Goal: Task Accomplishment & Management: Complete application form

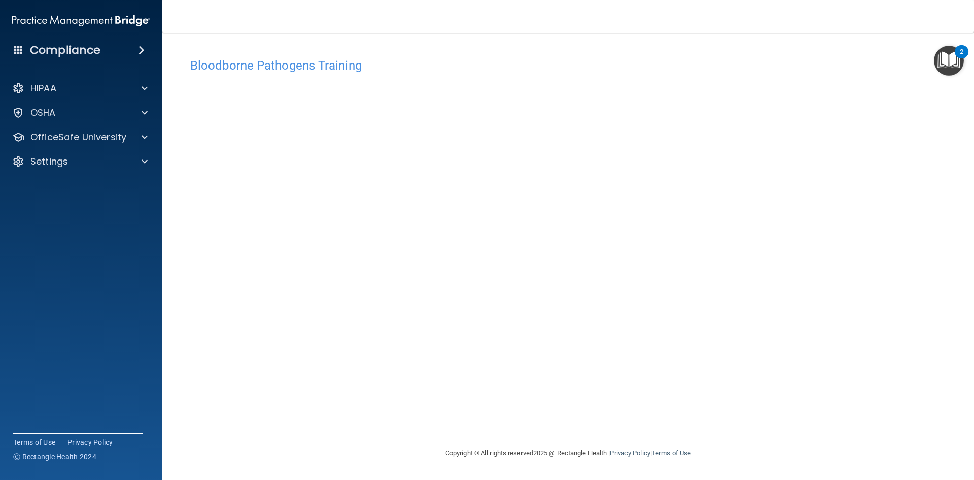
click at [742, 410] on div "Bloodborne Pathogens Training This course doesn’t expire until . Are you sure y…" at bounding box center [568, 250] width 771 height 394
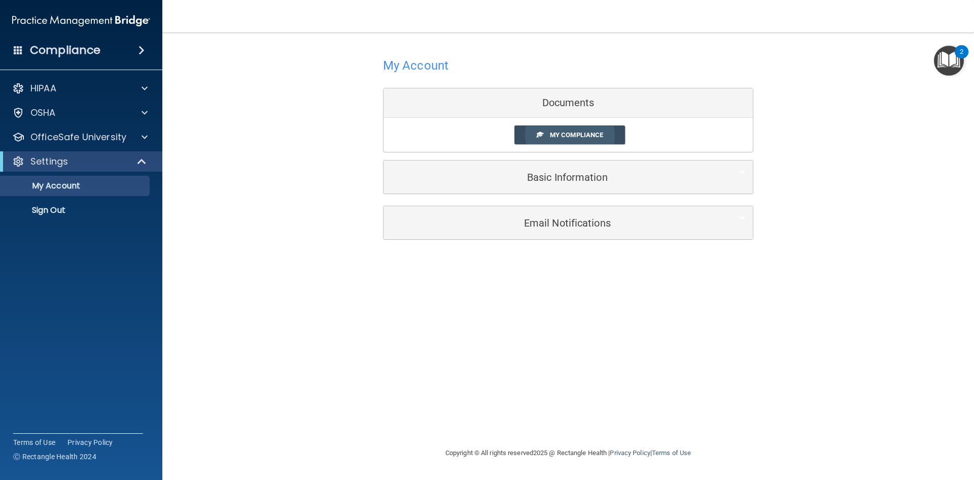
click at [567, 136] on span "My Compliance" at bounding box center [576, 135] width 53 height 8
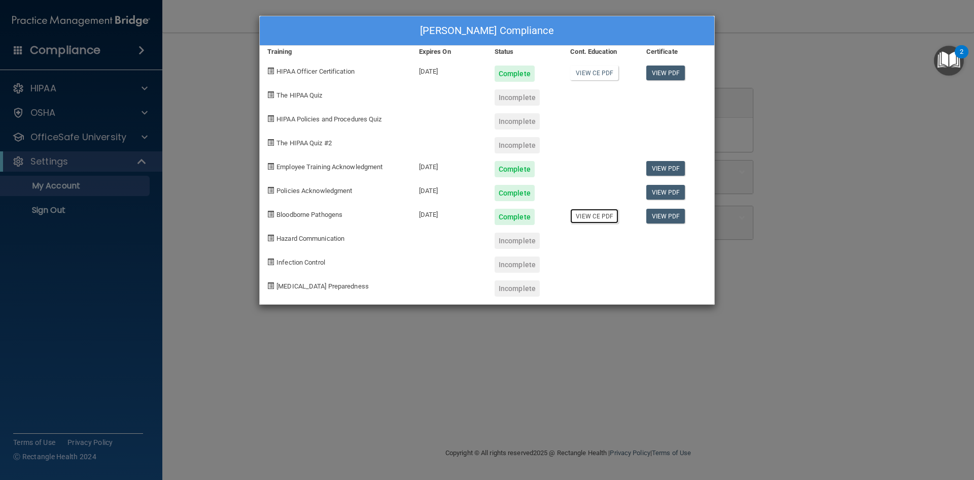
click at [594, 220] on link "View CE PDF" at bounding box center [594, 216] width 48 height 15
click at [247, 59] on div "[PERSON_NAME] Compliance Training Expires On Status Cont. Education Certificate…" at bounding box center [487, 240] width 974 height 480
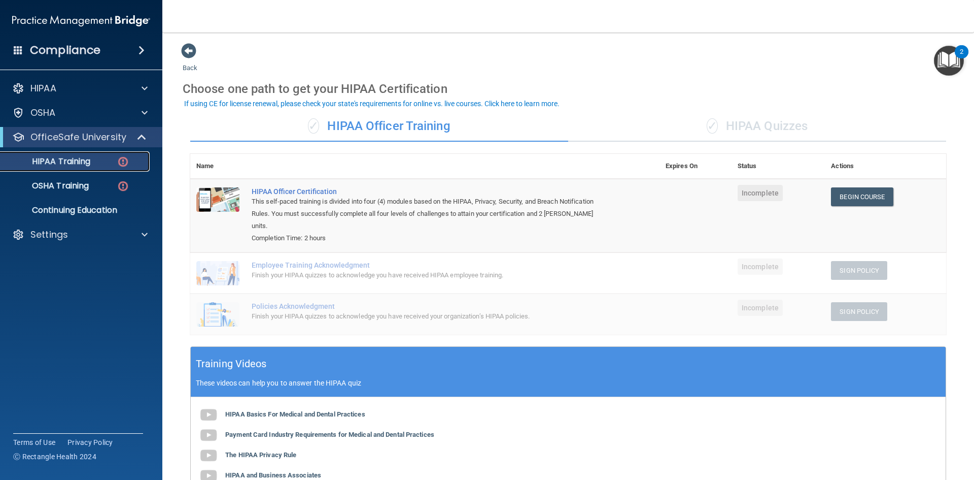
click at [106, 163] on div "HIPAA Training" at bounding box center [76, 161] width 139 height 10
click at [98, 187] on div "OSHA Training" at bounding box center [76, 186] width 139 height 10
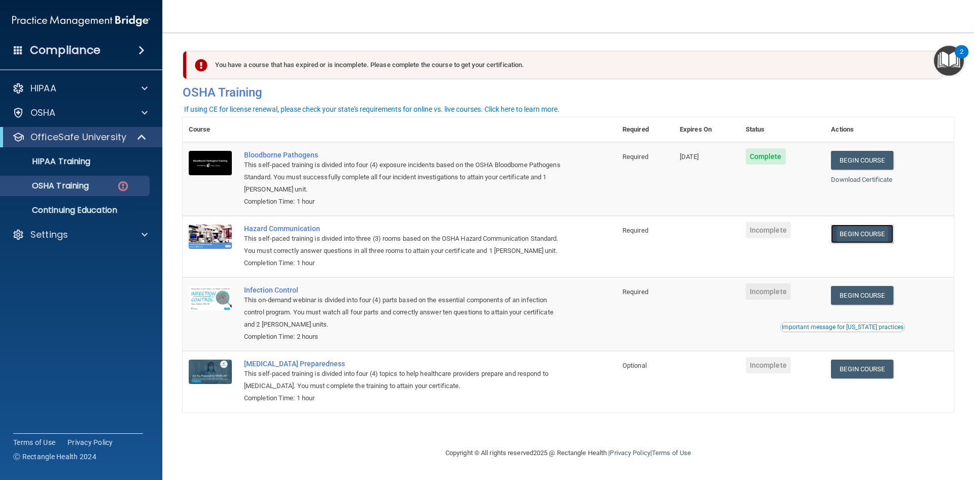
click at [859, 234] on link "Begin Course" at bounding box center [862, 233] width 62 height 19
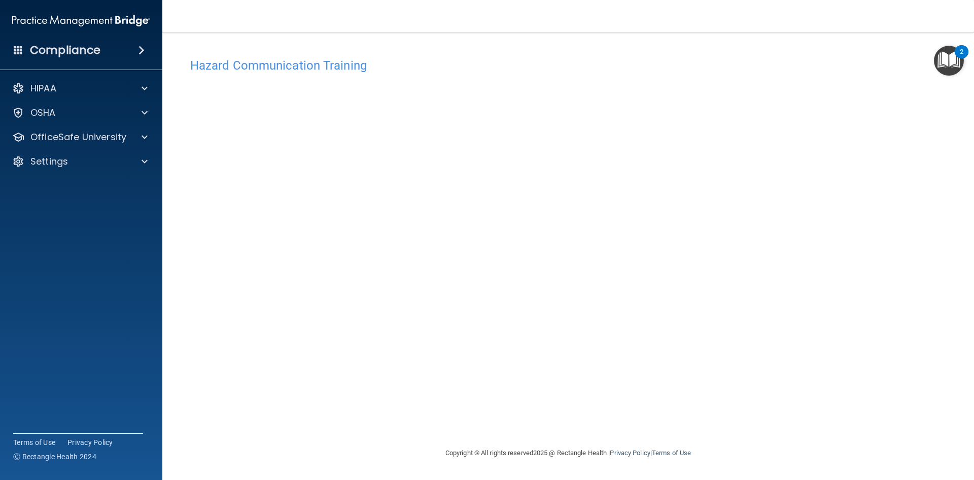
click at [258, 70] on h4 "Hazard Communication Training" at bounding box center [568, 65] width 756 height 13
click at [255, 66] on h4 "Hazard Communication Training" at bounding box center [568, 65] width 756 height 13
click at [141, 136] on div at bounding box center [142, 137] width 25 height 12
click at [67, 188] on p "OSHA Training" at bounding box center [48, 186] width 82 height 10
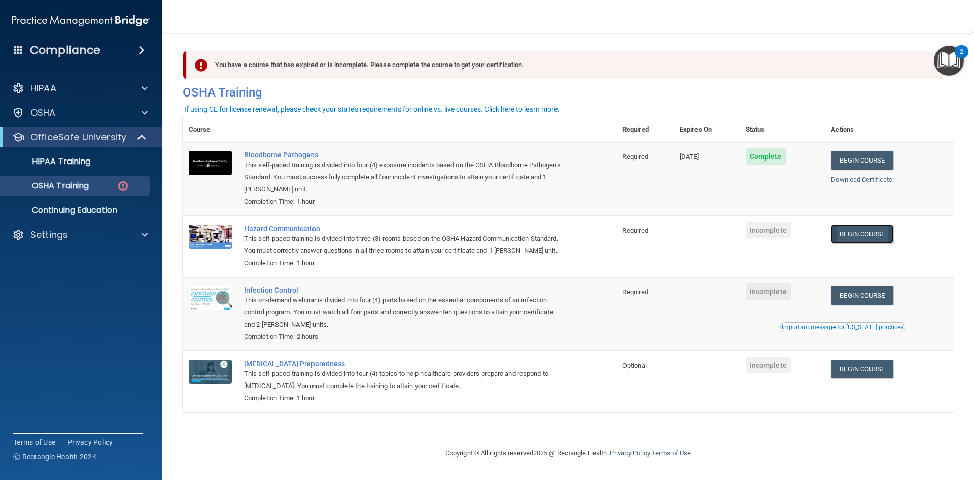
click at [870, 235] on link "Begin Course" at bounding box center [862, 233] width 62 height 19
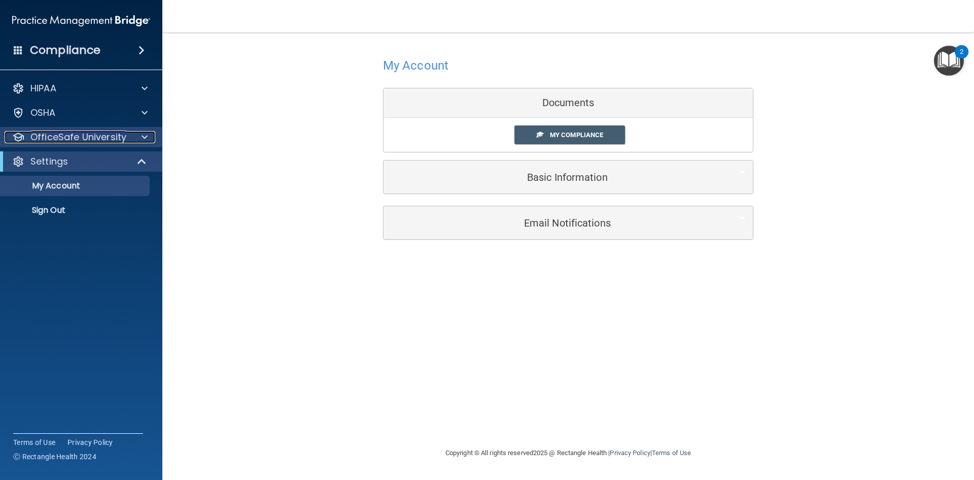
click at [109, 134] on p "OfficeSafe University" at bounding box center [78, 137] width 96 height 12
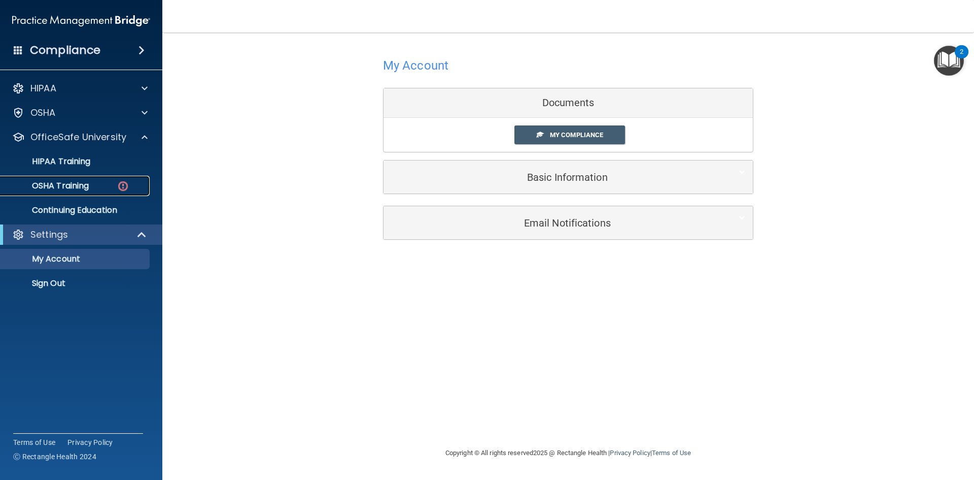
click at [93, 179] on link "OSHA Training" at bounding box center [70, 186] width 160 height 20
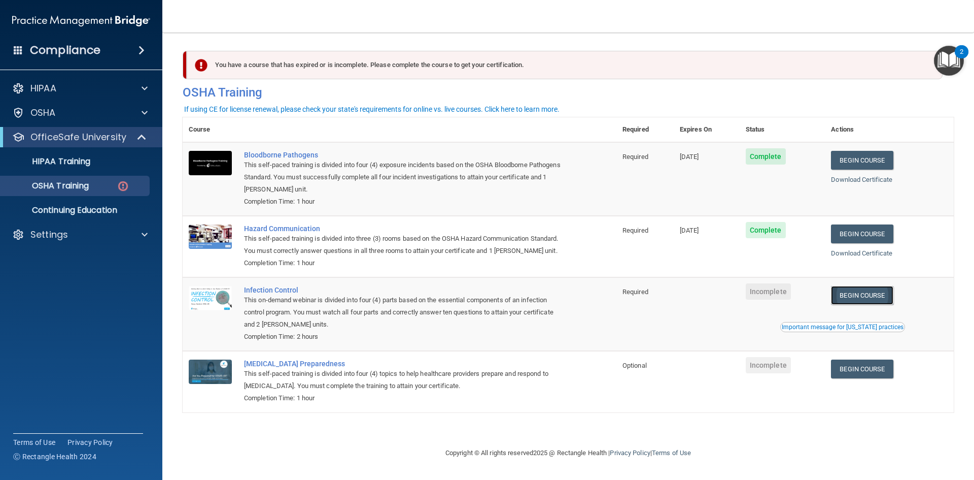
click at [872, 298] on link "Begin Course" at bounding box center [862, 295] width 62 height 19
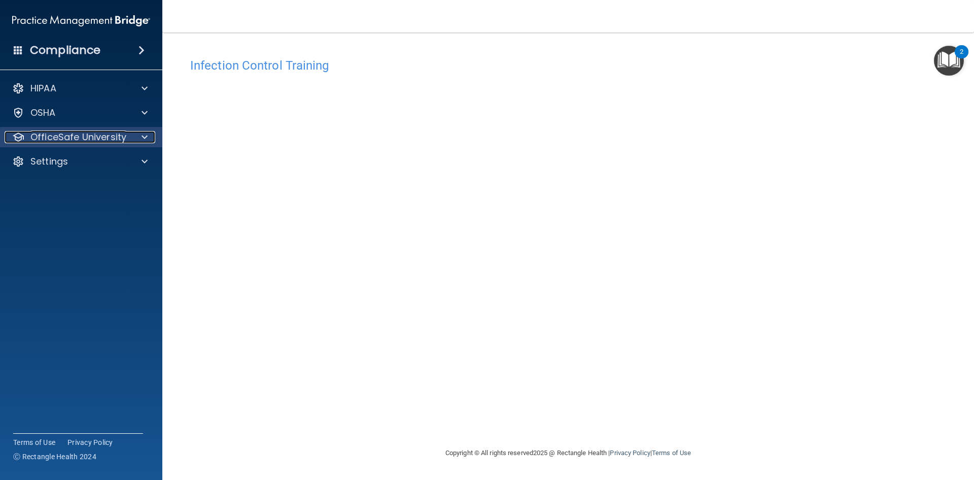
click at [140, 137] on div at bounding box center [142, 137] width 25 height 12
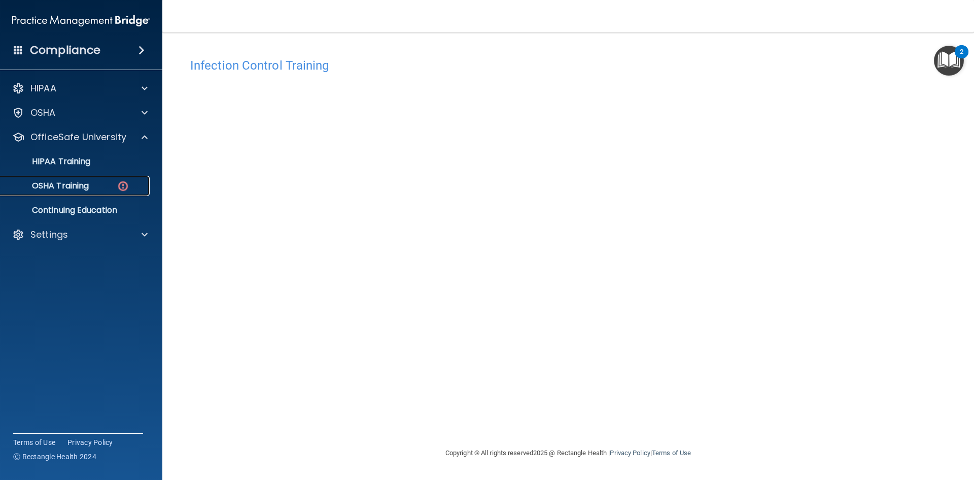
click at [75, 189] on p "OSHA Training" at bounding box center [48, 186] width 82 height 10
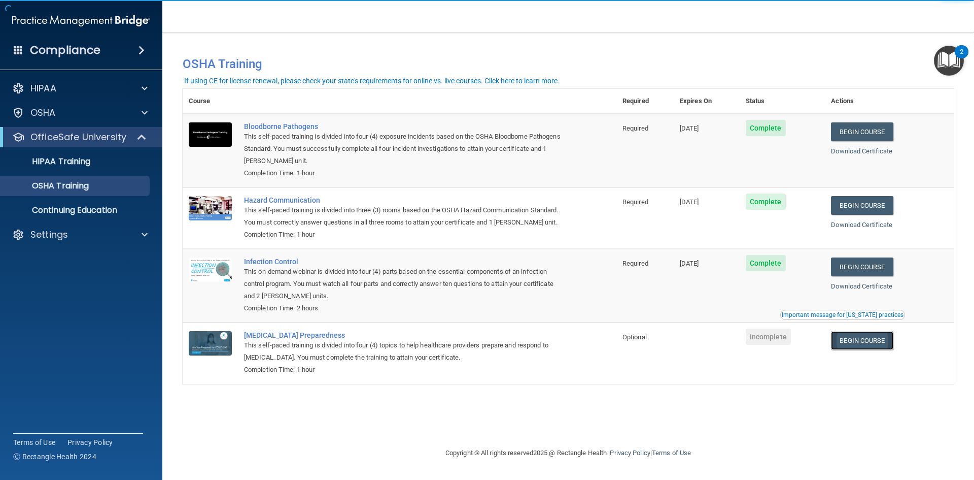
click at [866, 340] on link "Begin Course" at bounding box center [862, 340] width 62 height 19
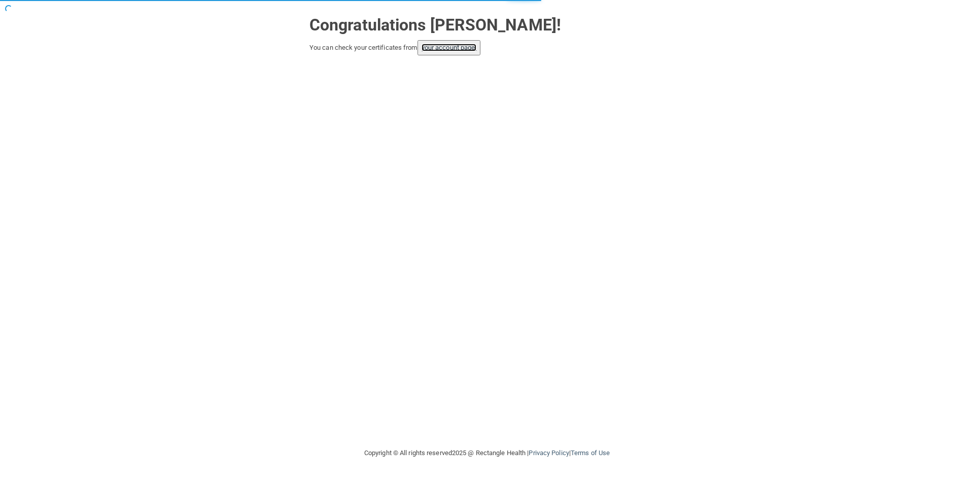
click at [468, 46] on link "your account page!" at bounding box center [449, 48] width 55 height 8
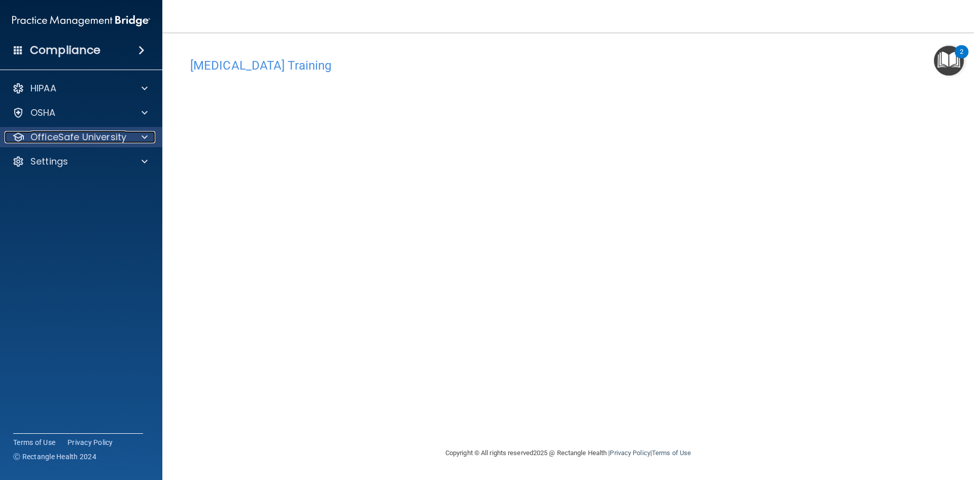
click at [144, 136] on span at bounding box center [145, 137] width 6 height 12
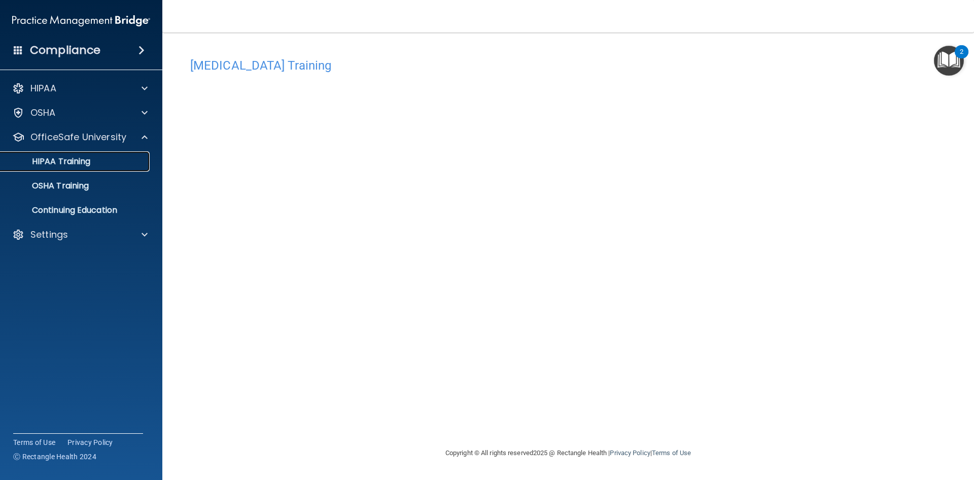
click at [76, 162] on p "HIPAA Training" at bounding box center [49, 161] width 84 height 10
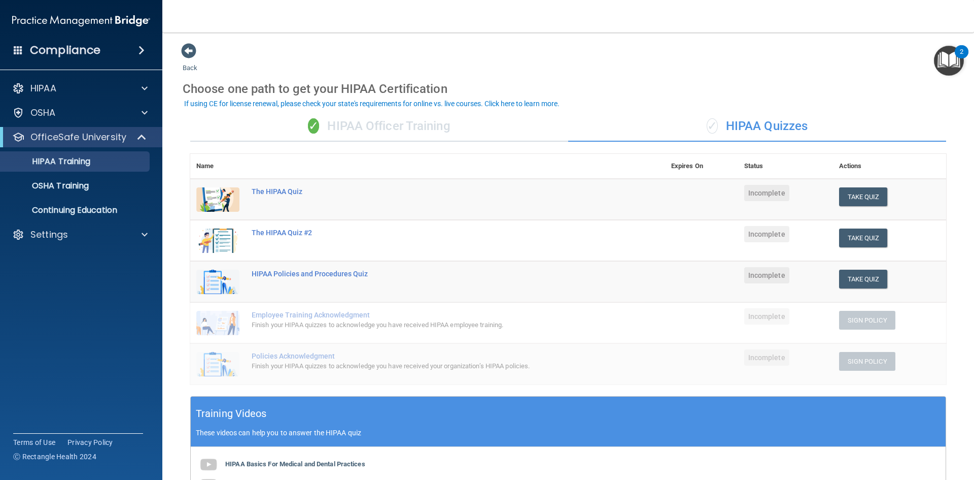
click at [393, 127] on div "✓ HIPAA Officer Training" at bounding box center [379, 126] width 378 height 30
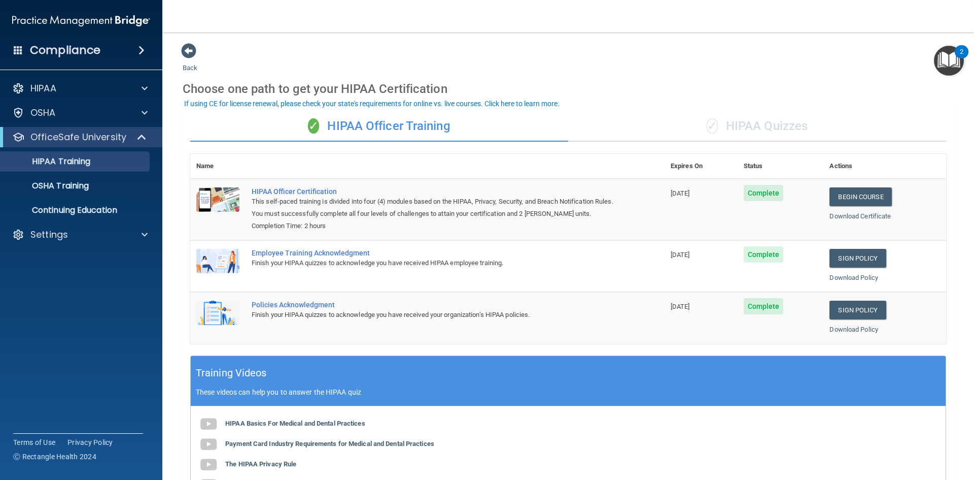
click at [708, 131] on span "✓" at bounding box center [712, 125] width 11 height 15
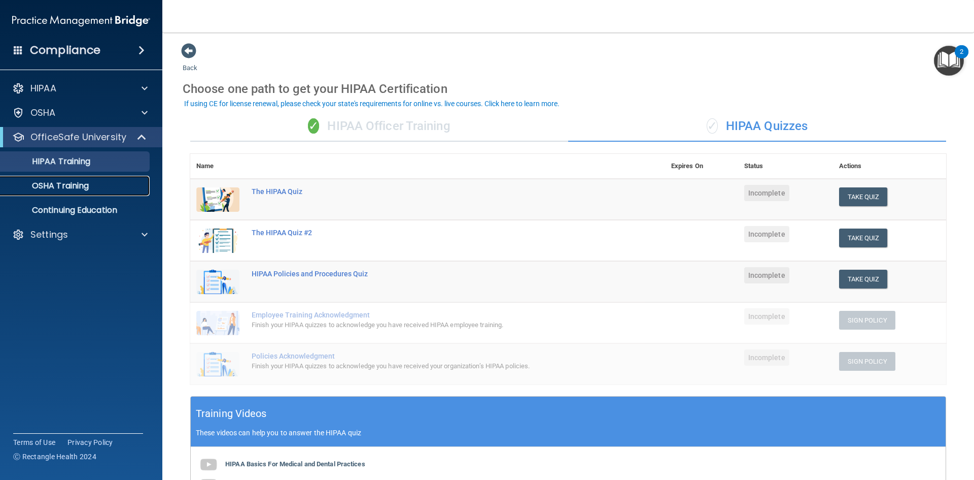
click at [91, 191] on link "OSHA Training" at bounding box center [70, 186] width 160 height 20
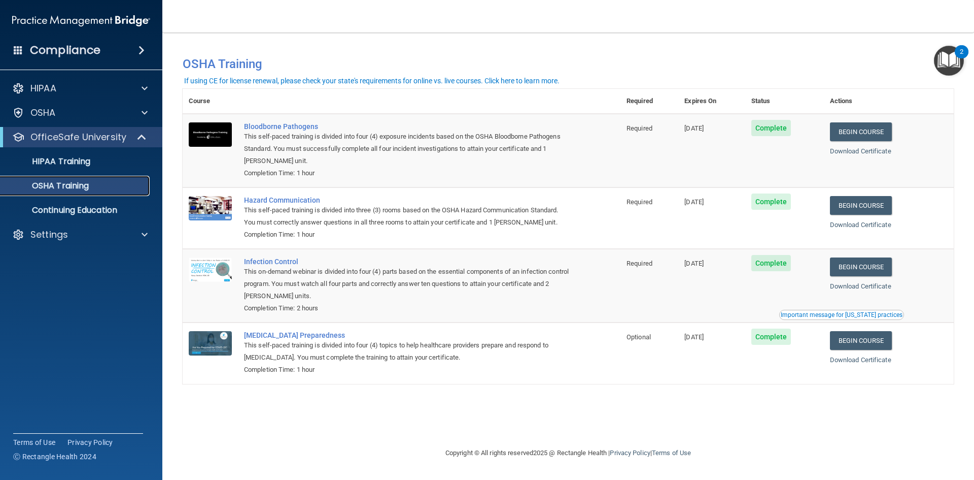
click at [88, 185] on p "OSHA Training" at bounding box center [48, 186] width 82 height 10
click at [84, 167] on link "HIPAA Training" at bounding box center [70, 161] width 160 height 20
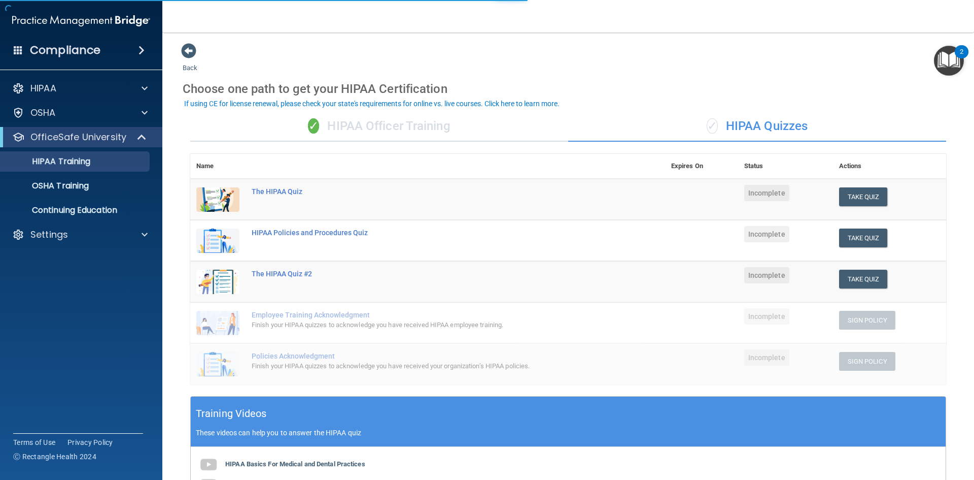
click at [742, 124] on div "✓ HIPAA Quizzes" at bounding box center [757, 126] width 378 height 30
click at [864, 194] on button "Take Quiz" at bounding box center [863, 196] width 49 height 19
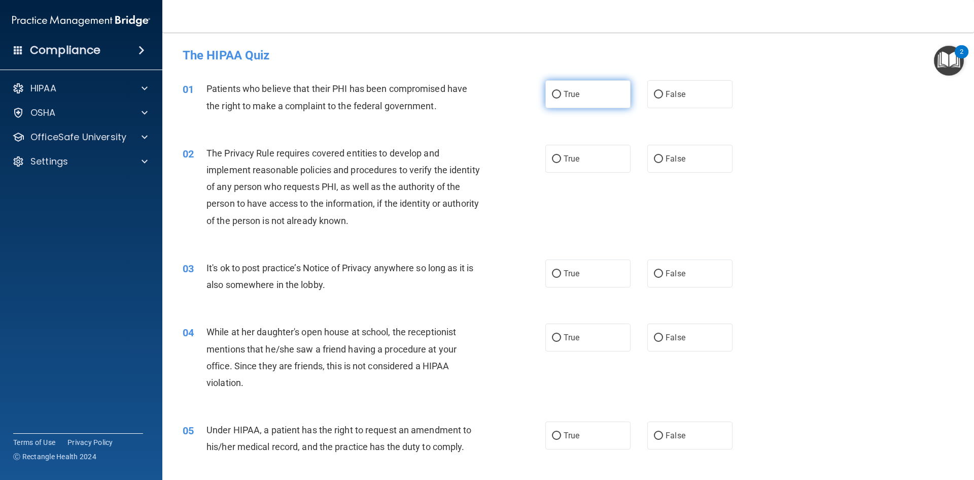
click at [587, 96] on label "True" at bounding box center [588, 94] width 85 height 28
click at [561, 96] on input "True" at bounding box center [556, 95] width 9 height 8
radio input "true"
click at [552, 162] on input "True" at bounding box center [556, 159] width 9 height 8
radio input "true"
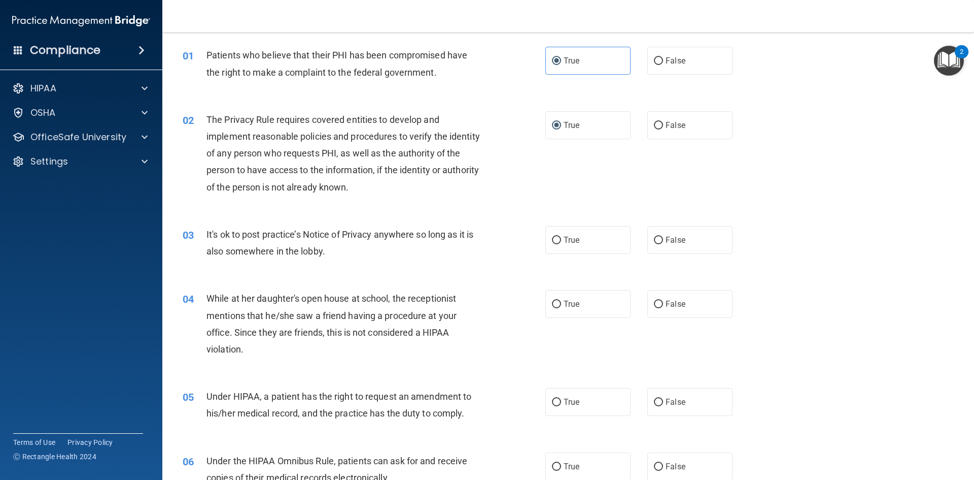
scroll to position [51, 0]
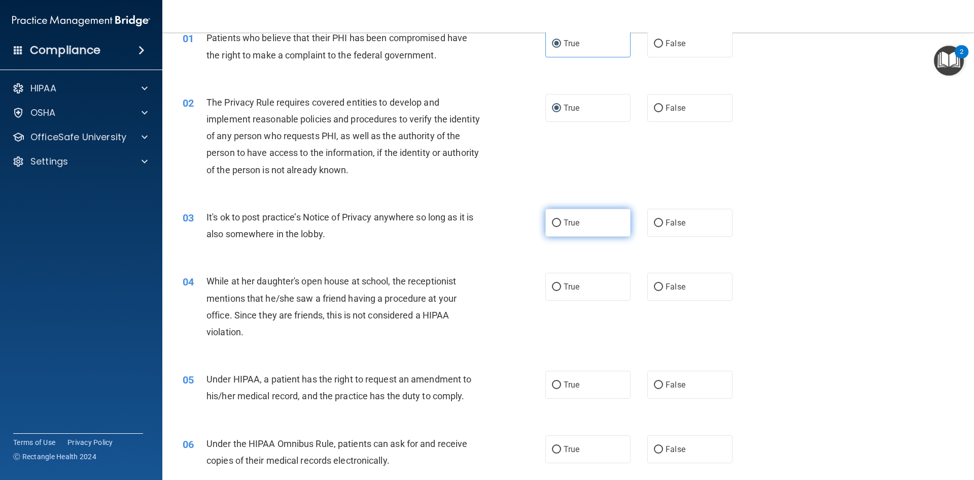
click at [569, 222] on span "True" at bounding box center [572, 223] width 16 height 10
click at [561, 222] on input "True" at bounding box center [556, 223] width 9 height 8
radio input "true"
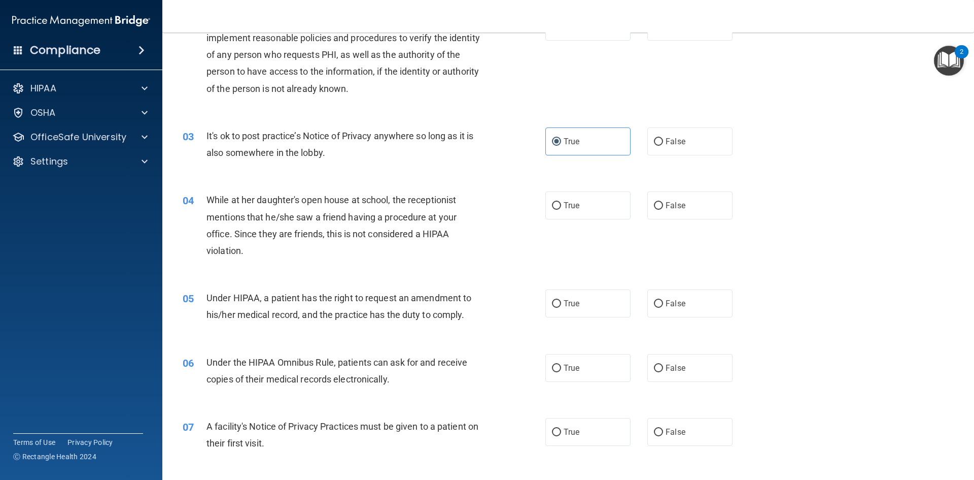
scroll to position [152, 0]
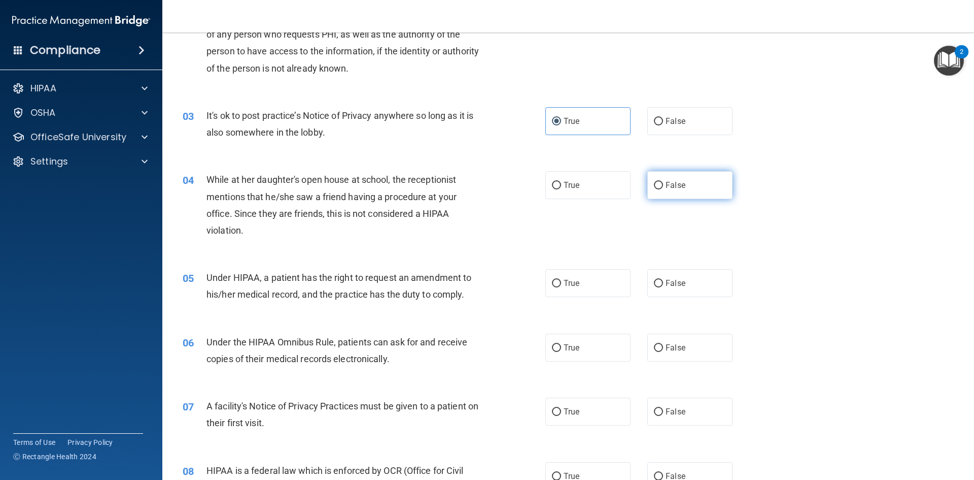
click at [664, 191] on label "False" at bounding box center [690, 185] width 85 height 28
click at [663, 189] on input "False" at bounding box center [658, 186] width 9 height 8
radio input "true"
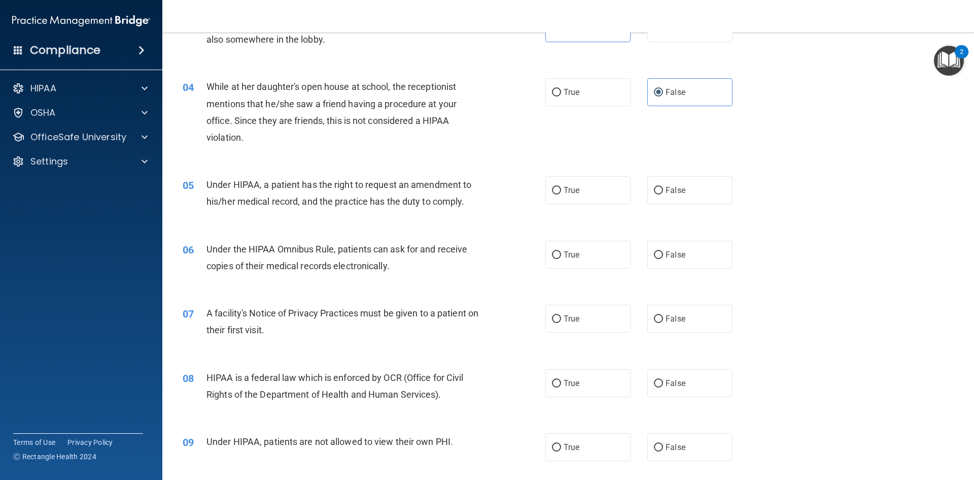
scroll to position [254, 0]
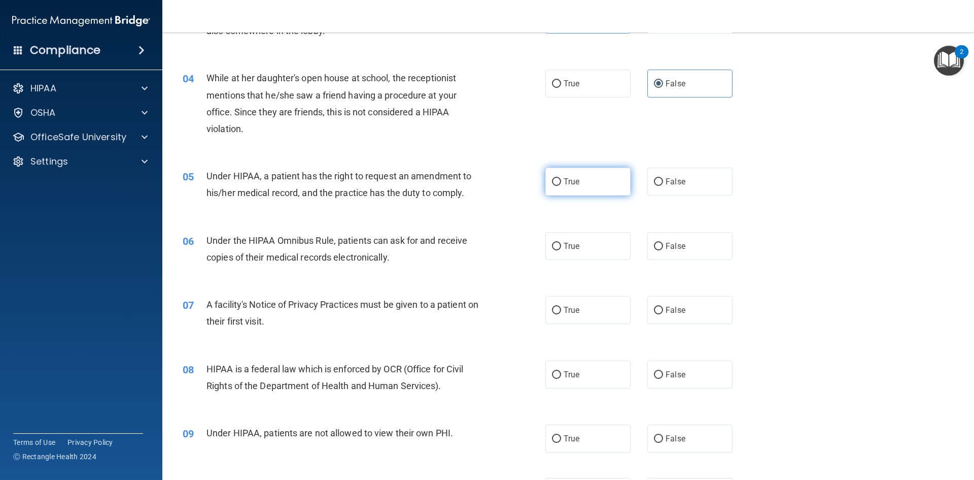
click at [572, 182] on span "True" at bounding box center [572, 182] width 16 height 10
click at [561, 182] on input "True" at bounding box center [556, 182] width 9 height 8
radio input "true"
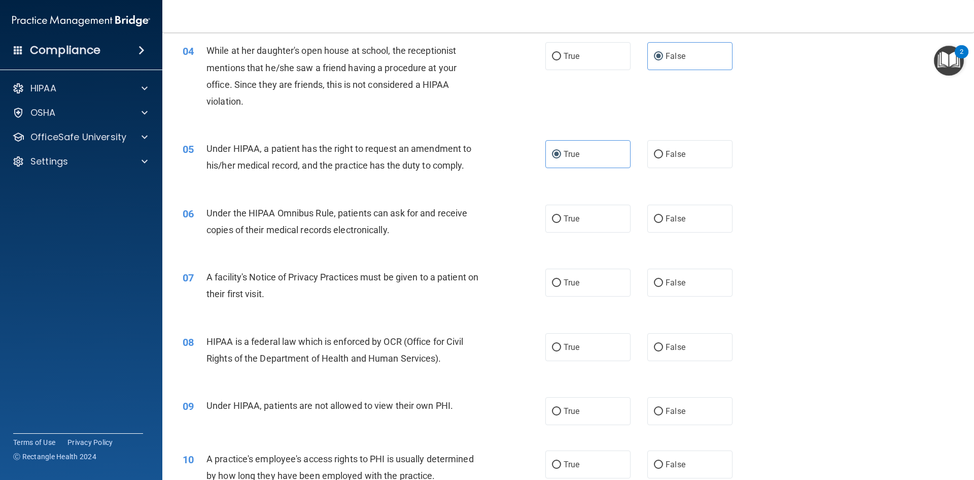
scroll to position [305, 0]
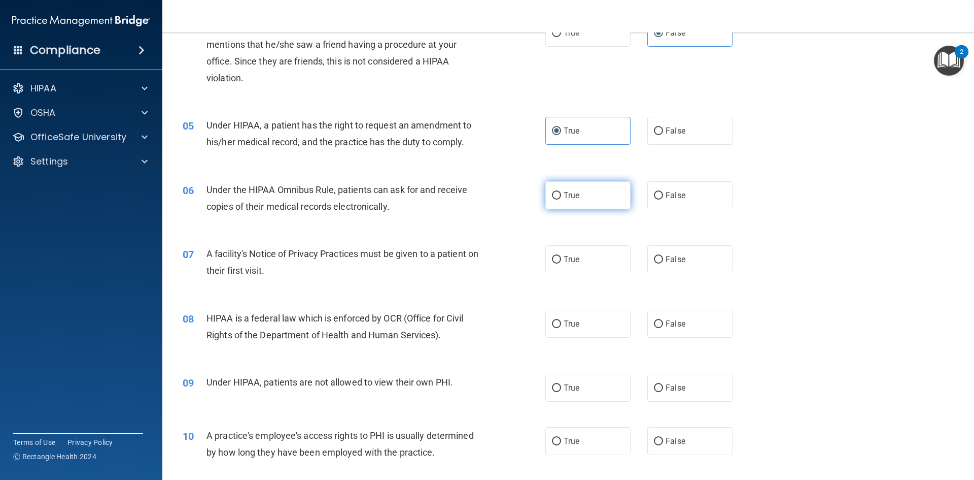
click at [588, 196] on label "True" at bounding box center [588, 195] width 85 height 28
click at [561, 196] on input "True" at bounding box center [556, 196] width 9 height 8
radio input "true"
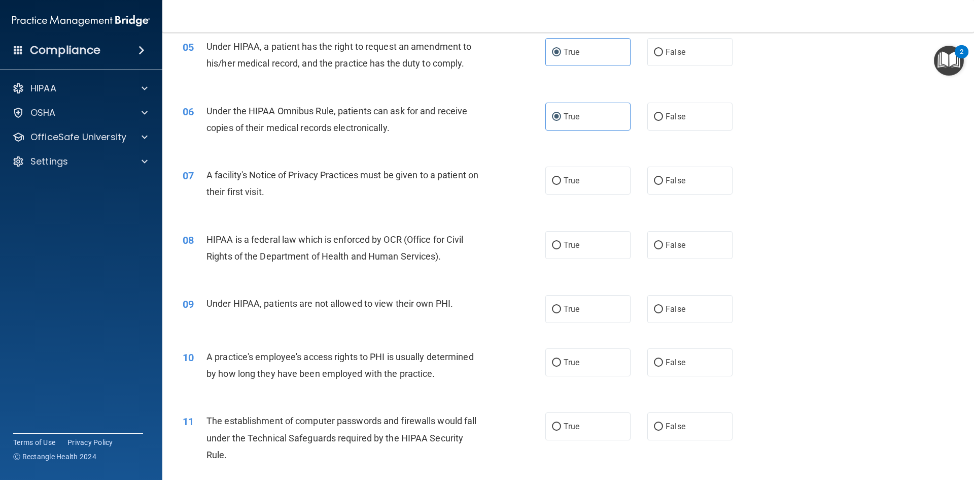
scroll to position [406, 0]
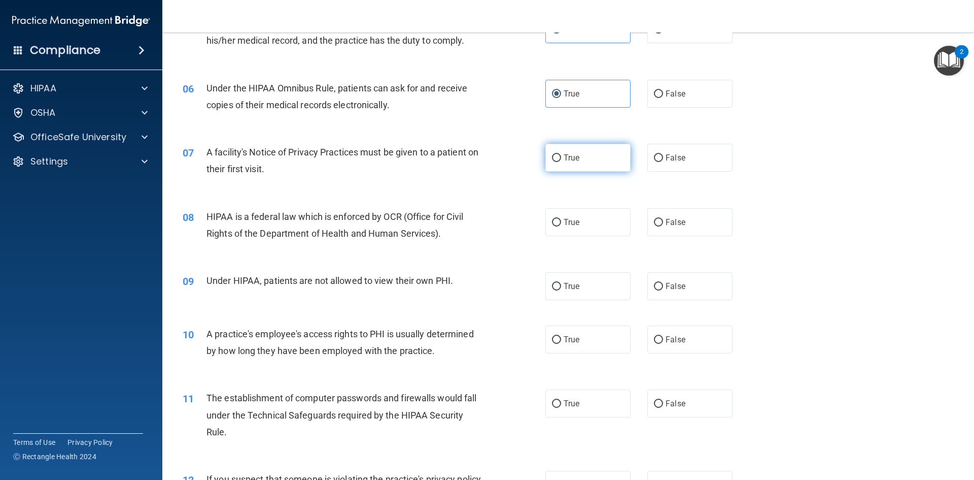
click at [552, 158] on input "True" at bounding box center [556, 158] width 9 height 8
radio input "true"
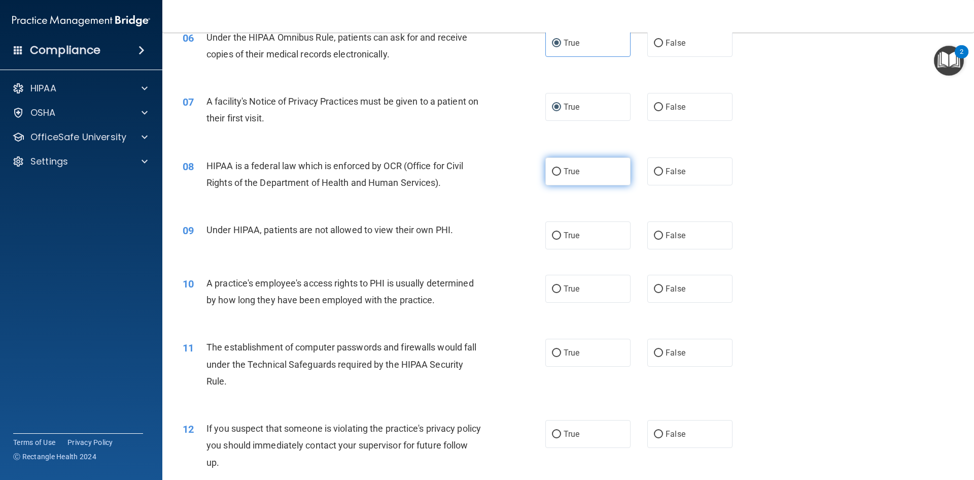
click at [581, 168] on label "True" at bounding box center [588, 171] width 85 height 28
click at [561, 168] on input "True" at bounding box center [556, 172] width 9 height 8
radio input "true"
click at [667, 232] on span "False" at bounding box center [676, 235] width 20 height 10
click at [663, 232] on input "False" at bounding box center [658, 236] width 9 height 8
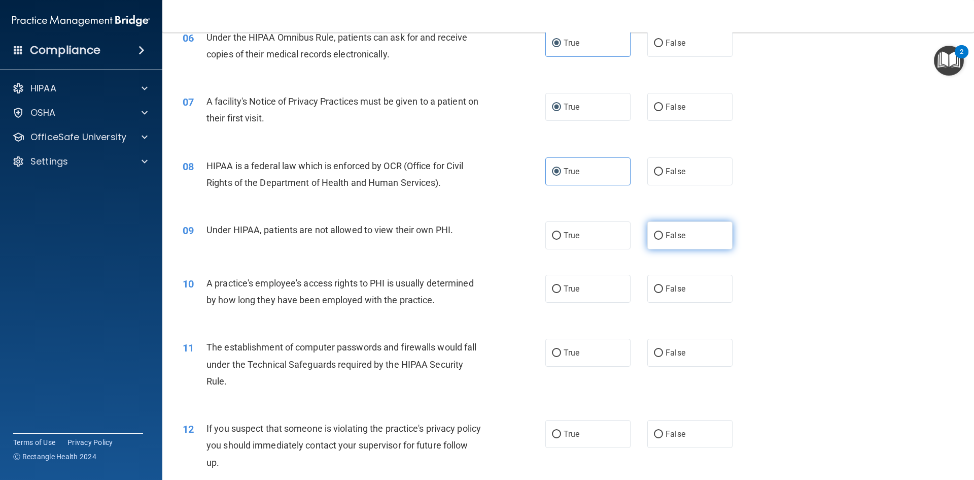
radio input "true"
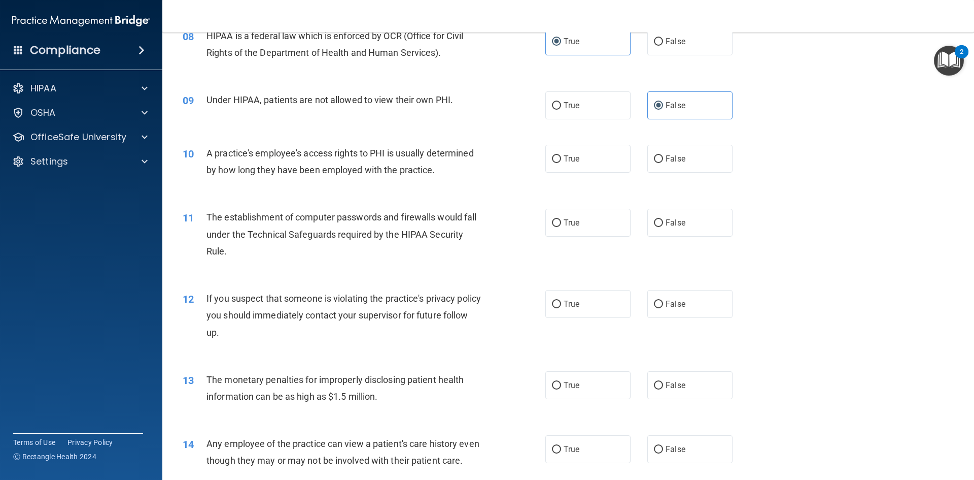
scroll to position [609, 0]
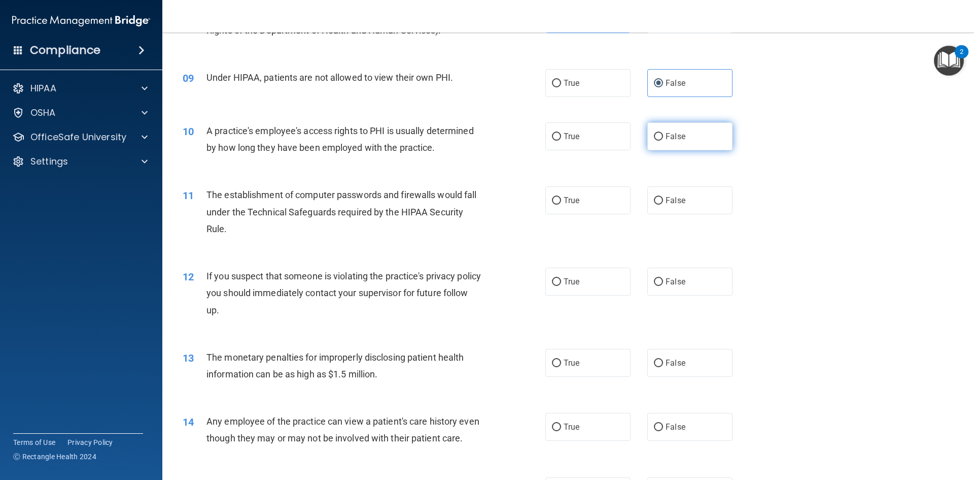
click at [654, 138] on input "False" at bounding box center [658, 137] width 9 height 8
radio input "true"
click at [589, 200] on label "True" at bounding box center [588, 200] width 85 height 28
click at [561, 200] on input "True" at bounding box center [556, 201] width 9 height 8
radio input "true"
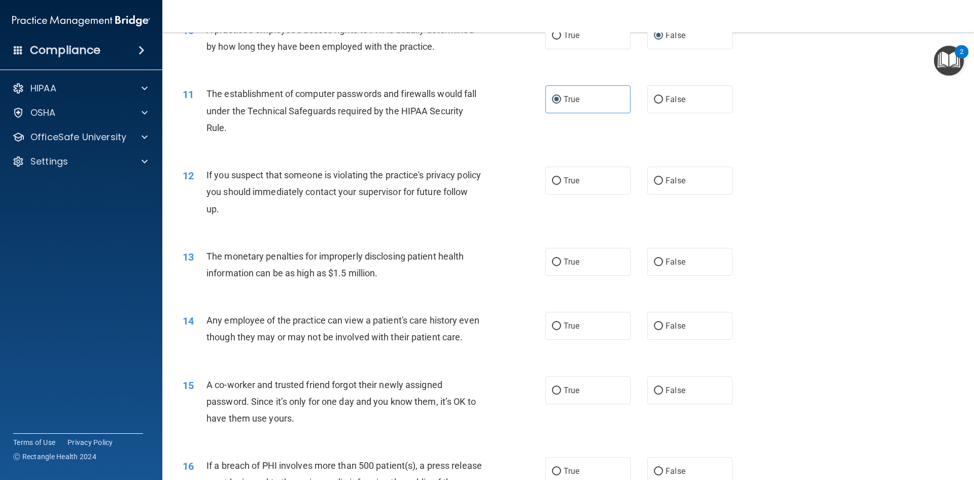
scroll to position [711, 0]
click at [566, 187] on label "True" at bounding box center [588, 180] width 85 height 28
click at [561, 184] on input "True" at bounding box center [556, 181] width 9 height 8
radio input "true"
click at [579, 262] on label "True" at bounding box center [588, 261] width 85 height 28
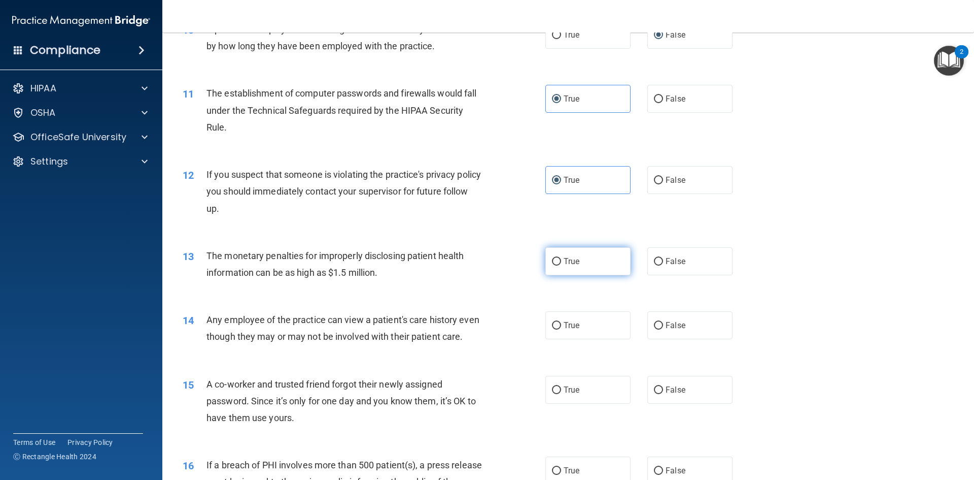
click at [561, 262] on input "True" at bounding box center [556, 262] width 9 height 8
radio input "true"
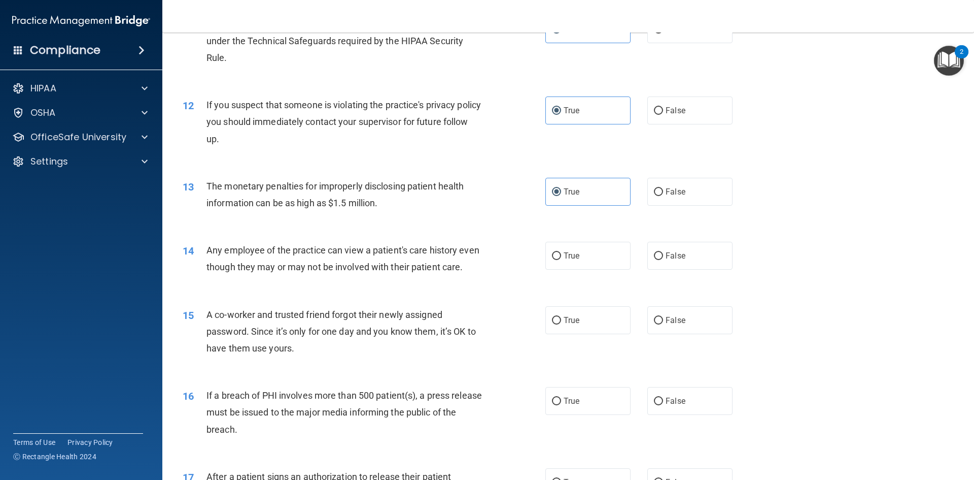
scroll to position [812, 0]
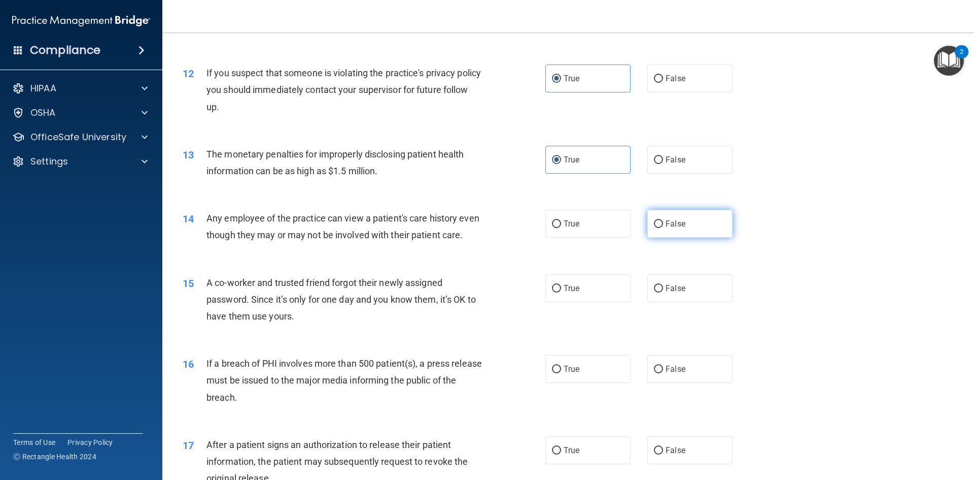
click at [665, 233] on label "False" at bounding box center [690, 224] width 85 height 28
click at [663, 228] on input "False" at bounding box center [658, 224] width 9 height 8
radio input "true"
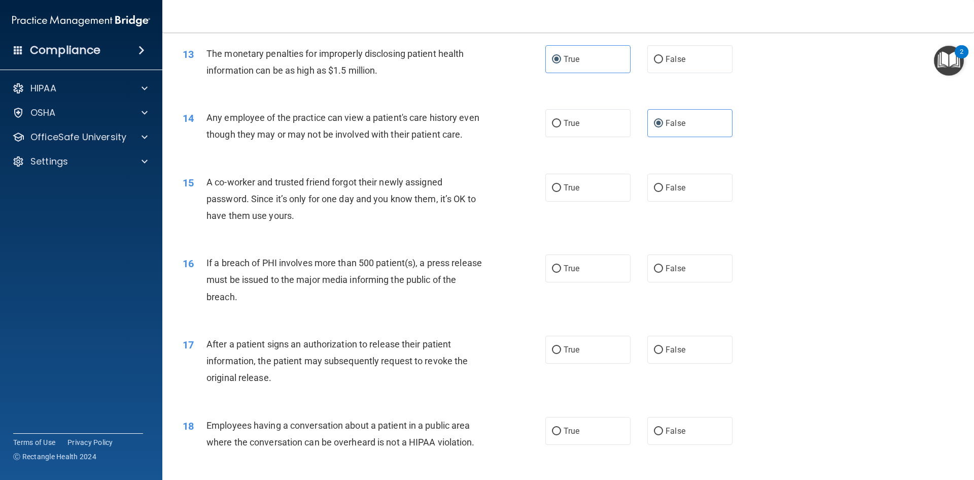
scroll to position [914, 0]
click at [676, 200] on label "False" at bounding box center [690, 187] width 85 height 28
click at [663, 191] on input "False" at bounding box center [658, 187] width 9 height 8
radio input "true"
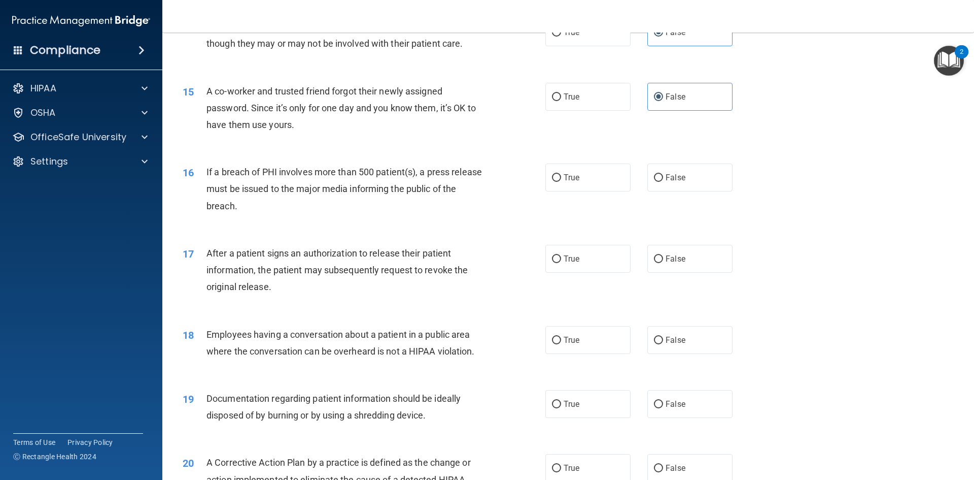
scroll to position [1015, 0]
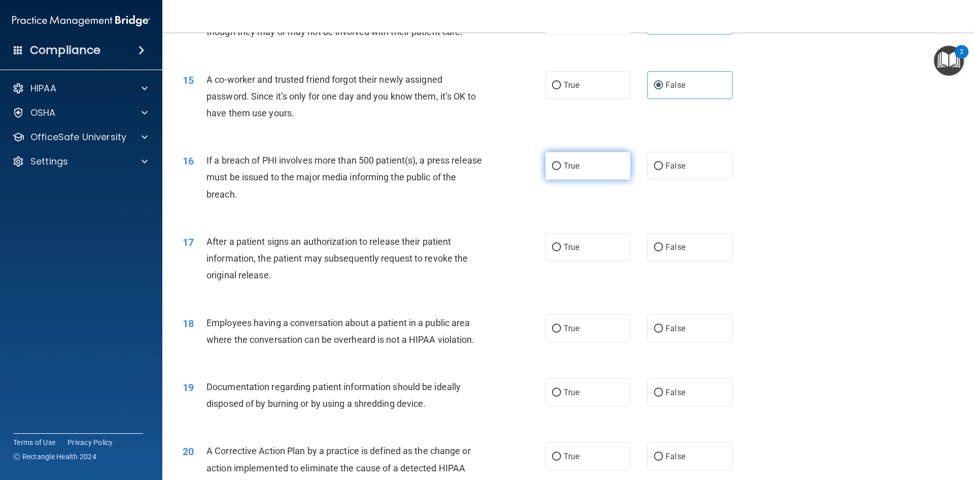
click at [573, 180] on label "True" at bounding box center [588, 166] width 85 height 28
click at [561, 170] on input "True" at bounding box center [556, 166] width 9 height 8
radio input "true"
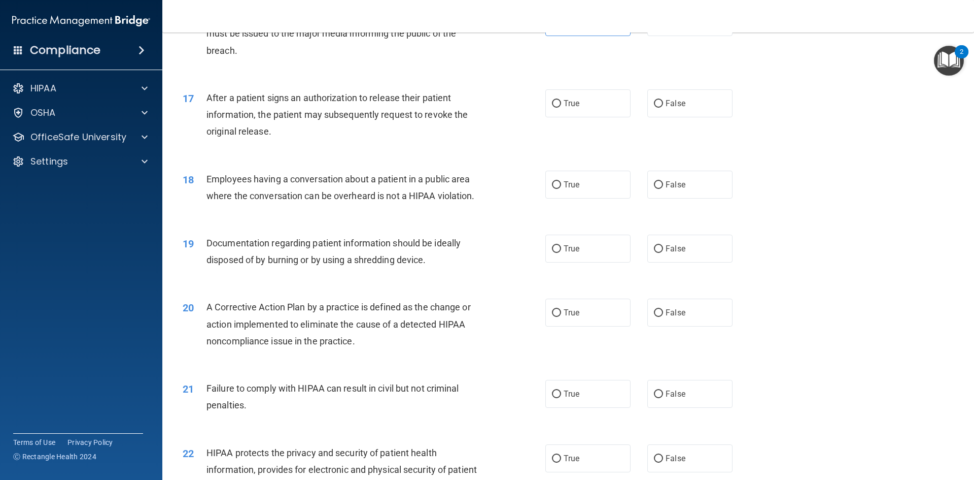
scroll to position [1167, 0]
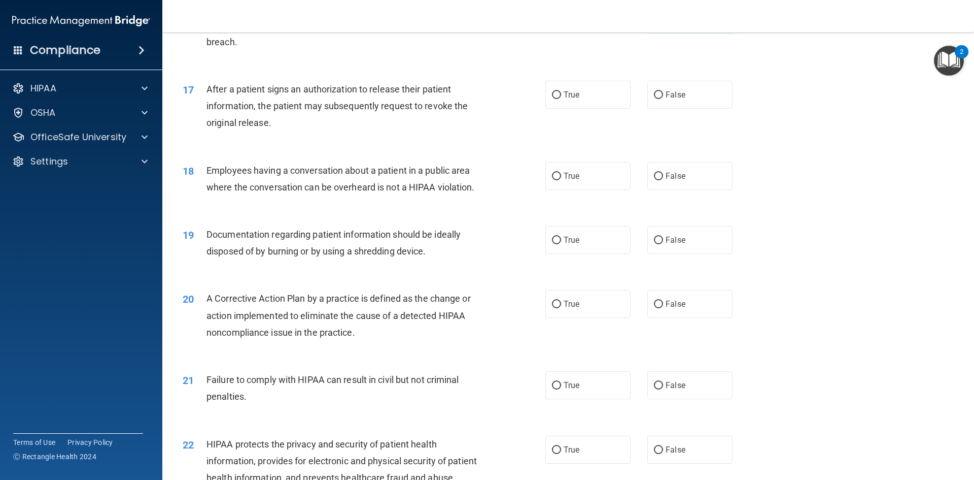
click at [652, 27] on label "False" at bounding box center [690, 13] width 85 height 28
click at [654, 18] on input "False" at bounding box center [658, 14] width 9 height 8
radio input "true"
radio input "false"
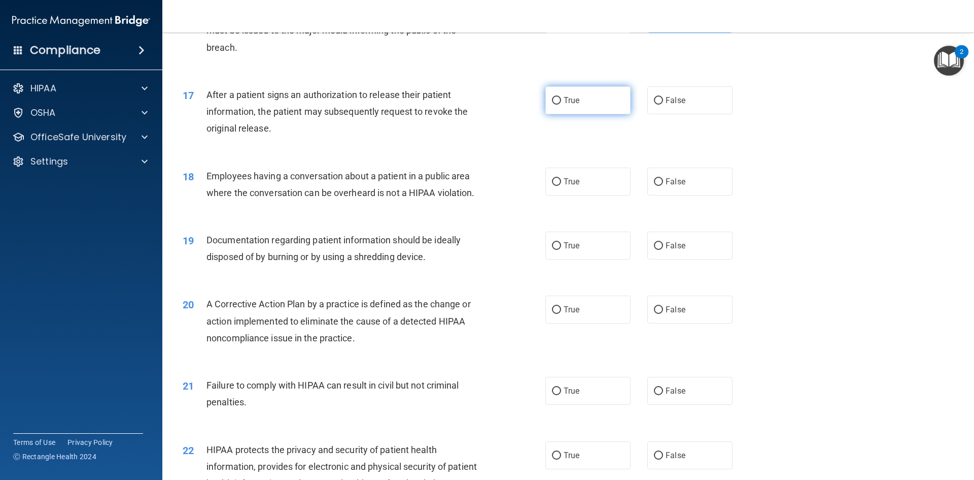
click at [580, 114] on label "True" at bounding box center [588, 100] width 85 height 28
click at [561, 105] on input "True" at bounding box center [556, 101] width 9 height 8
radio input "true"
click at [683, 195] on label "False" at bounding box center [690, 181] width 85 height 28
click at [663, 186] on input "False" at bounding box center [658, 182] width 9 height 8
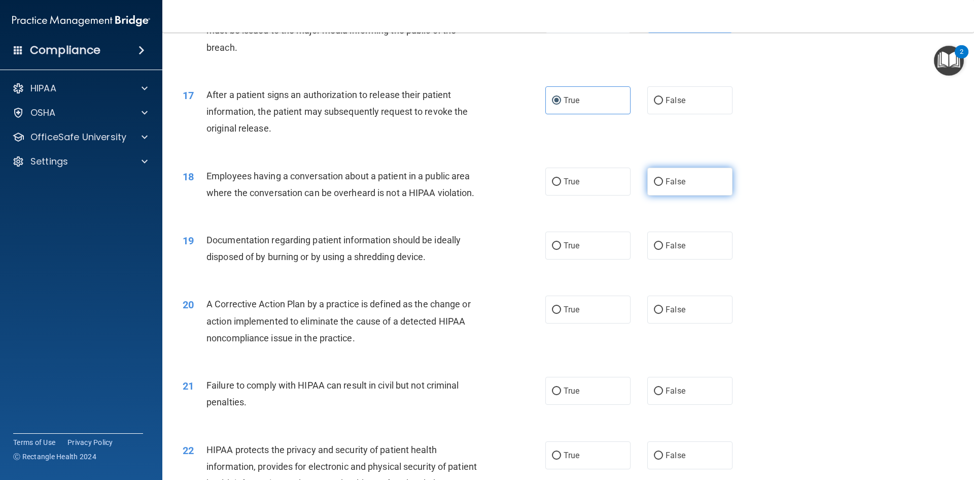
radio input "true"
click at [568, 250] on span "True" at bounding box center [572, 246] width 16 height 10
click at [561, 250] on input "True" at bounding box center [556, 246] width 9 height 8
radio input "true"
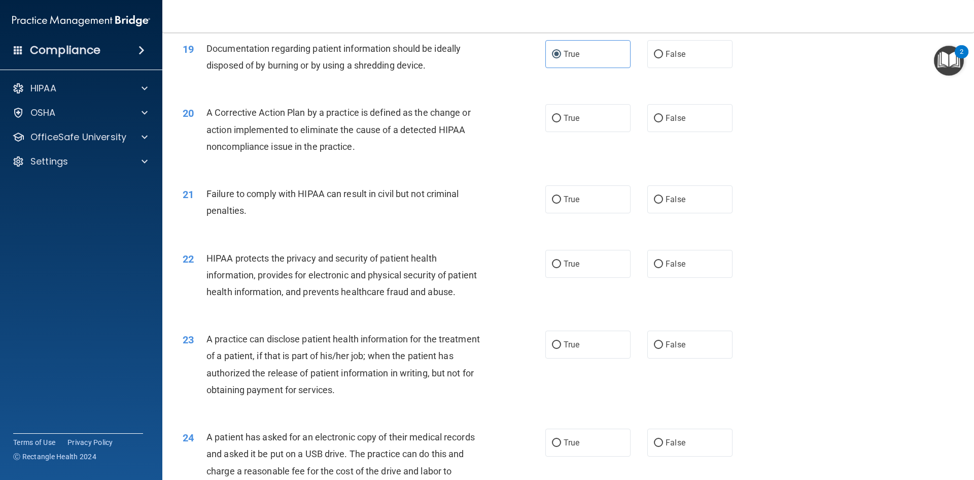
scroll to position [1365, 0]
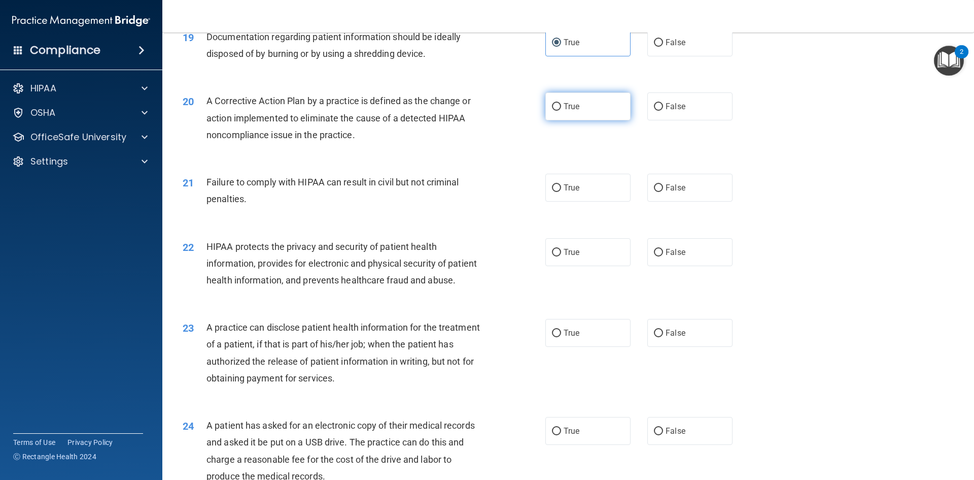
click at [559, 120] on label "True" at bounding box center [588, 106] width 85 height 28
click at [559, 111] on input "True" at bounding box center [556, 107] width 9 height 8
radio input "true"
click at [571, 192] on span "True" at bounding box center [572, 188] width 16 height 10
click at [561, 192] on input "True" at bounding box center [556, 188] width 9 height 8
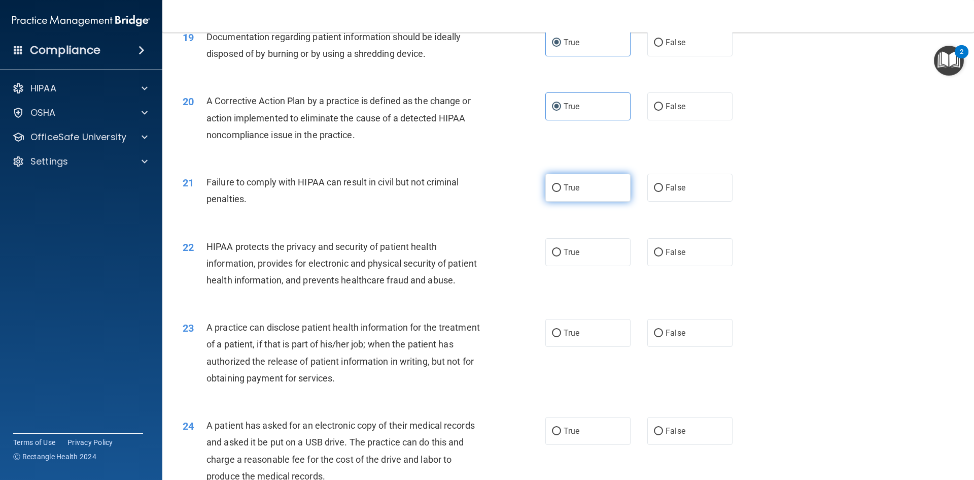
radio input "true"
click at [675, 192] on span "False" at bounding box center [676, 188] width 20 height 10
click at [663, 192] on input "False" at bounding box center [658, 188] width 9 height 8
radio input "true"
radio input "false"
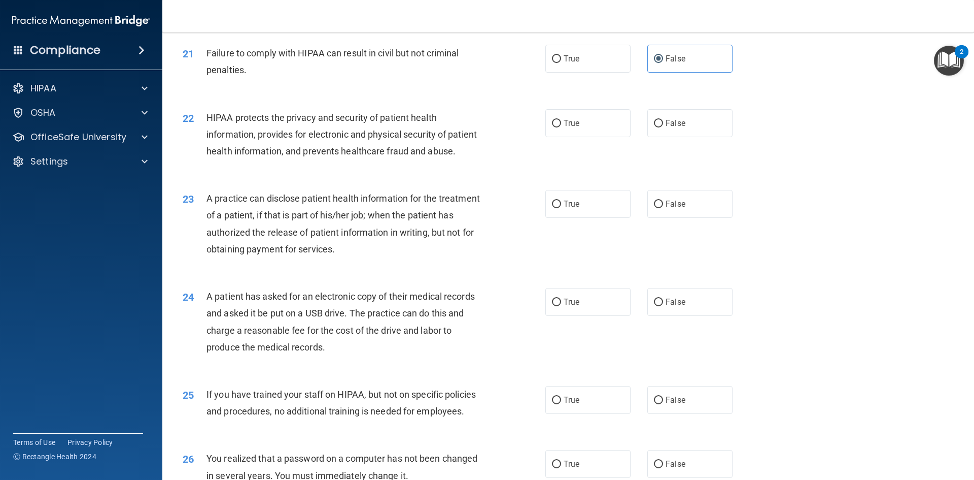
scroll to position [1517, 0]
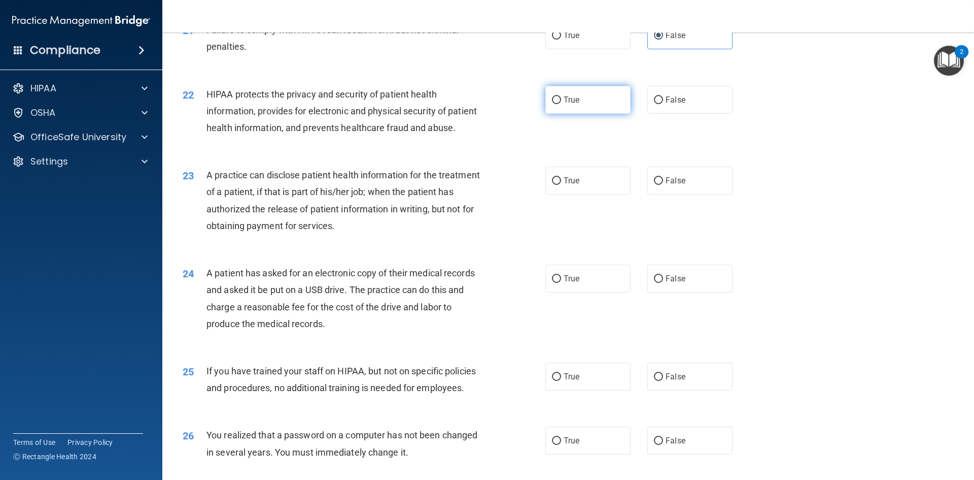
click at [557, 104] on input "True" at bounding box center [556, 100] width 9 height 8
radio input "true"
click at [620, 194] on label "True" at bounding box center [588, 180] width 85 height 28
click at [561, 185] on input "True" at bounding box center [556, 181] width 9 height 8
radio input "true"
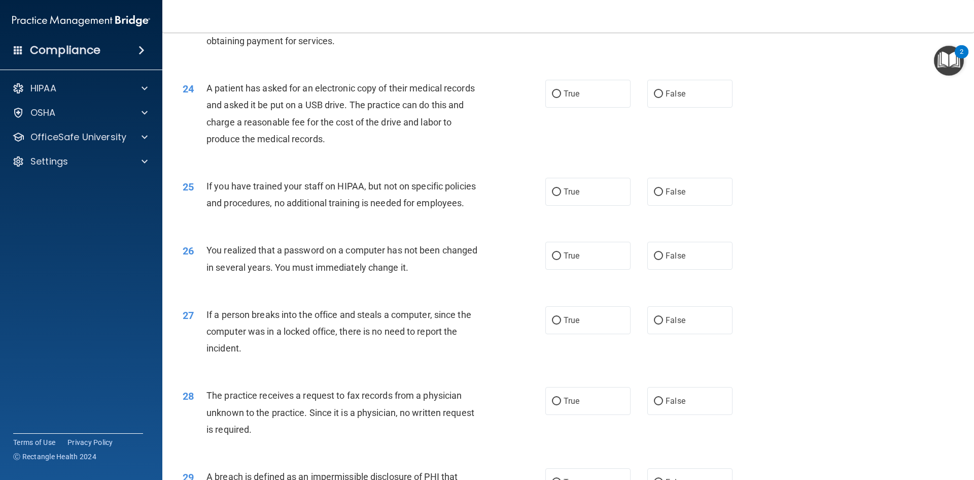
scroll to position [1720, 0]
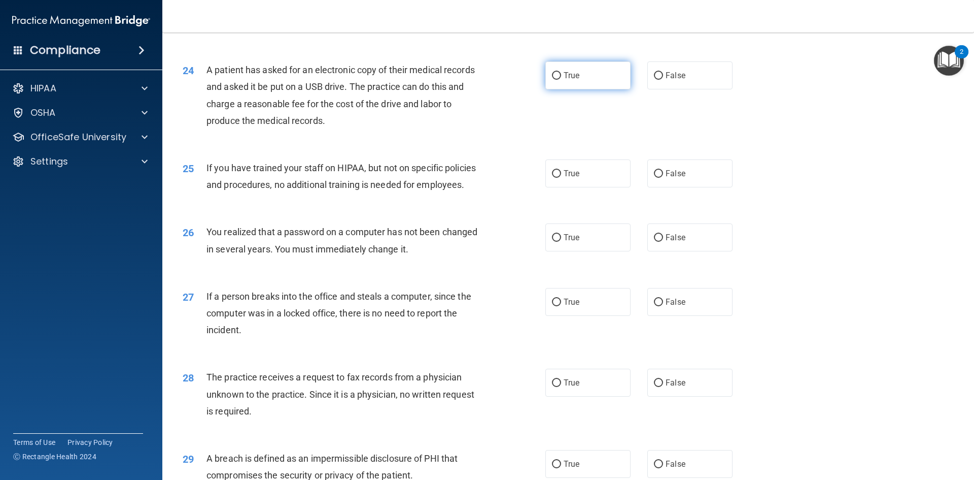
click at [559, 89] on label "True" at bounding box center [588, 75] width 85 height 28
click at [559, 80] on input "True" at bounding box center [556, 76] width 9 height 8
radio input "true"
click at [674, 178] on span "False" at bounding box center [676, 173] width 20 height 10
click at [663, 178] on input "False" at bounding box center [658, 174] width 9 height 8
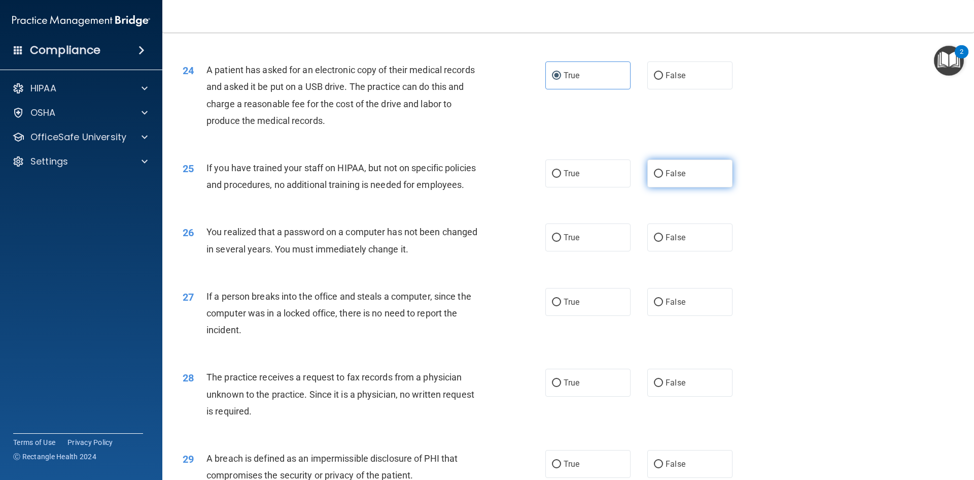
radio input "true"
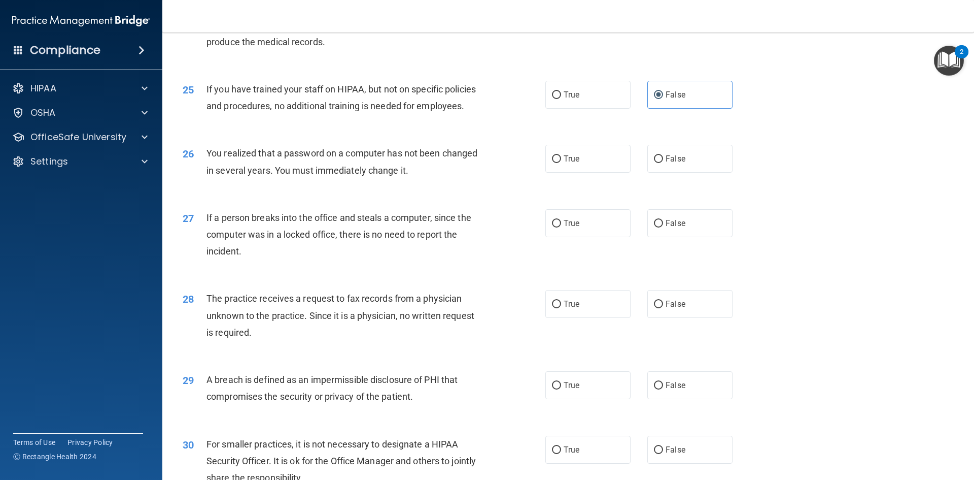
scroll to position [1821, 0]
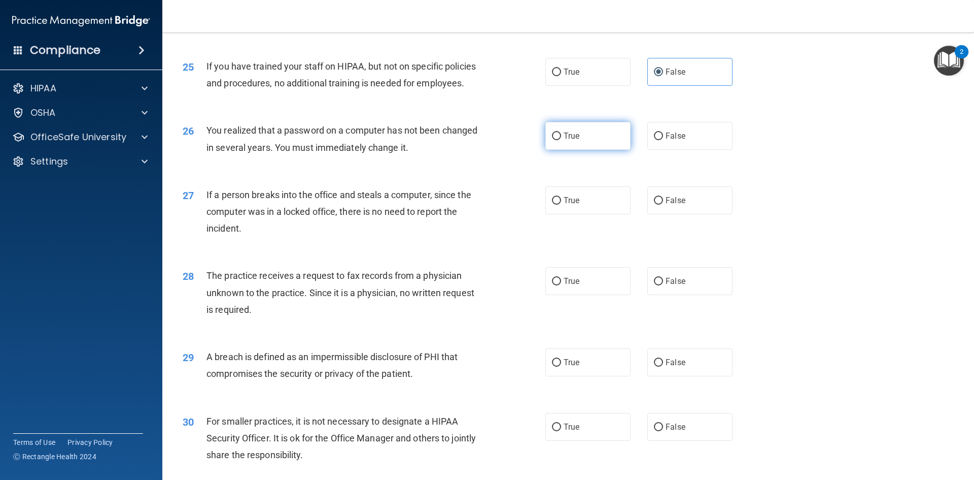
click at [581, 150] on label "True" at bounding box center [588, 136] width 85 height 28
click at [561, 140] on input "True" at bounding box center [556, 136] width 9 height 8
radio input "true"
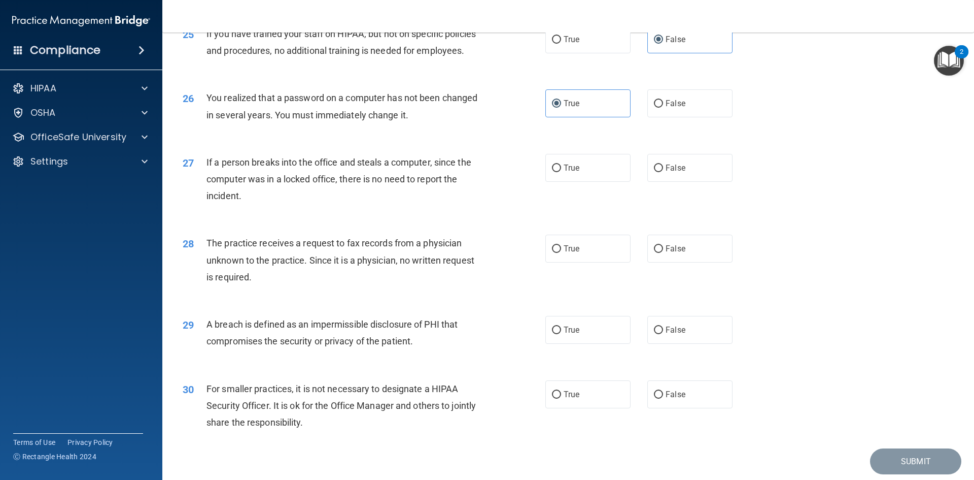
scroll to position [1872, 0]
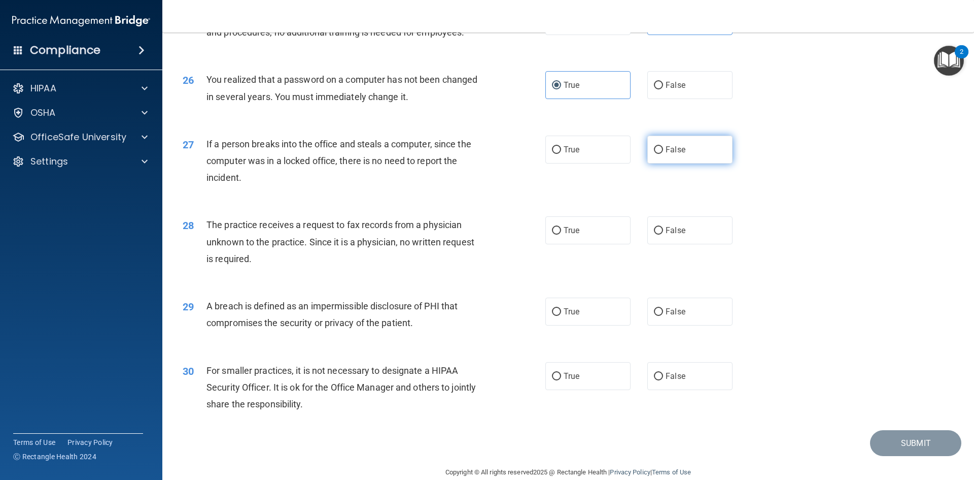
click at [661, 163] on label "False" at bounding box center [690, 150] width 85 height 28
click at [661, 154] on input "False" at bounding box center [658, 150] width 9 height 8
radio input "true"
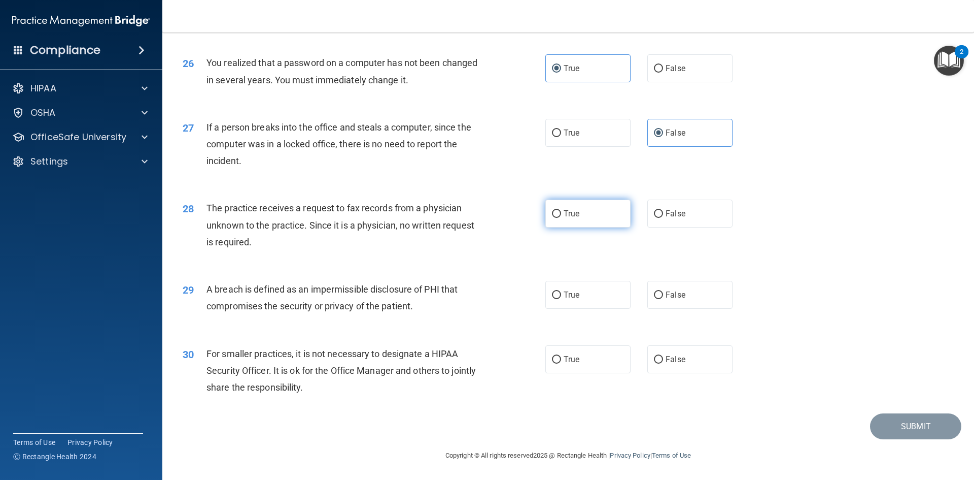
click at [586, 211] on label "True" at bounding box center [588, 213] width 85 height 28
click at [561, 211] on input "True" at bounding box center [556, 214] width 9 height 8
radio input "true"
click at [571, 293] on span "True" at bounding box center [572, 295] width 16 height 10
click at [561, 293] on input "True" at bounding box center [556, 295] width 9 height 8
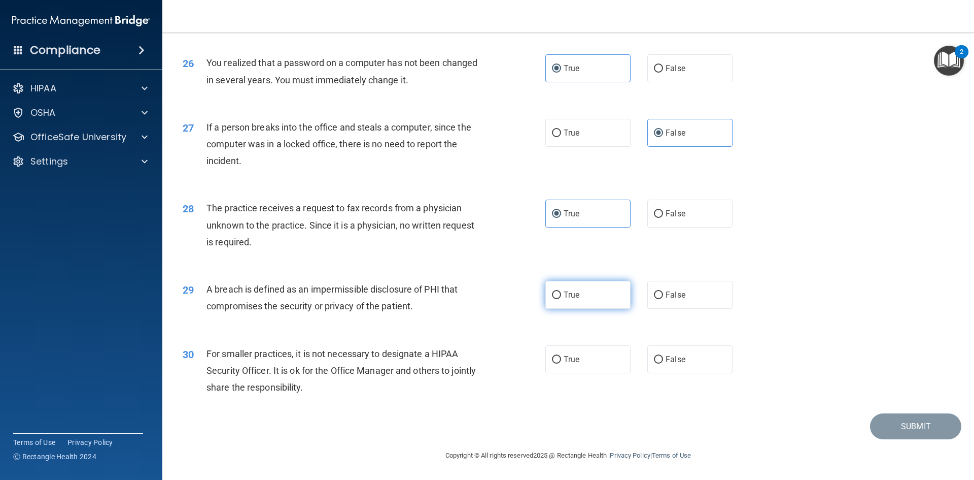
radio input "true"
click at [670, 360] on span "False" at bounding box center [676, 359] width 20 height 10
click at [663, 360] on input "False" at bounding box center [658, 360] width 9 height 8
radio input "true"
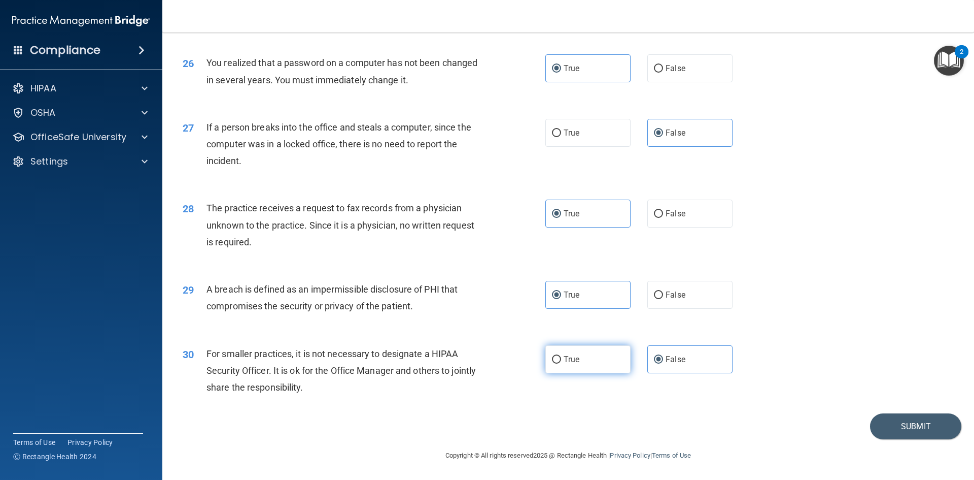
click at [582, 368] on label "True" at bounding box center [588, 359] width 85 height 28
click at [561, 363] on input "True" at bounding box center [556, 360] width 9 height 8
radio input "true"
radio input "false"
click at [906, 423] on button "Submit" at bounding box center [915, 426] width 91 height 26
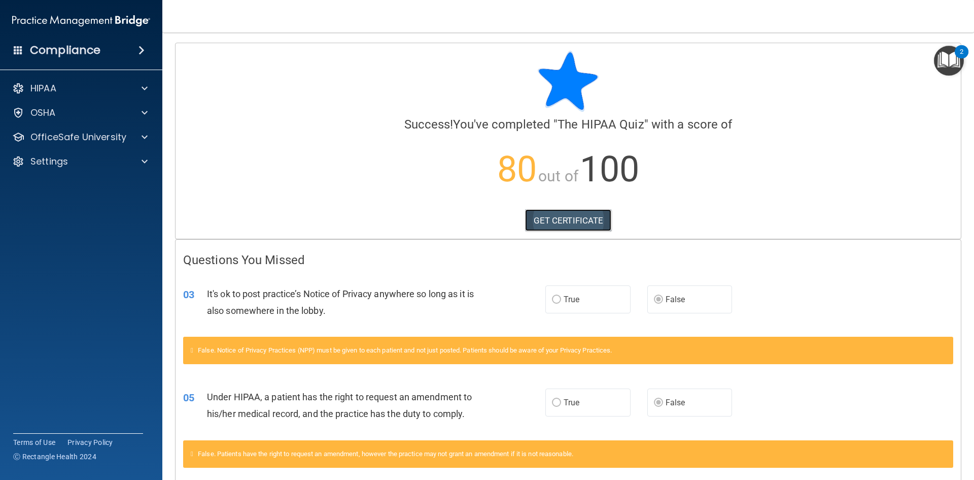
click at [542, 227] on link "GET CERTIFICATE" at bounding box center [568, 220] width 87 height 22
click at [144, 133] on span at bounding box center [145, 137] width 6 height 12
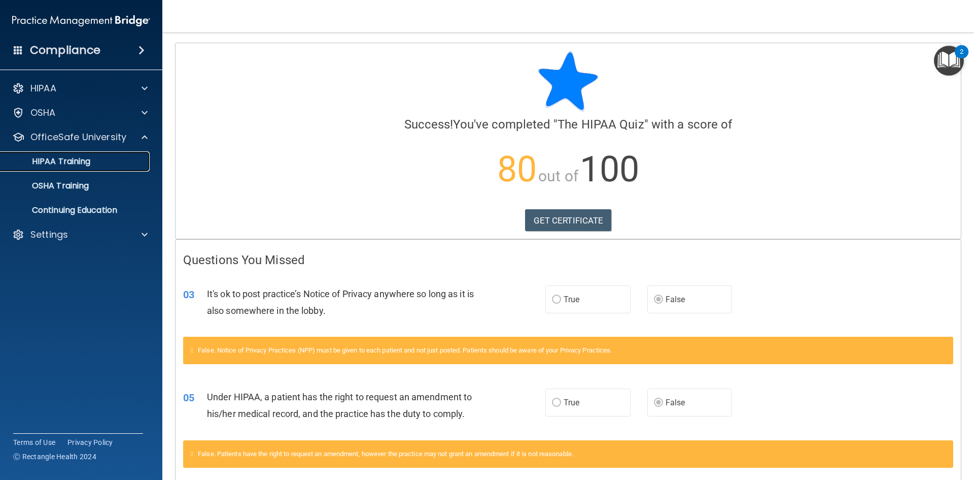
click at [69, 165] on p "HIPAA Training" at bounding box center [49, 161] width 84 height 10
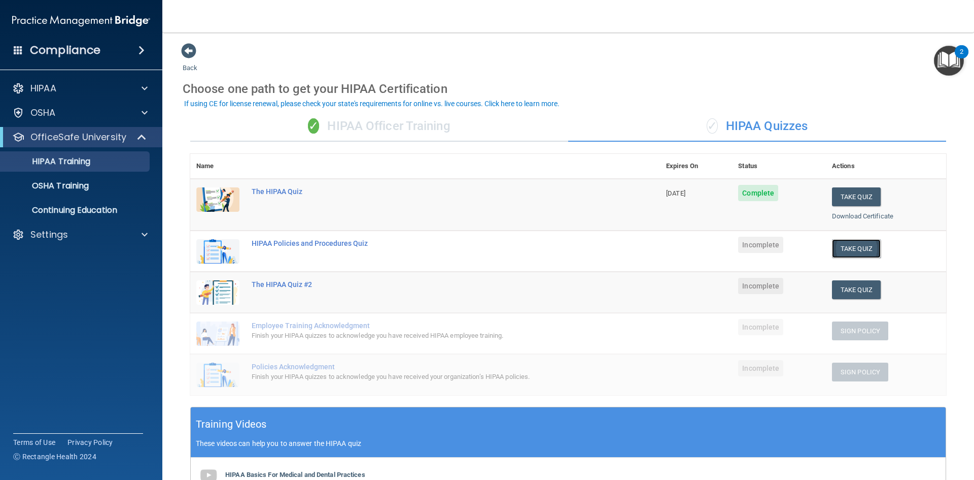
click at [859, 252] on button "Take Quiz" at bounding box center [856, 248] width 49 height 19
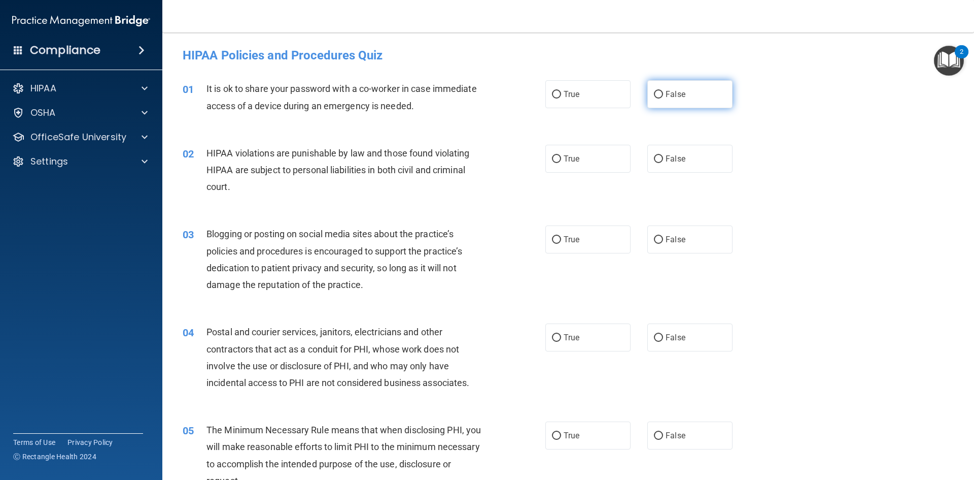
click at [668, 103] on label "False" at bounding box center [690, 94] width 85 height 28
click at [663, 98] on input "False" at bounding box center [658, 95] width 9 height 8
radio input "true"
click at [573, 172] on label "True" at bounding box center [588, 159] width 85 height 28
click at [561, 163] on input "True" at bounding box center [556, 159] width 9 height 8
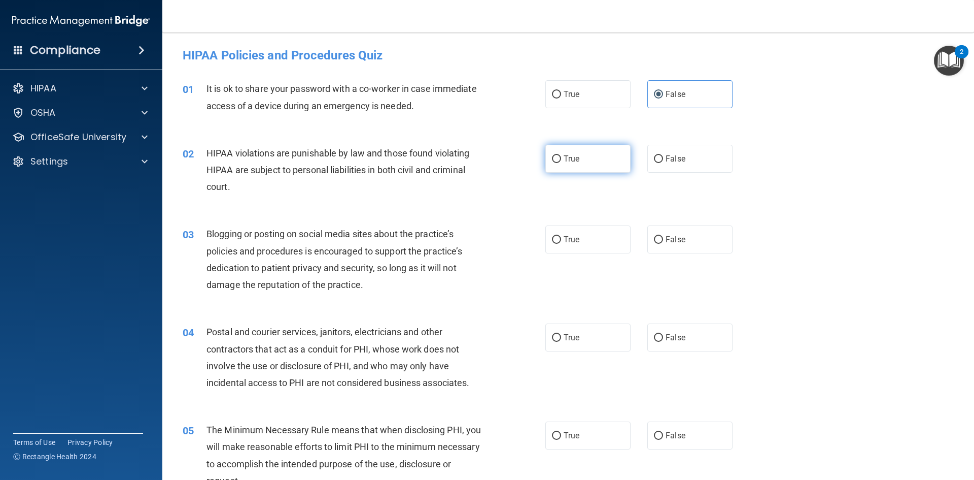
radio input "true"
click at [564, 238] on span "True" at bounding box center [572, 239] width 16 height 10
click at [561, 238] on input "True" at bounding box center [556, 240] width 9 height 8
radio input "true"
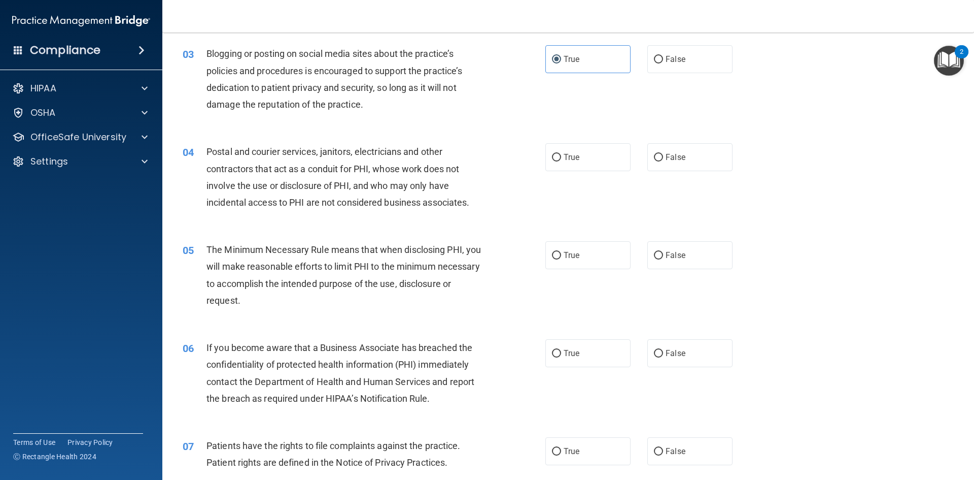
scroll to position [203, 0]
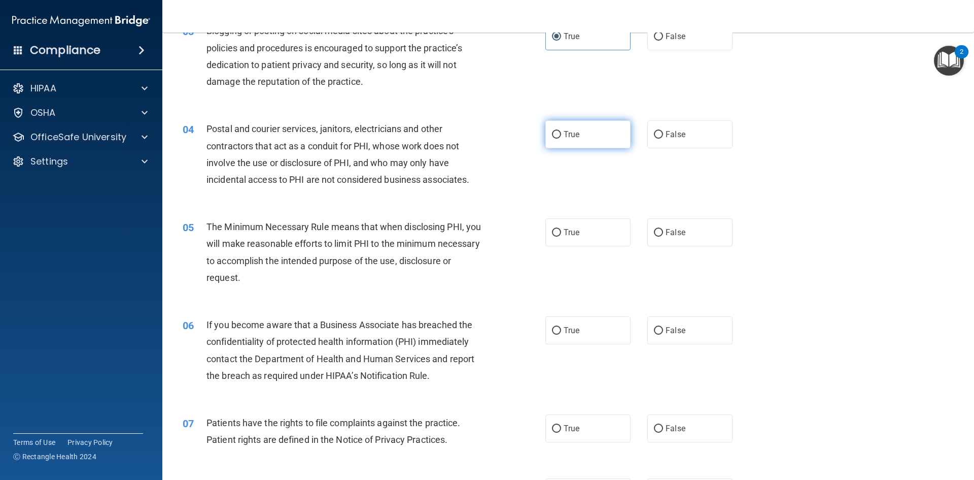
click at [623, 134] on label "True" at bounding box center [588, 134] width 85 height 28
click at [561, 134] on input "True" at bounding box center [556, 135] width 9 height 8
radio input "true"
click at [580, 234] on label "True" at bounding box center [588, 232] width 85 height 28
click at [561, 234] on input "True" at bounding box center [556, 233] width 9 height 8
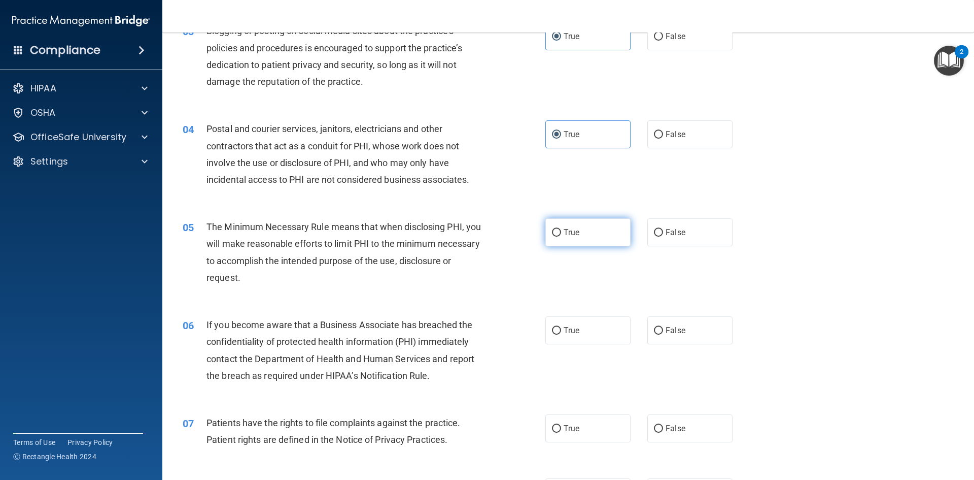
radio input "true"
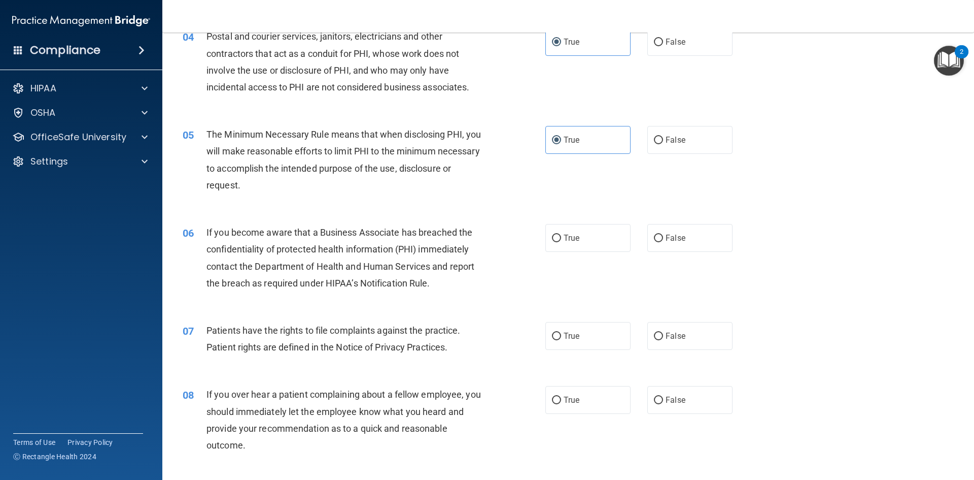
scroll to position [305, 0]
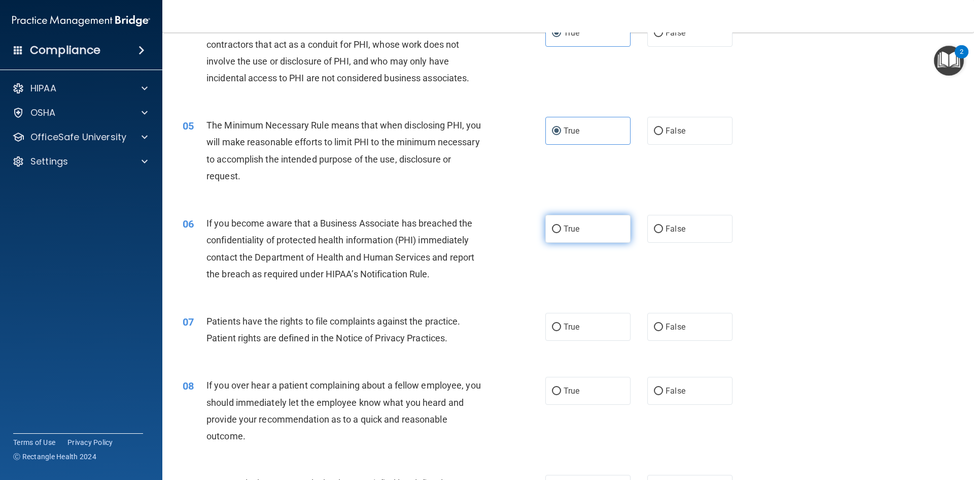
click at [574, 234] on label "True" at bounding box center [588, 229] width 85 height 28
click at [561, 233] on input "True" at bounding box center [556, 229] width 9 height 8
radio input "true"
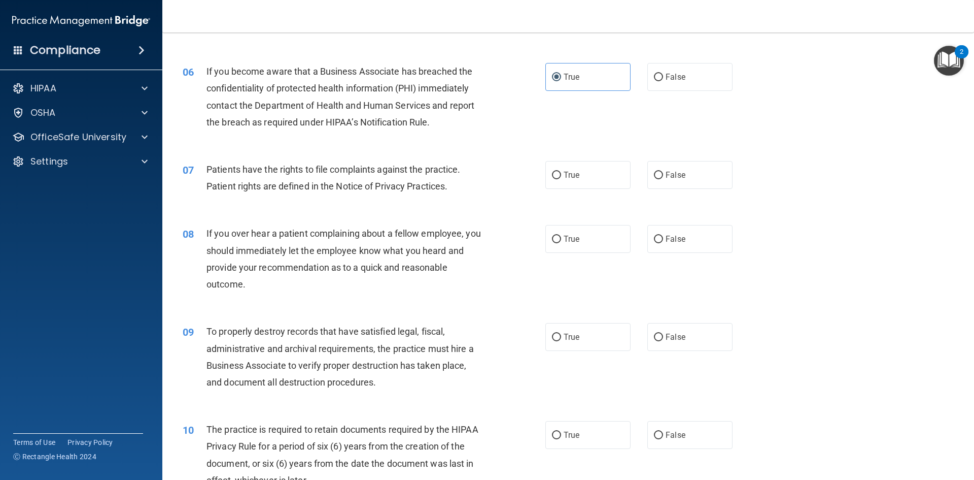
scroll to position [457, 0]
click at [564, 174] on span "True" at bounding box center [572, 175] width 16 height 10
click at [561, 174] on input "True" at bounding box center [556, 175] width 9 height 8
radio input "true"
click at [584, 234] on label "True" at bounding box center [588, 238] width 85 height 28
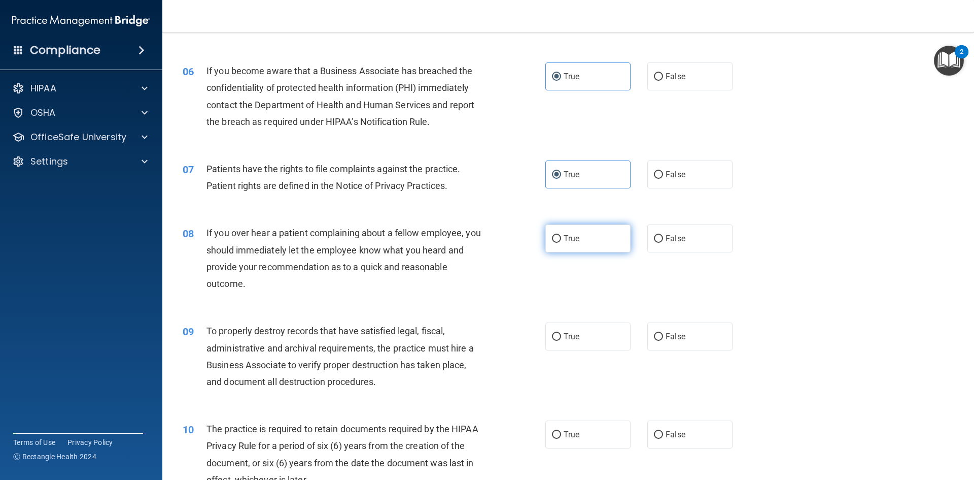
click at [561, 235] on input "True" at bounding box center [556, 239] width 9 height 8
radio input "true"
click at [669, 238] on span "False" at bounding box center [676, 238] width 20 height 10
click at [663, 238] on input "False" at bounding box center [658, 239] width 9 height 8
radio input "true"
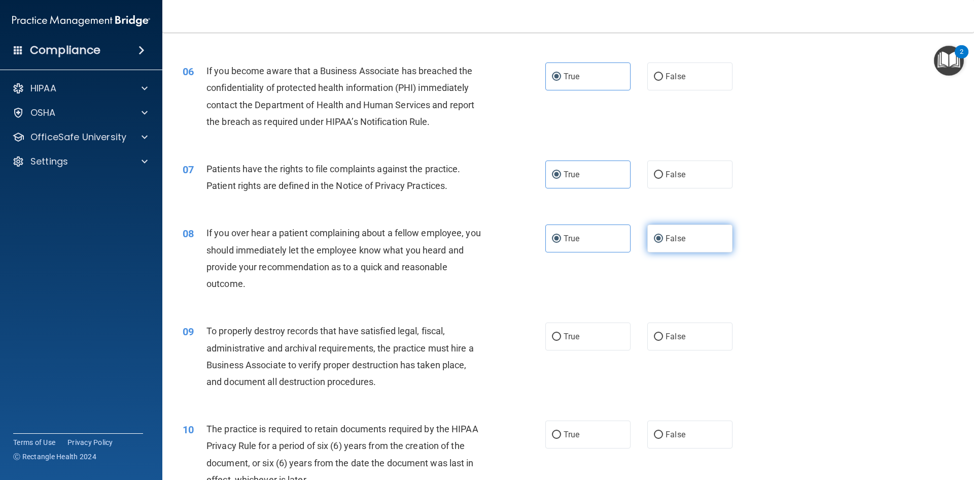
radio input "false"
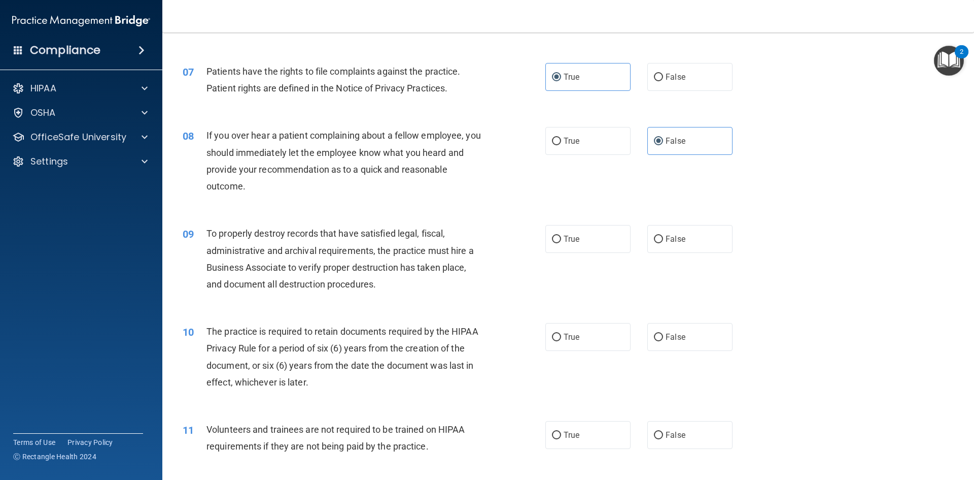
scroll to position [558, 0]
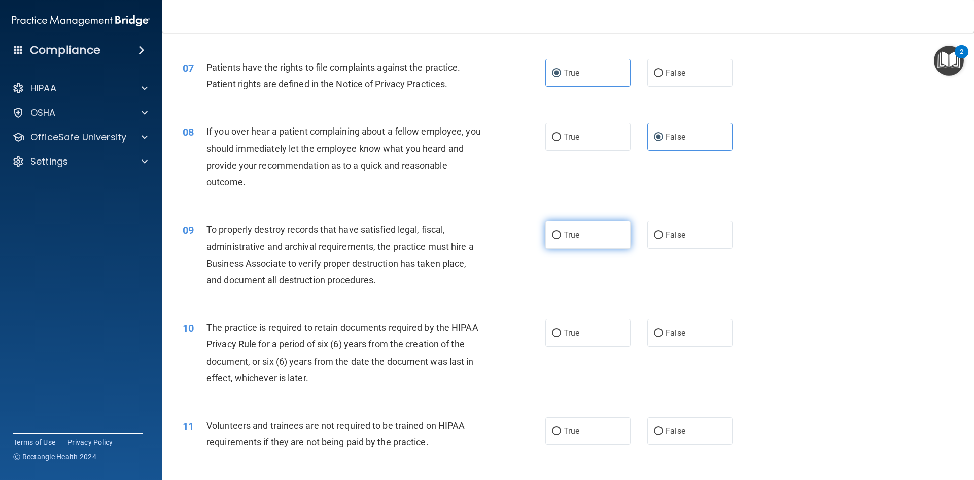
click at [589, 242] on label "True" at bounding box center [588, 235] width 85 height 28
click at [561, 239] on input "True" at bounding box center [556, 235] width 9 height 8
radio input "true"
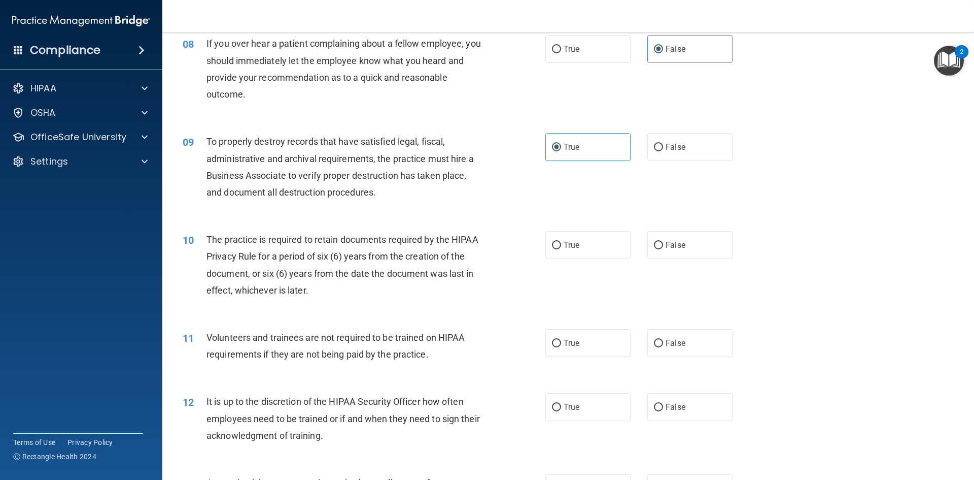
scroll to position [660, 0]
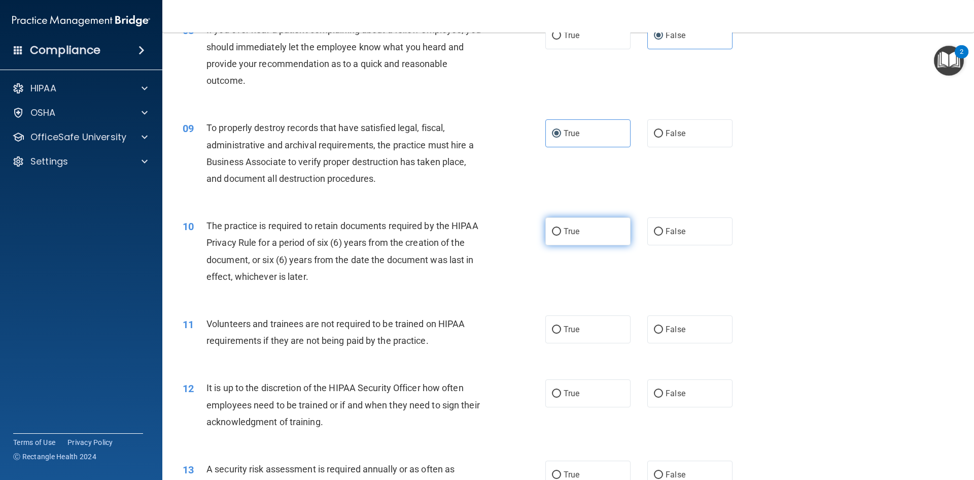
click at [567, 240] on label "True" at bounding box center [588, 231] width 85 height 28
click at [561, 235] on input "True" at bounding box center [556, 232] width 9 height 8
radio input "true"
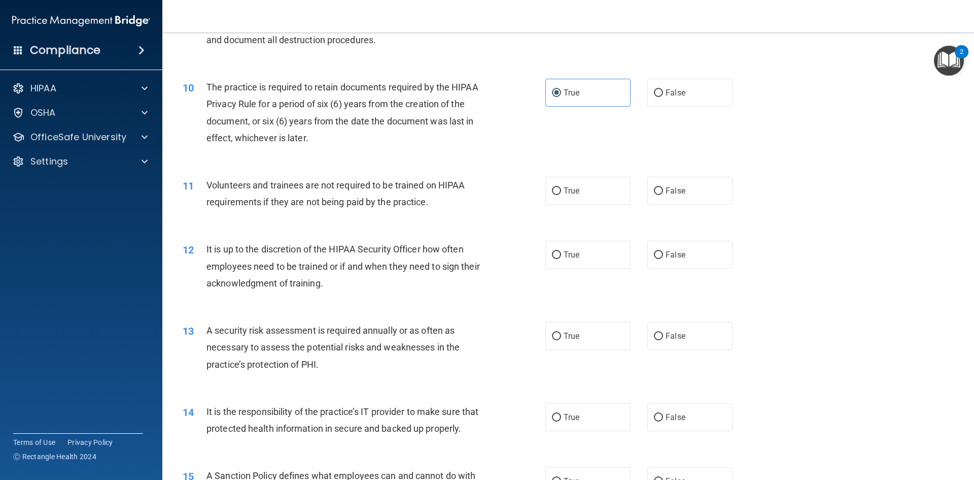
scroll to position [812, 0]
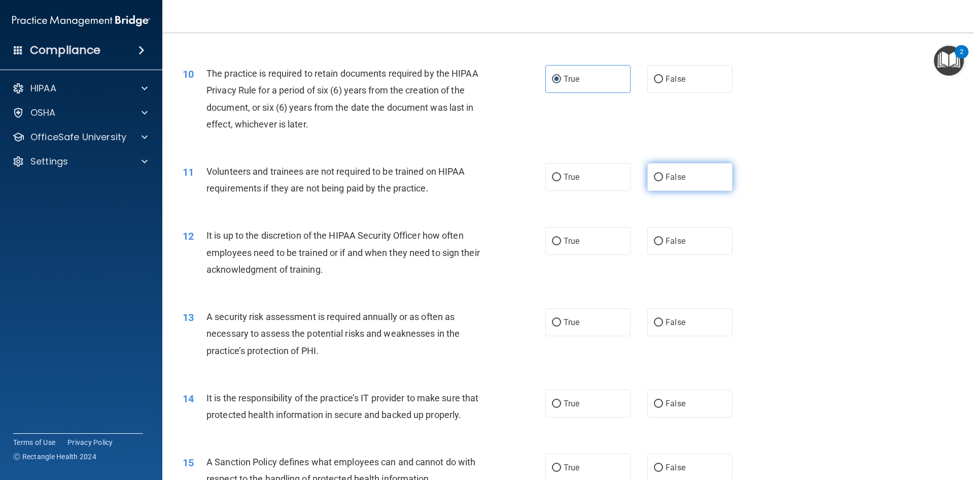
click at [655, 184] on label "False" at bounding box center [690, 177] width 85 height 28
click at [655, 181] on input "False" at bounding box center [658, 178] width 9 height 8
radio input "true"
click at [582, 170] on label "True" at bounding box center [588, 177] width 85 height 28
click at [561, 174] on input "True" at bounding box center [556, 178] width 9 height 8
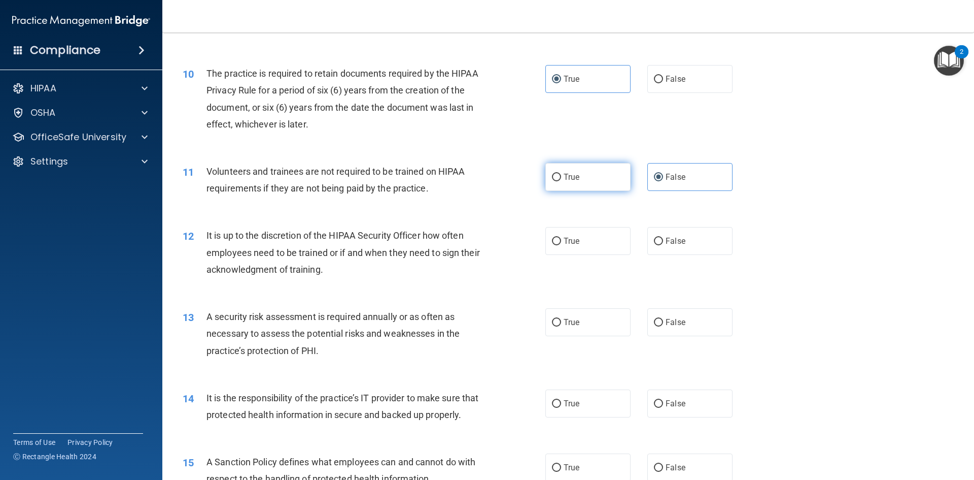
radio input "true"
radio input "false"
click at [583, 251] on label "True" at bounding box center [588, 241] width 85 height 28
click at [561, 245] on input "True" at bounding box center [556, 242] width 9 height 8
radio input "true"
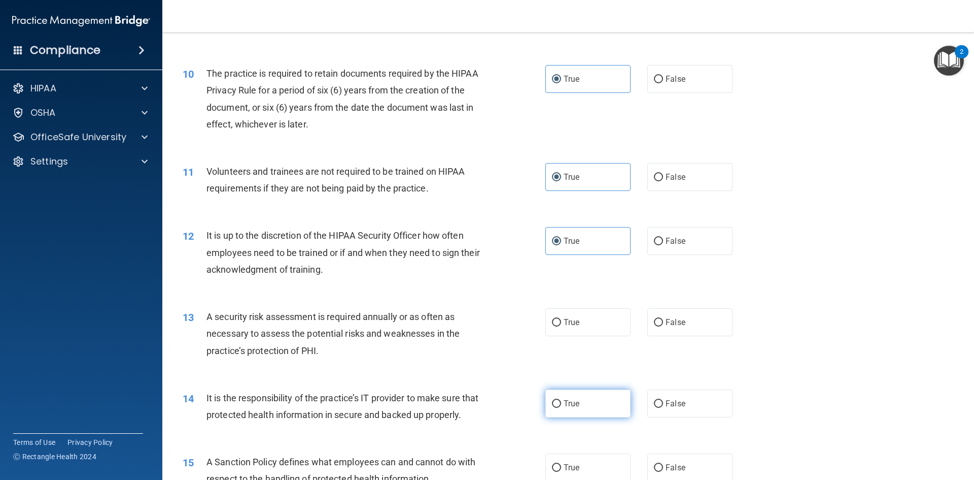
click at [573, 408] on span "True" at bounding box center [572, 403] width 16 height 10
click at [561, 408] on input "True" at bounding box center [556, 404] width 9 height 8
radio input "true"
click at [578, 336] on label "True" at bounding box center [588, 322] width 85 height 28
click at [561, 326] on input "True" at bounding box center [556, 323] width 9 height 8
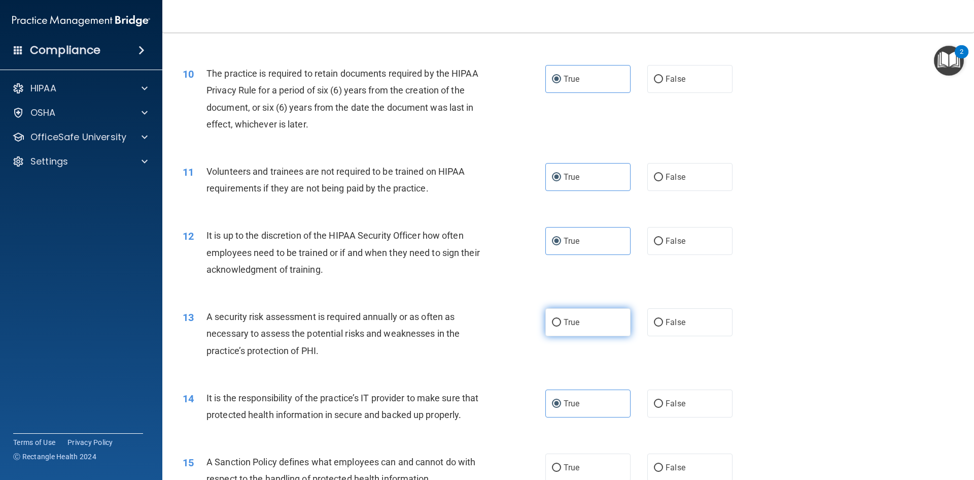
radio input "true"
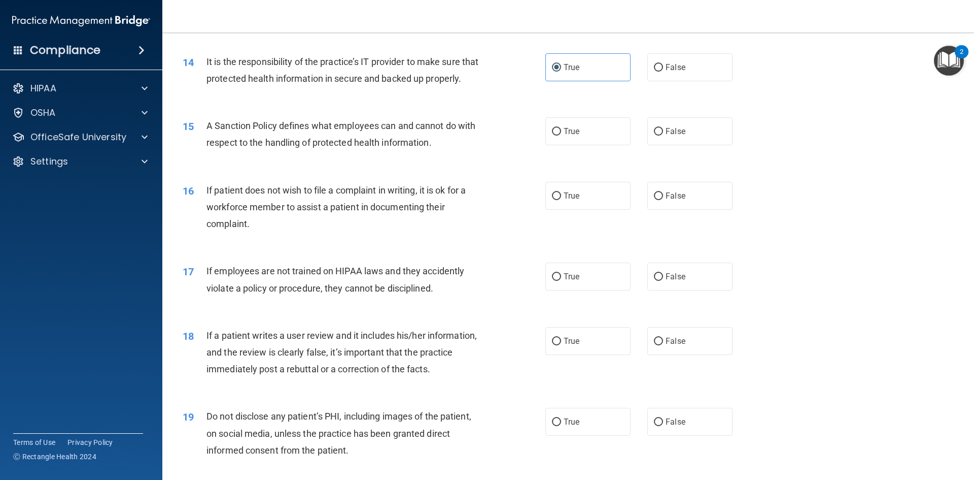
scroll to position [1167, 0]
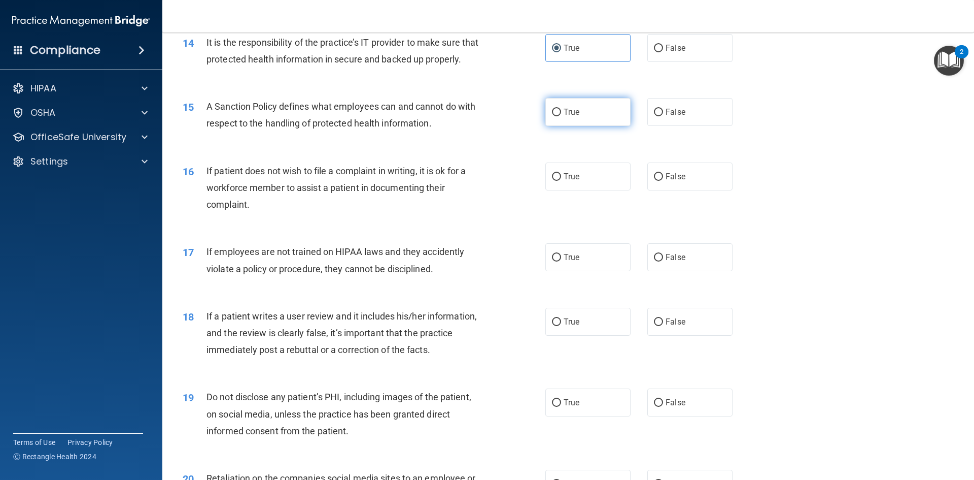
click at [568, 126] on label "True" at bounding box center [588, 112] width 85 height 28
click at [561, 116] on input "True" at bounding box center [556, 113] width 9 height 8
radio input "true"
click at [577, 190] on label "True" at bounding box center [588, 176] width 85 height 28
click at [561, 181] on input "True" at bounding box center [556, 177] width 9 height 8
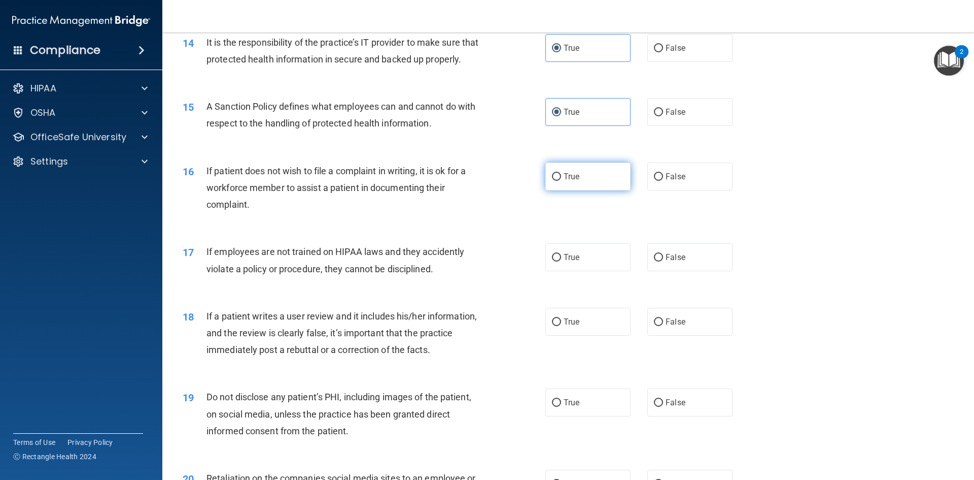
radio input "true"
click at [659, 271] on label "False" at bounding box center [690, 257] width 85 height 28
click at [659, 261] on input "False" at bounding box center [658, 258] width 9 height 8
radio input "true"
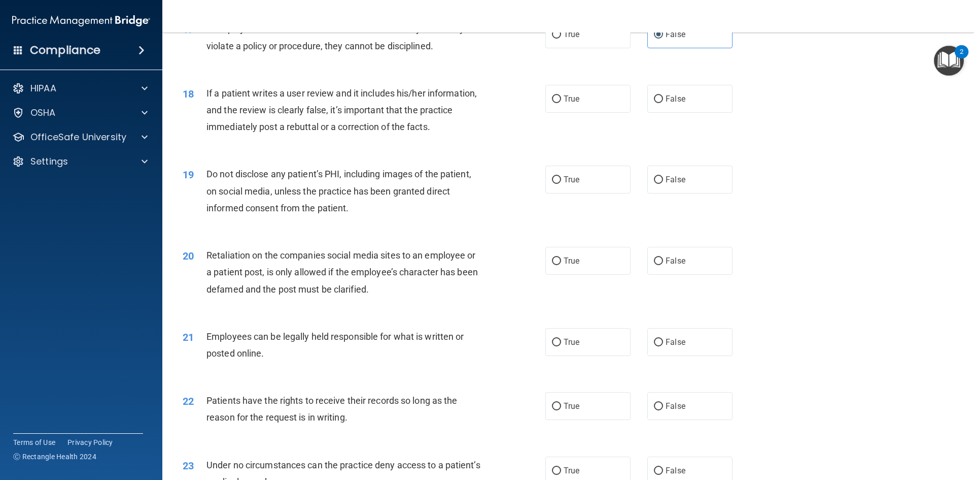
scroll to position [1421, 0]
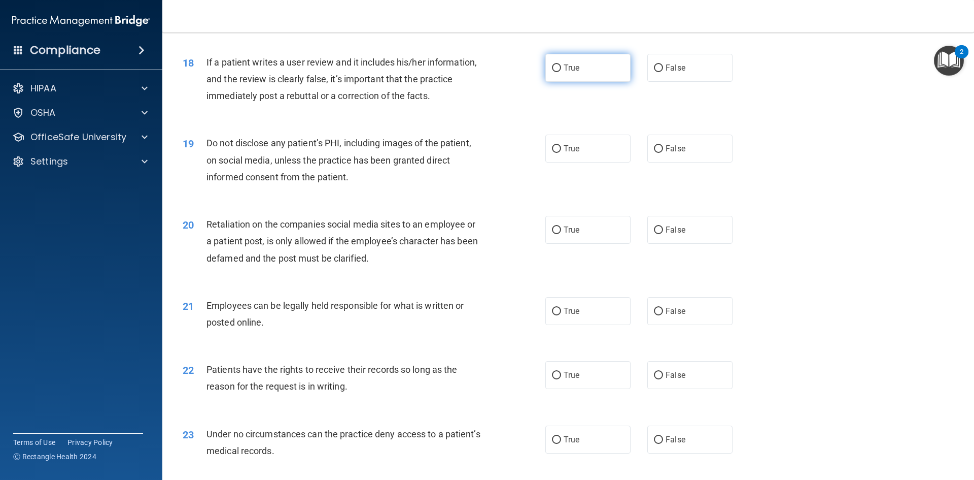
click at [577, 82] on label "True" at bounding box center [588, 68] width 85 height 28
click at [561, 72] on input "True" at bounding box center [556, 68] width 9 height 8
radio input "true"
click at [569, 153] on span "True" at bounding box center [572, 149] width 16 height 10
click at [561, 153] on input "True" at bounding box center [556, 149] width 9 height 8
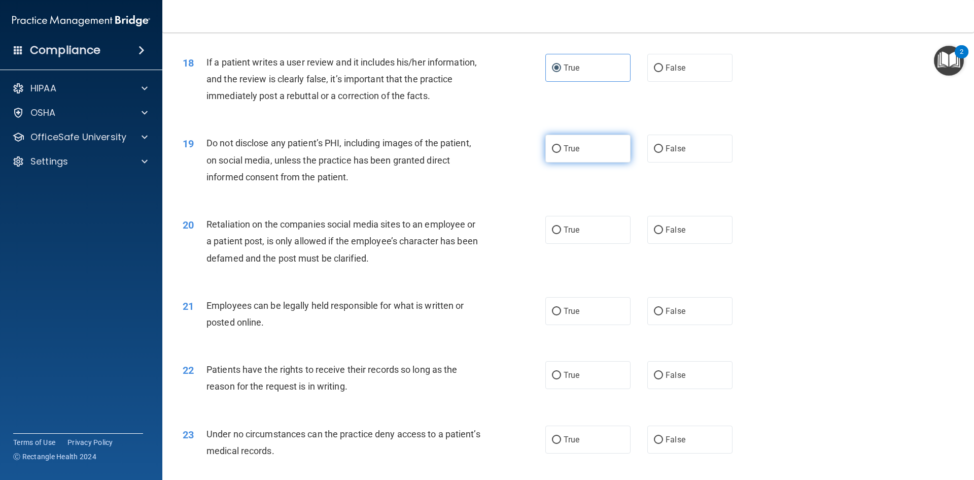
radio input "true"
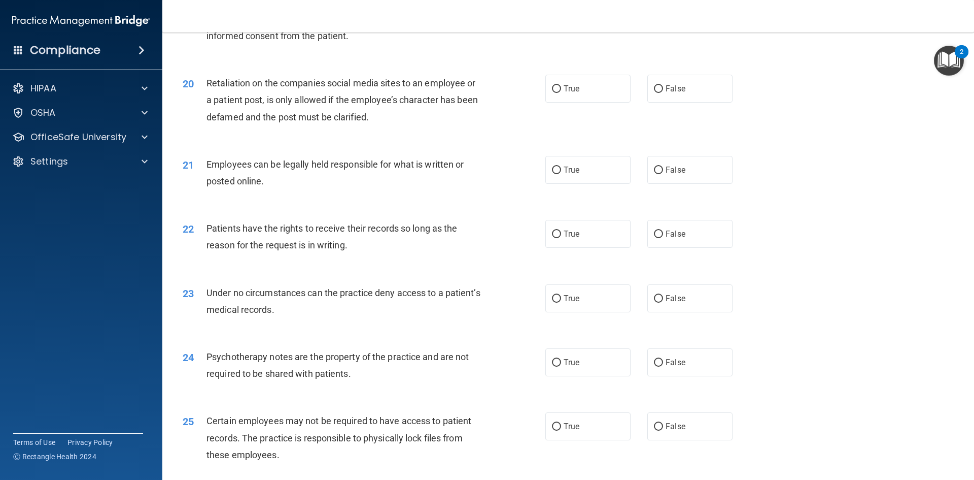
scroll to position [1573, 0]
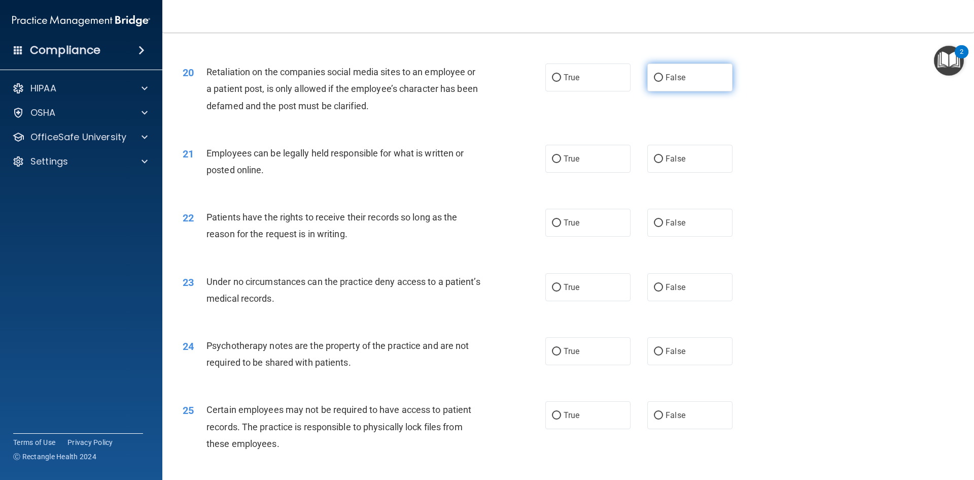
click at [660, 91] on label "False" at bounding box center [690, 77] width 85 height 28
click at [660, 82] on input "False" at bounding box center [658, 78] width 9 height 8
radio input "true"
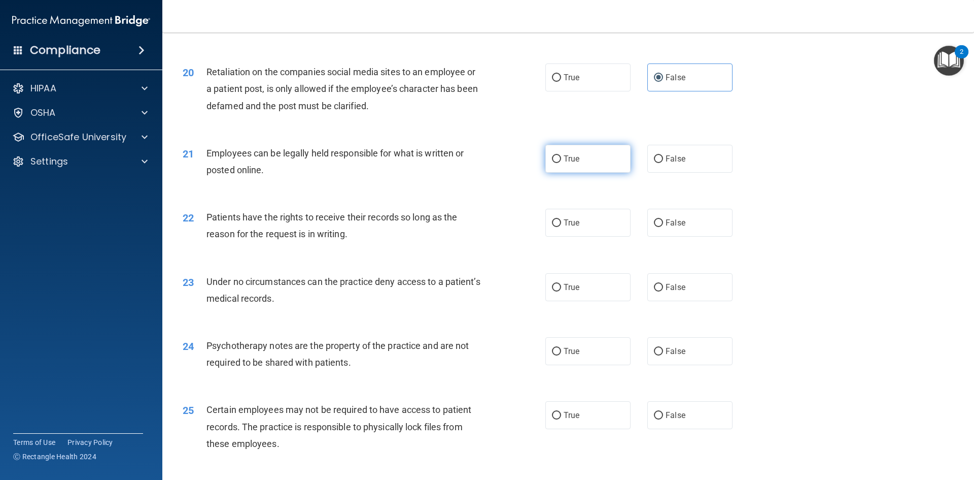
click at [575, 163] on span "True" at bounding box center [572, 159] width 16 height 10
click at [561, 163] on input "True" at bounding box center [556, 159] width 9 height 8
radio input "true"
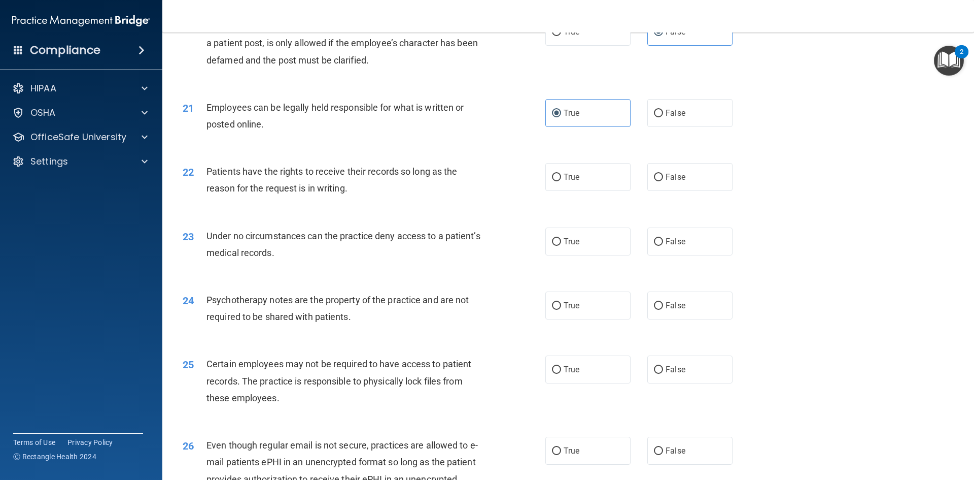
scroll to position [1675, 0]
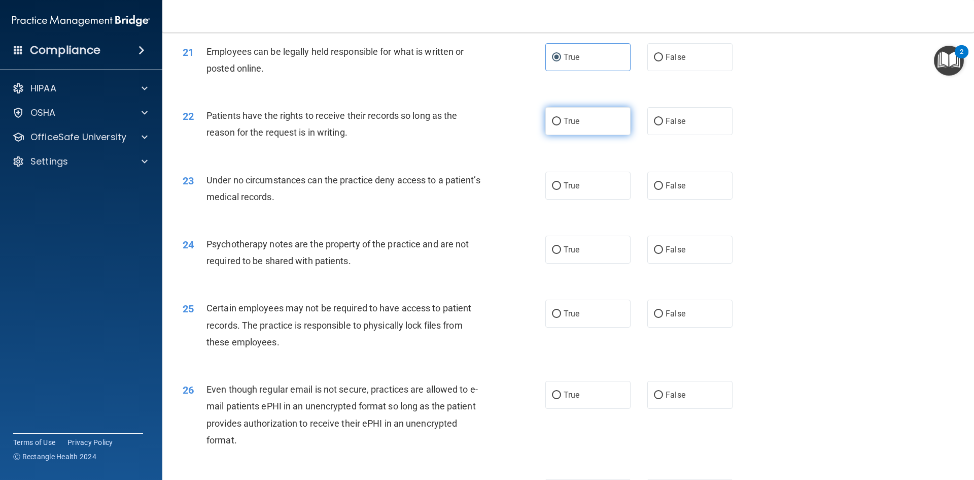
click at [578, 135] on label "True" at bounding box center [588, 121] width 85 height 28
click at [561, 125] on input "True" at bounding box center [556, 122] width 9 height 8
radio input "true"
click at [573, 218] on div "23 Under no circumstances can the practice deny access to a patient’s medical r…" at bounding box center [568, 191] width 787 height 64
click at [573, 190] on span "True" at bounding box center [572, 186] width 16 height 10
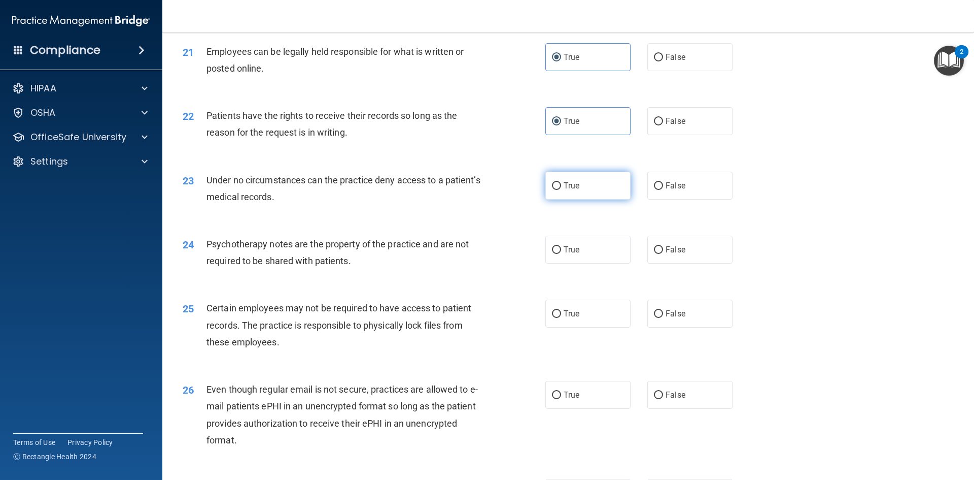
click at [561, 190] on input "True" at bounding box center [556, 186] width 9 height 8
radio input "true"
click at [673, 254] on span "False" at bounding box center [676, 250] width 20 height 10
click at [663, 254] on input "False" at bounding box center [658, 250] width 9 height 8
radio input "true"
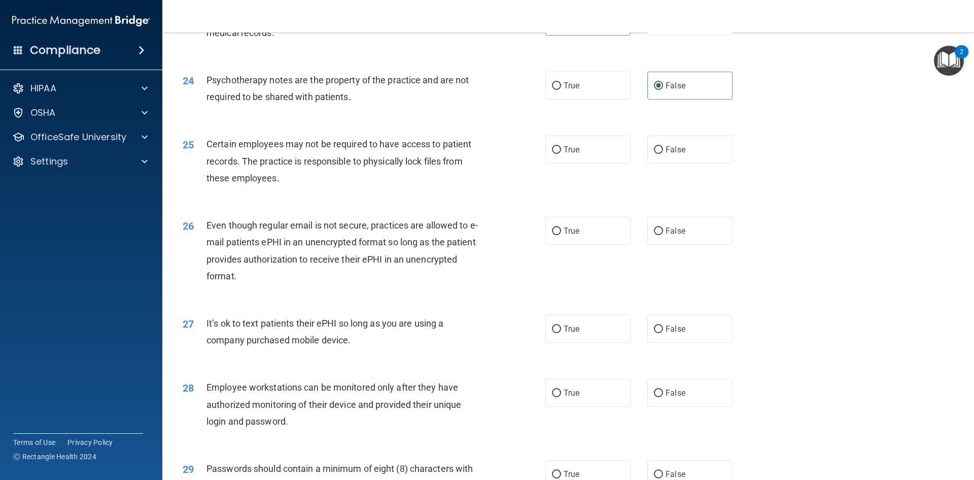
scroll to position [1878, 0]
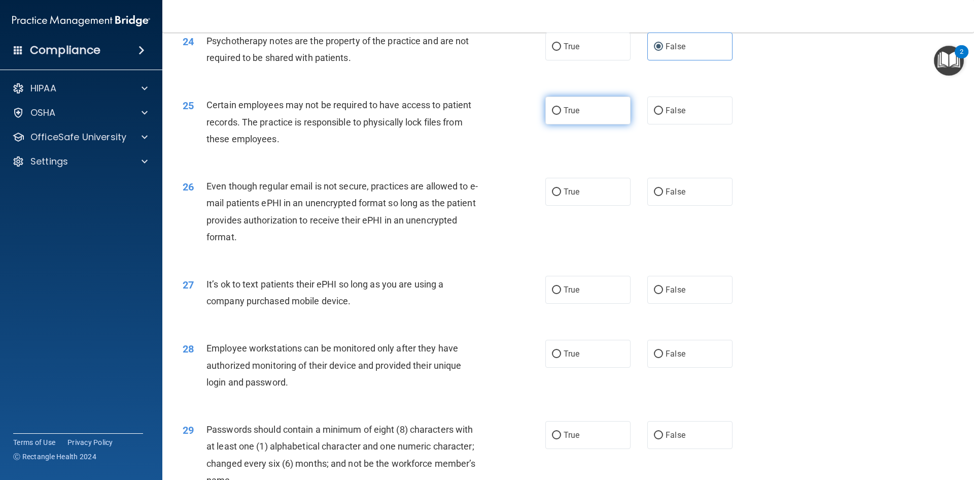
click at [564, 115] on span "True" at bounding box center [572, 111] width 16 height 10
click at [561, 115] on input "True" at bounding box center [556, 111] width 9 height 8
radio input "true"
click at [546, 206] on label "True" at bounding box center [588, 192] width 85 height 28
click at [552, 196] on input "True" at bounding box center [556, 192] width 9 height 8
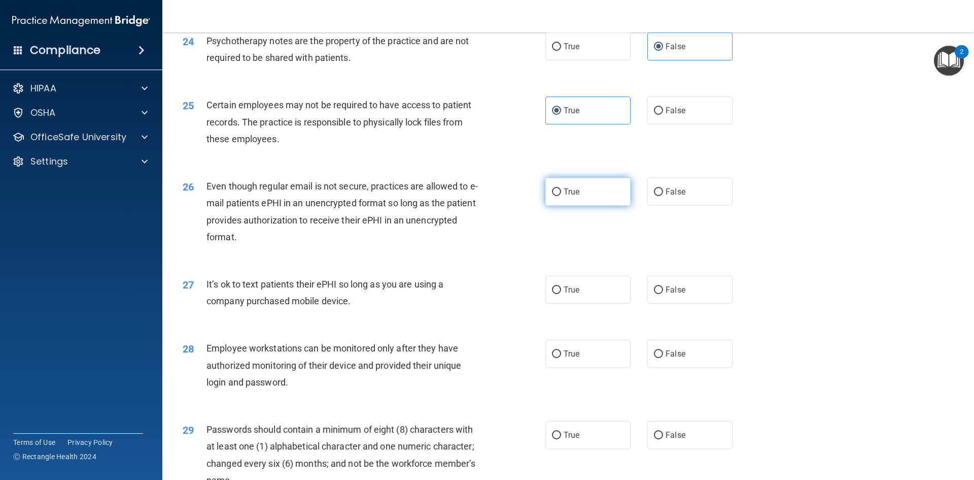
radio input "true"
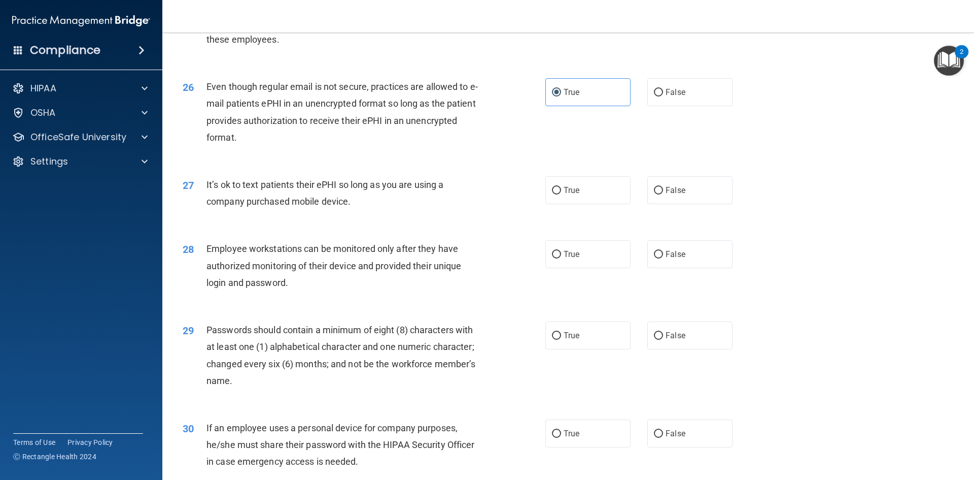
scroll to position [1979, 0]
click at [566, 202] on label "True" at bounding box center [588, 188] width 85 height 28
click at [561, 192] on input "True" at bounding box center [556, 189] width 9 height 8
radio input "true"
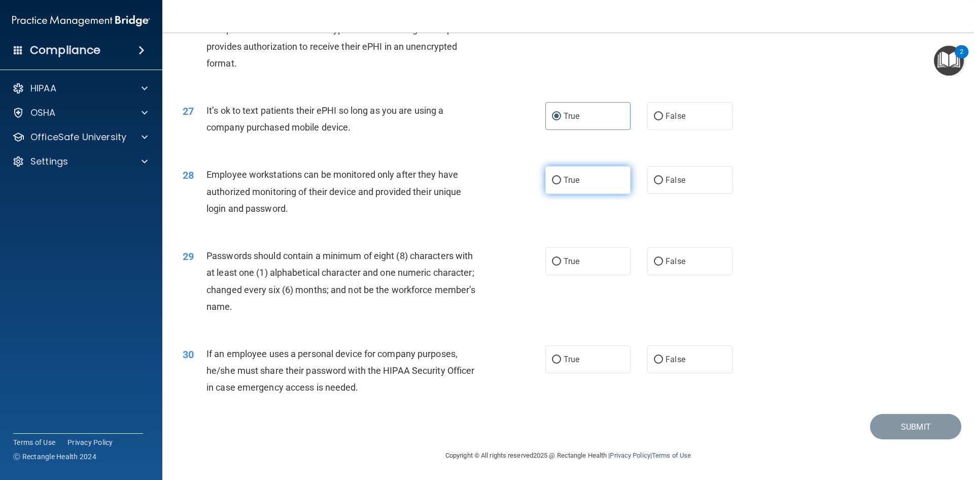
click at [573, 190] on label "True" at bounding box center [588, 180] width 85 height 28
click at [561, 184] on input "True" at bounding box center [556, 181] width 9 height 8
radio input "true"
click at [593, 262] on label "True" at bounding box center [588, 261] width 85 height 28
click at [561, 262] on input "True" at bounding box center [556, 262] width 9 height 8
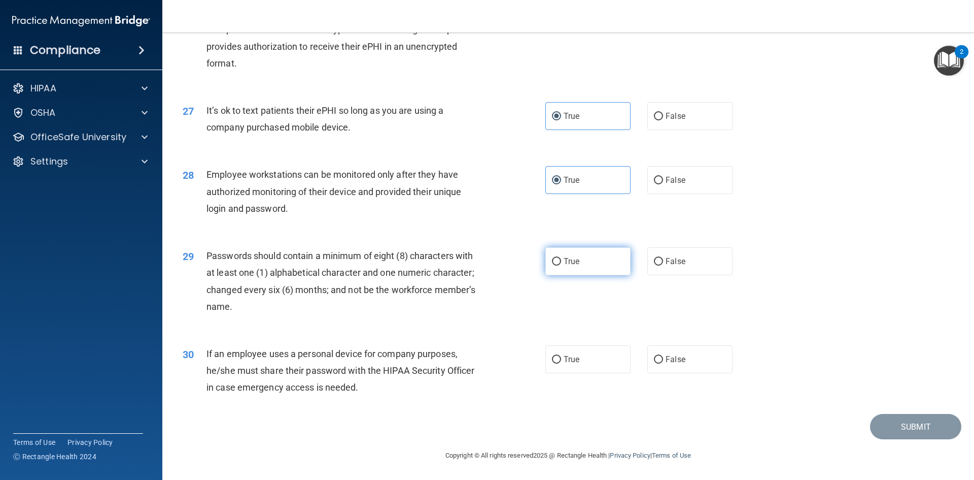
radio input "true"
click at [561, 368] on label "True" at bounding box center [588, 359] width 85 height 28
click at [561, 363] on input "True" at bounding box center [556, 360] width 9 height 8
radio input "true"
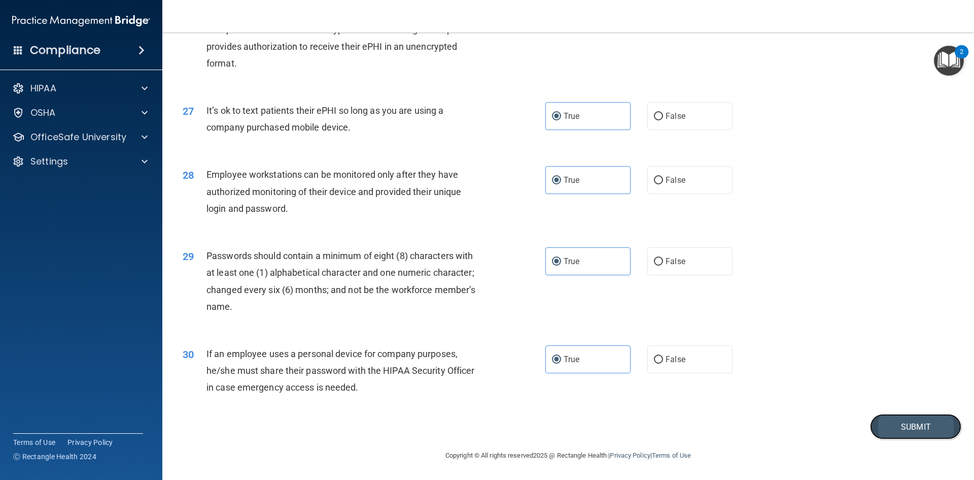
click at [897, 415] on button "Submit" at bounding box center [915, 427] width 91 height 26
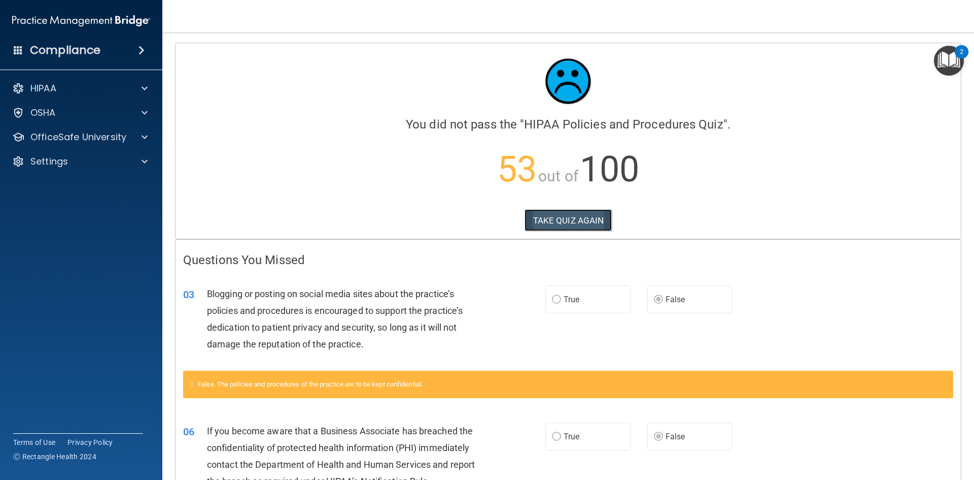
click at [572, 221] on button "TAKE QUIZ AGAIN" at bounding box center [569, 220] width 88 height 22
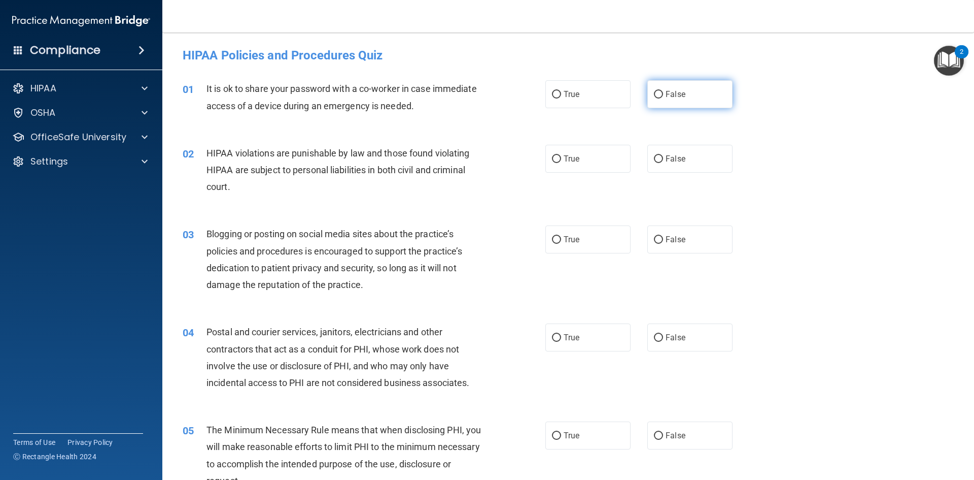
click at [671, 92] on span "False" at bounding box center [676, 94] width 20 height 10
click at [663, 92] on input "False" at bounding box center [658, 95] width 9 height 8
radio input "true"
click at [666, 233] on label "False" at bounding box center [690, 239] width 85 height 28
click at [663, 236] on input "False" at bounding box center [658, 240] width 9 height 8
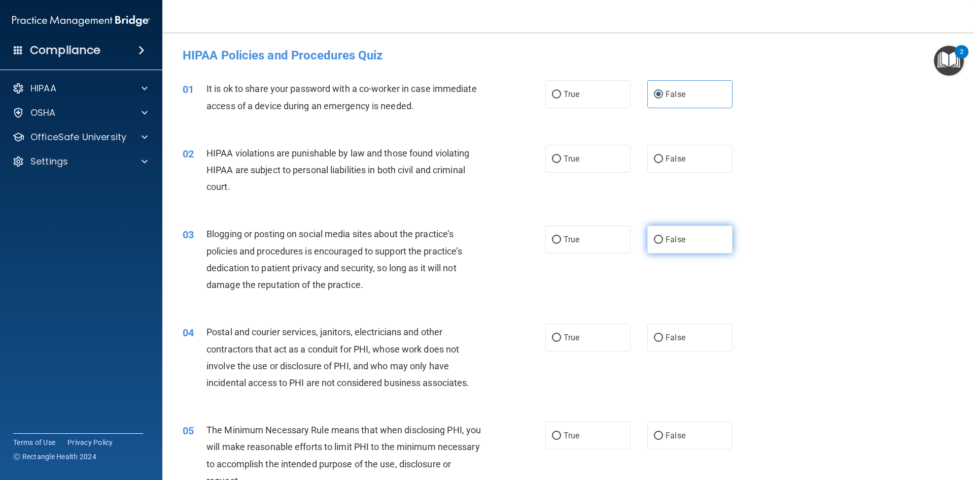
radio input "true"
click at [595, 167] on label "True" at bounding box center [588, 159] width 85 height 28
click at [561, 163] on input "True" at bounding box center [556, 159] width 9 height 8
radio input "true"
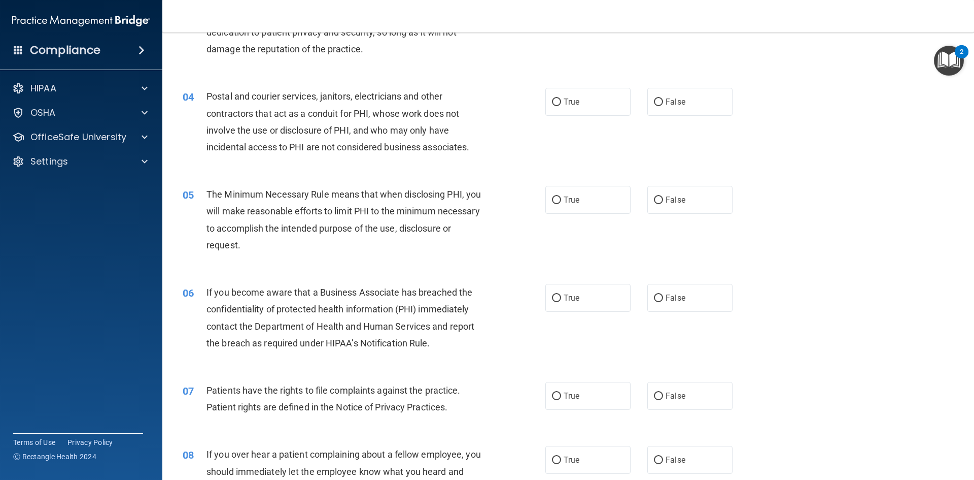
scroll to position [254, 0]
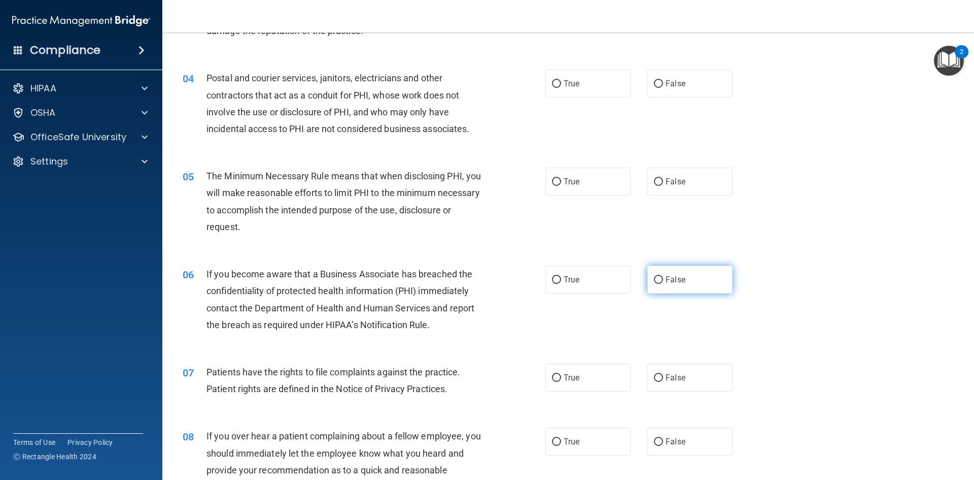
click at [668, 282] on span "False" at bounding box center [676, 280] width 20 height 10
click at [663, 282] on input "False" at bounding box center [658, 280] width 9 height 8
radio input "true"
click at [579, 191] on label "True" at bounding box center [588, 181] width 85 height 28
click at [561, 186] on input "True" at bounding box center [556, 182] width 9 height 8
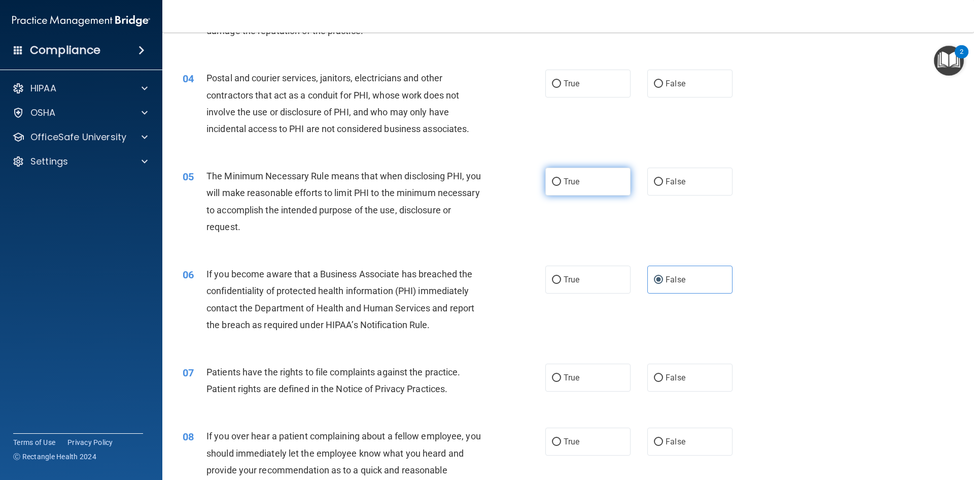
radio input "true"
click at [554, 92] on label "True" at bounding box center [588, 84] width 85 height 28
click at [554, 88] on input "True" at bounding box center [556, 84] width 9 height 8
radio input "true"
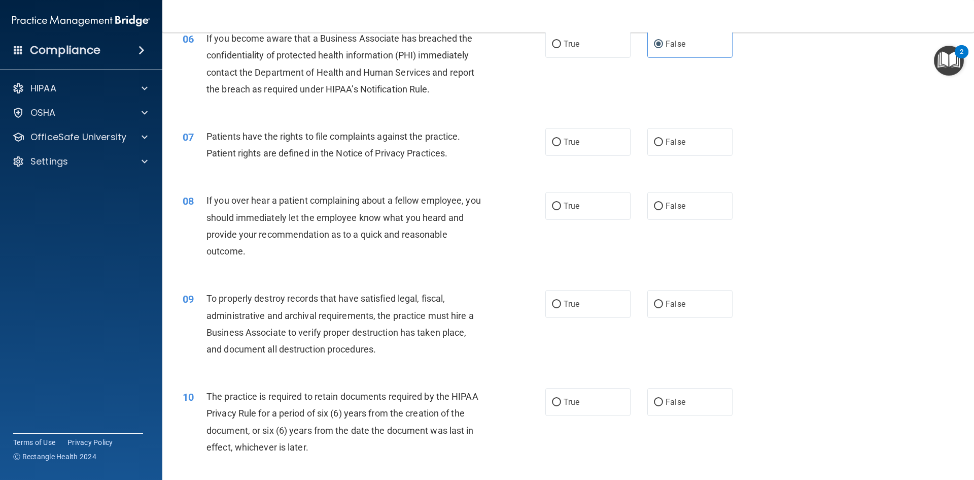
scroll to position [508, 0]
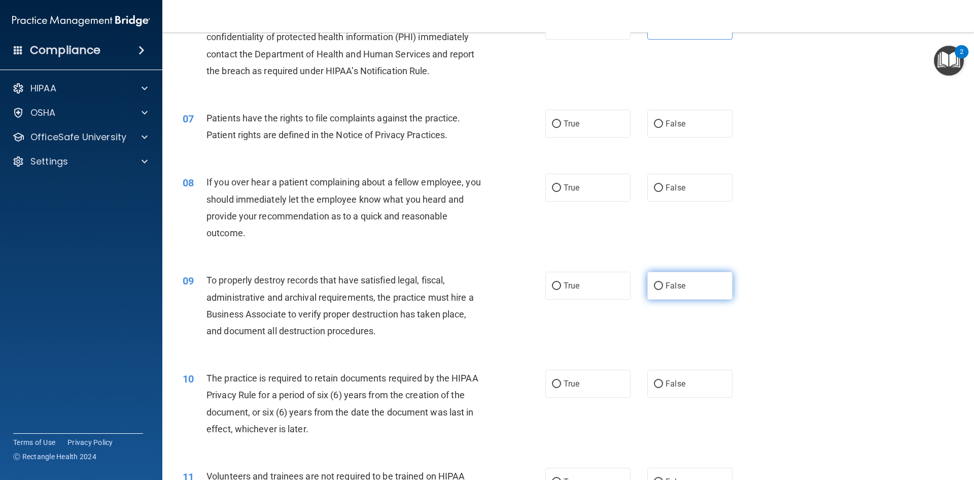
click at [662, 299] on label "False" at bounding box center [690, 286] width 85 height 28
click at [662, 290] on input "False" at bounding box center [658, 286] width 9 height 8
radio input "true"
click at [564, 128] on span "True" at bounding box center [572, 124] width 16 height 10
click at [561, 128] on input "True" at bounding box center [556, 124] width 9 height 8
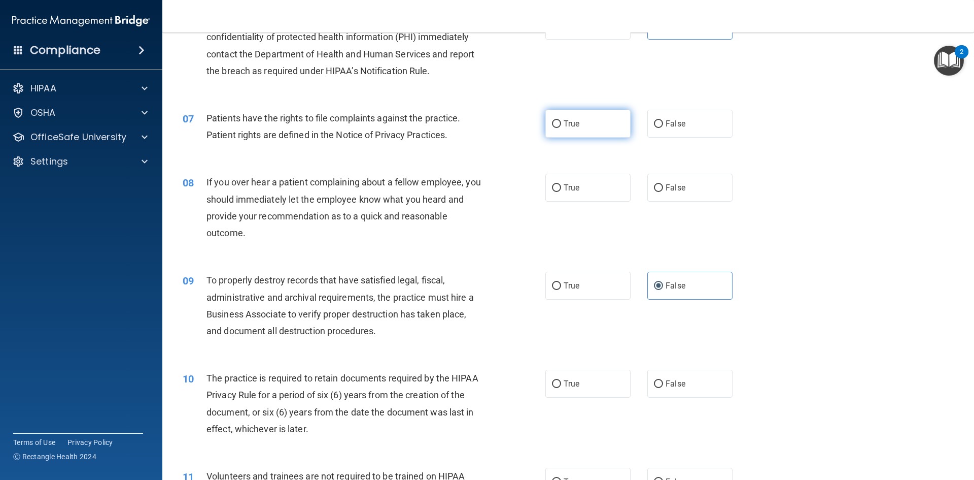
radio input "true"
click at [558, 197] on label "True" at bounding box center [588, 188] width 85 height 28
click at [558, 192] on input "True" at bounding box center [556, 188] width 9 height 8
radio input "true"
click at [661, 182] on label "False" at bounding box center [690, 188] width 85 height 28
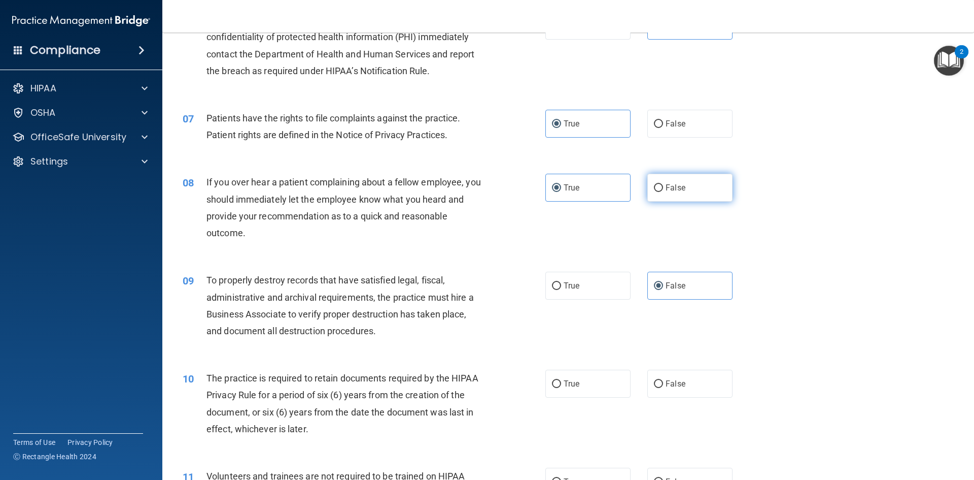
click at [661, 184] on input "False" at bounding box center [658, 188] width 9 height 8
radio input "true"
radio input "false"
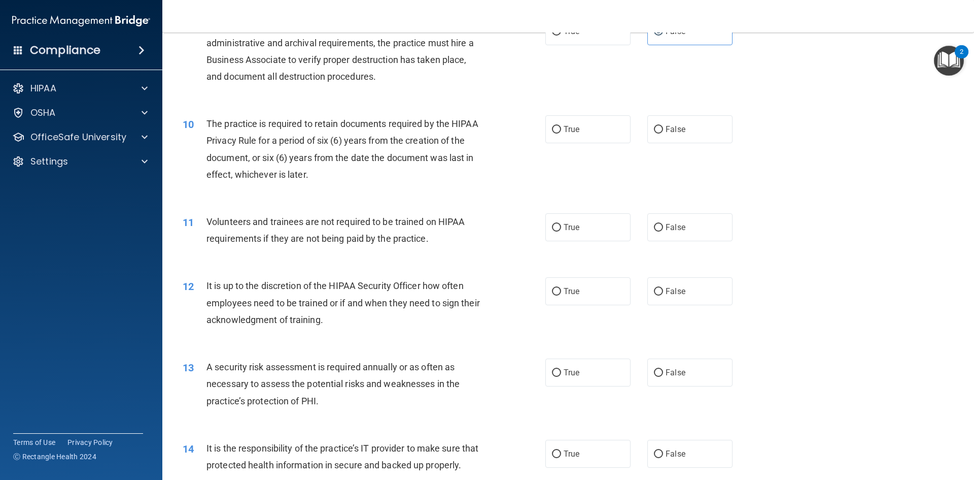
scroll to position [812, 0]
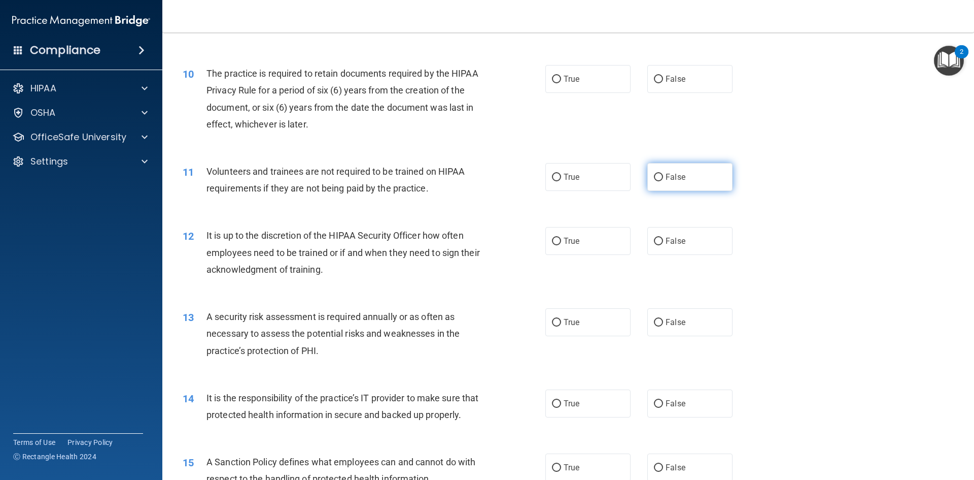
click at [704, 183] on label "False" at bounding box center [690, 177] width 85 height 28
click at [663, 181] on input "False" at bounding box center [658, 178] width 9 height 8
radio input "true"
click at [559, 85] on label "True" at bounding box center [588, 79] width 85 height 28
click at [559, 83] on input "True" at bounding box center [556, 80] width 9 height 8
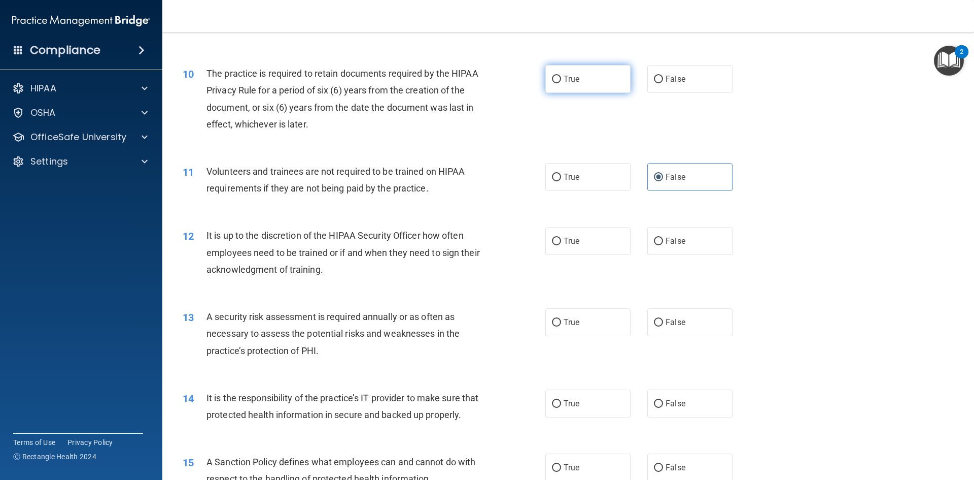
radio input "true"
click at [689, 235] on label "False" at bounding box center [690, 241] width 85 height 28
click at [663, 238] on input "False" at bounding box center [658, 242] width 9 height 8
radio input "true"
click at [681, 398] on label "False" at bounding box center [690, 403] width 85 height 28
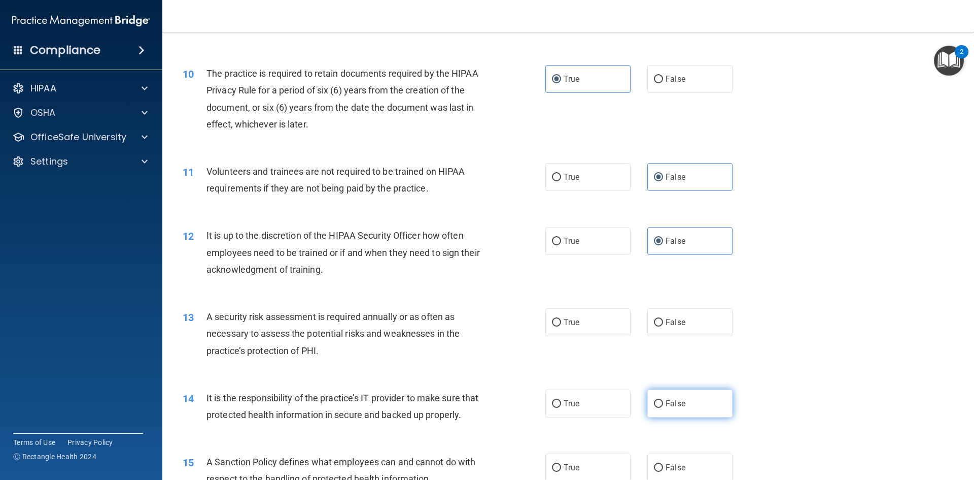
click at [663, 400] on input "False" at bounding box center [658, 404] width 9 height 8
radio input "true"
click at [580, 323] on label "True" at bounding box center [588, 322] width 85 height 28
click at [561, 323] on input "True" at bounding box center [556, 323] width 9 height 8
radio input "true"
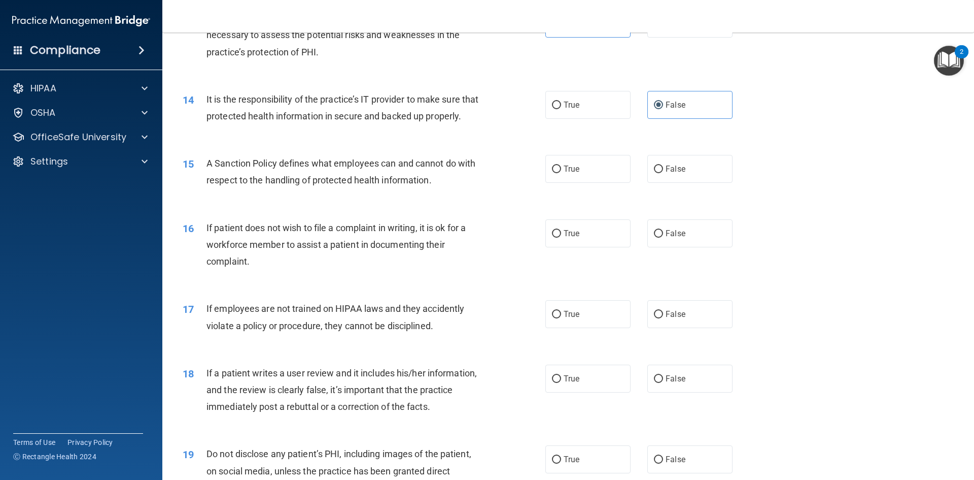
scroll to position [1117, 0]
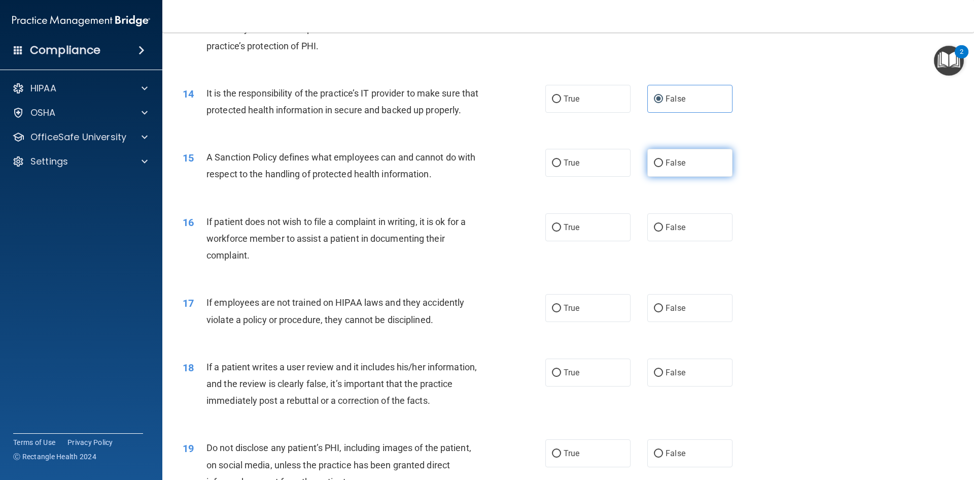
click at [706, 177] on label "False" at bounding box center [690, 163] width 85 height 28
click at [663, 167] on input "False" at bounding box center [658, 163] width 9 height 8
radio input "true"
click at [697, 385] on label "False" at bounding box center [690, 372] width 85 height 28
click at [663, 377] on input "False" at bounding box center [658, 373] width 9 height 8
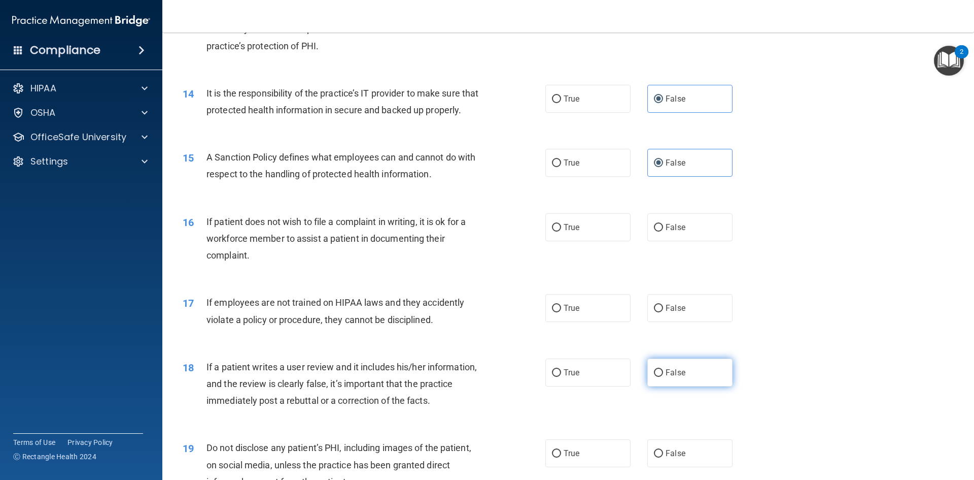
radio input "true"
click at [676, 313] on span "False" at bounding box center [676, 308] width 20 height 10
click at [663, 312] on input "False" at bounding box center [658, 309] width 9 height 8
radio input "true"
click at [569, 232] on span "True" at bounding box center [572, 227] width 16 height 10
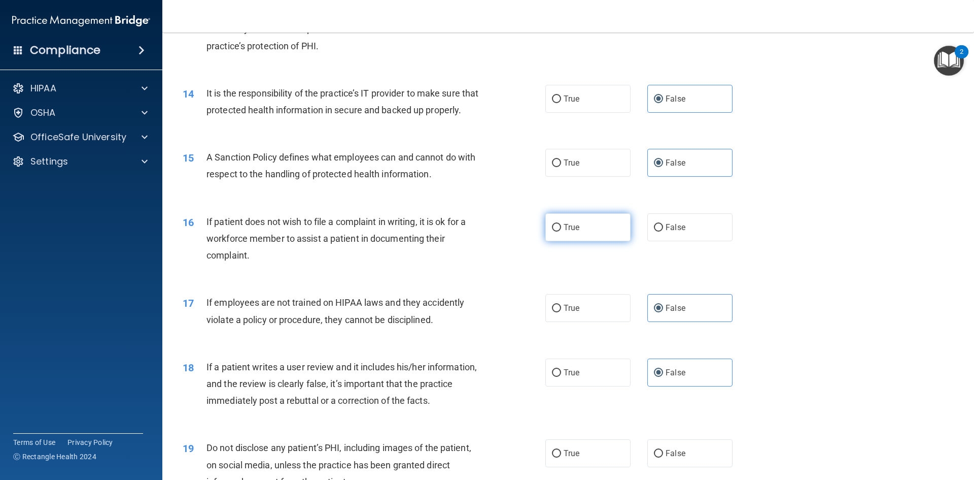
click at [561, 231] on input "True" at bounding box center [556, 228] width 9 height 8
radio input "true"
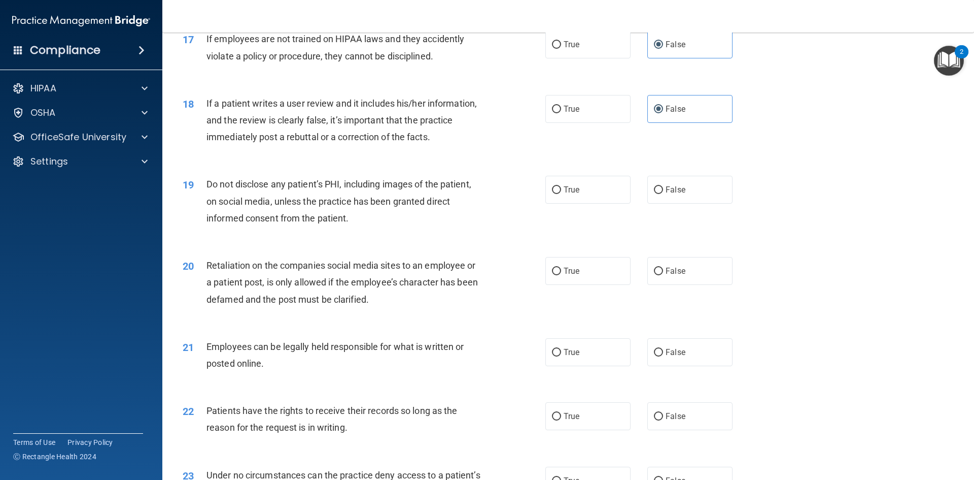
scroll to position [1421, 0]
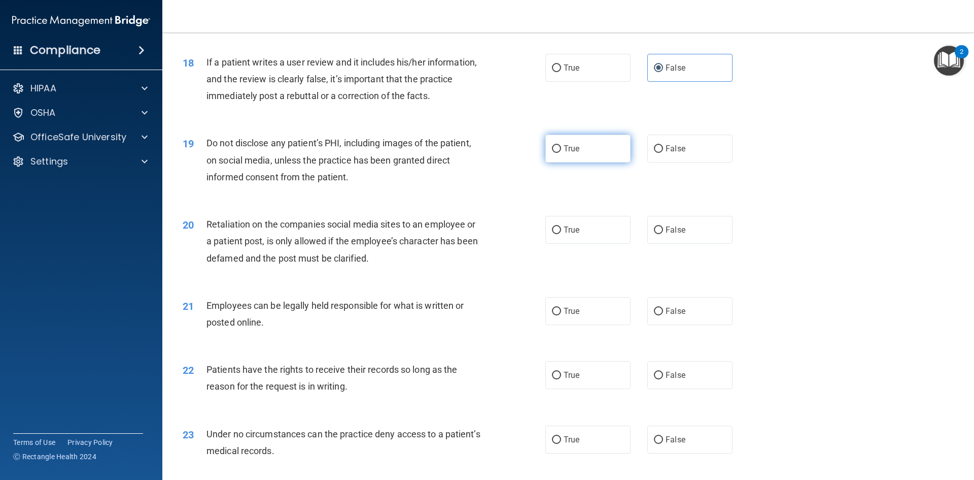
click at [571, 162] on label "True" at bounding box center [588, 148] width 85 height 28
click at [561, 153] on input "True" at bounding box center [556, 149] width 9 height 8
radio input "true"
click at [688, 389] on label "False" at bounding box center [690, 375] width 85 height 28
click at [663, 379] on input "False" at bounding box center [658, 375] width 9 height 8
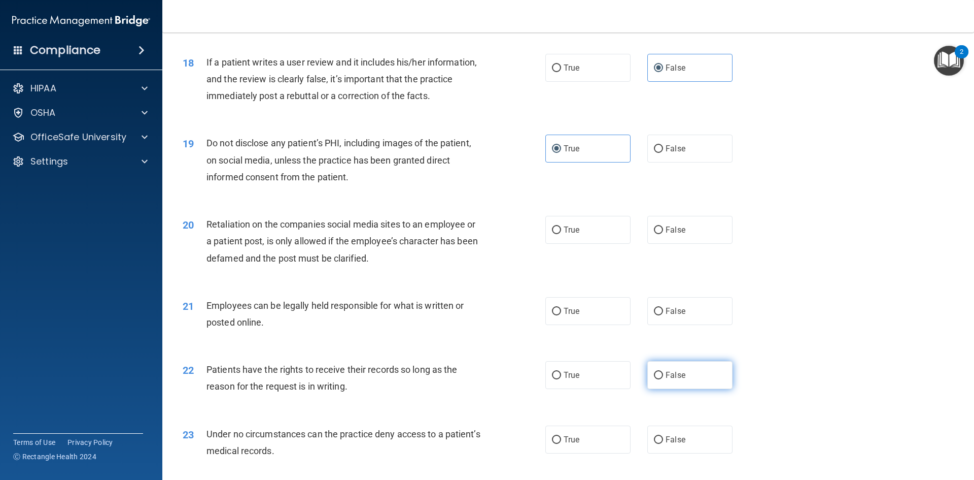
radio input "true"
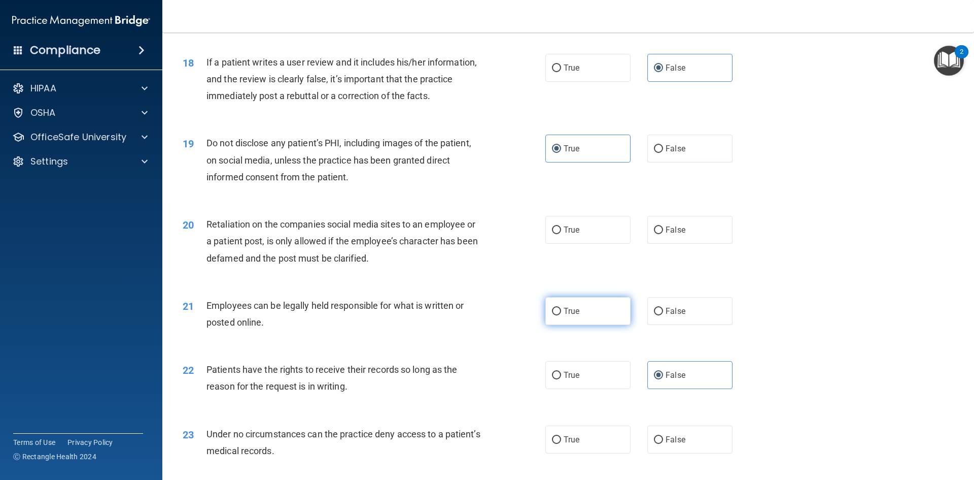
click at [592, 325] on label "True" at bounding box center [588, 311] width 85 height 28
click at [561, 315] on input "True" at bounding box center [556, 312] width 9 height 8
radio input "true"
click at [570, 244] on label "True" at bounding box center [588, 230] width 85 height 28
click at [561, 234] on input "True" at bounding box center [556, 230] width 9 height 8
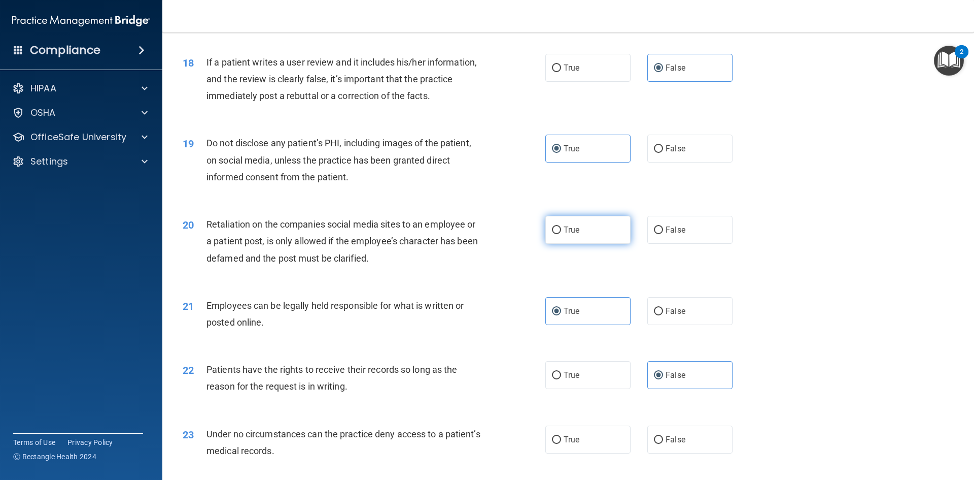
radio input "true"
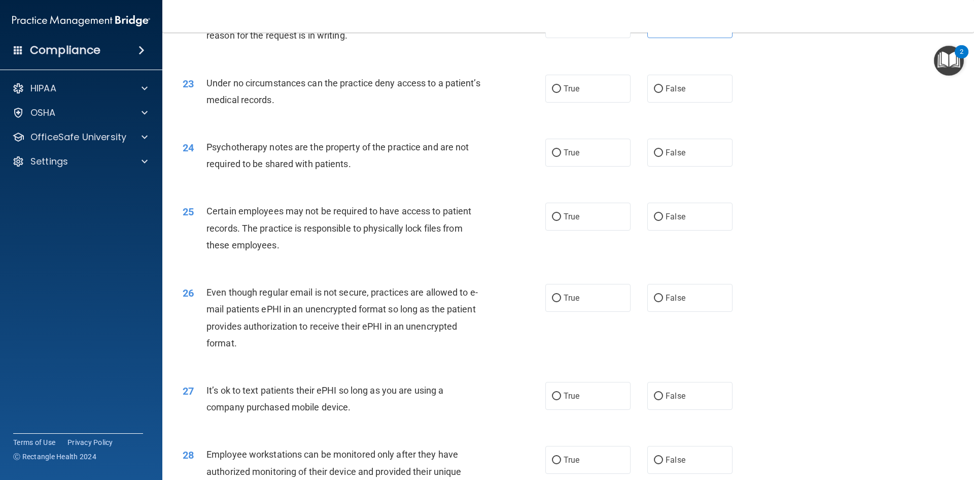
scroll to position [1776, 0]
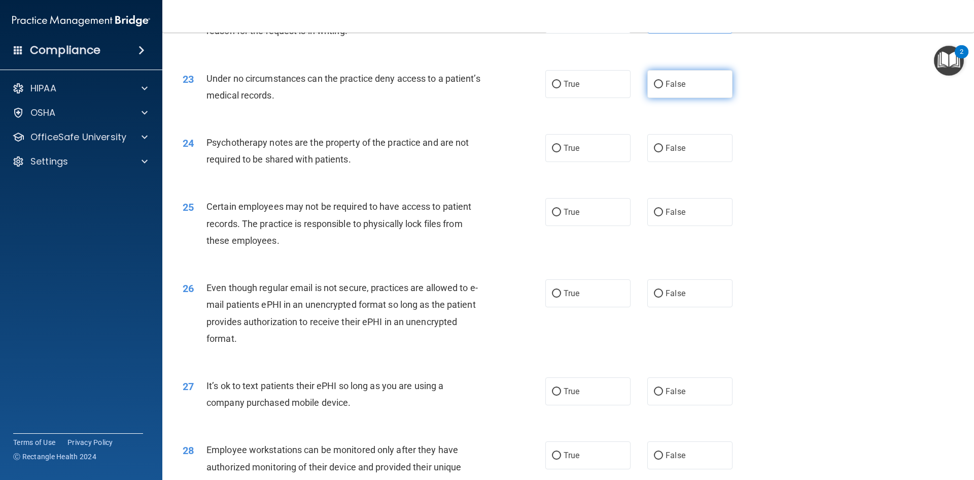
click at [688, 98] on label "False" at bounding box center [690, 84] width 85 height 28
click at [663, 88] on input "False" at bounding box center [658, 85] width 9 height 8
radio input "true"
click at [574, 162] on label "True" at bounding box center [588, 148] width 85 height 28
click at [561, 152] on input "True" at bounding box center [556, 149] width 9 height 8
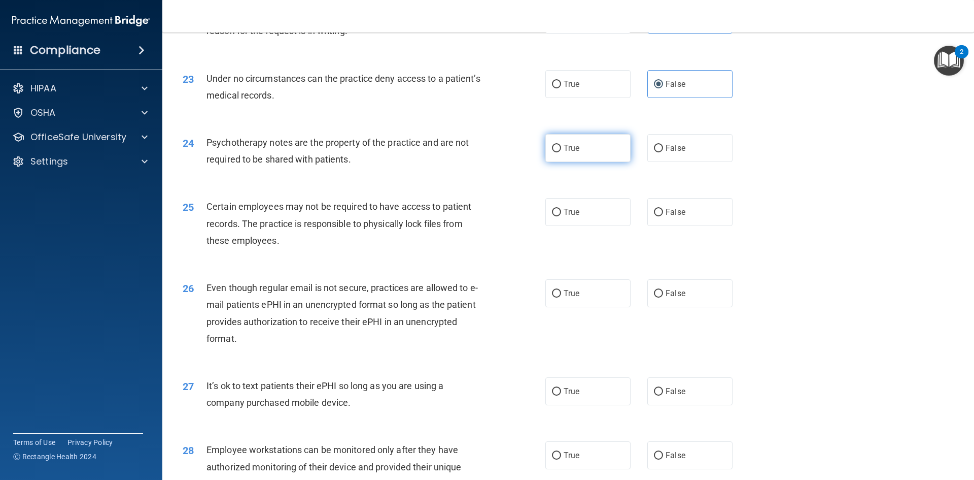
radio input "true"
click at [688, 399] on label "False" at bounding box center [690, 391] width 85 height 28
click at [663, 395] on input "False" at bounding box center [658, 392] width 9 height 8
radio input "true"
click at [690, 469] on label "False" at bounding box center [690, 455] width 85 height 28
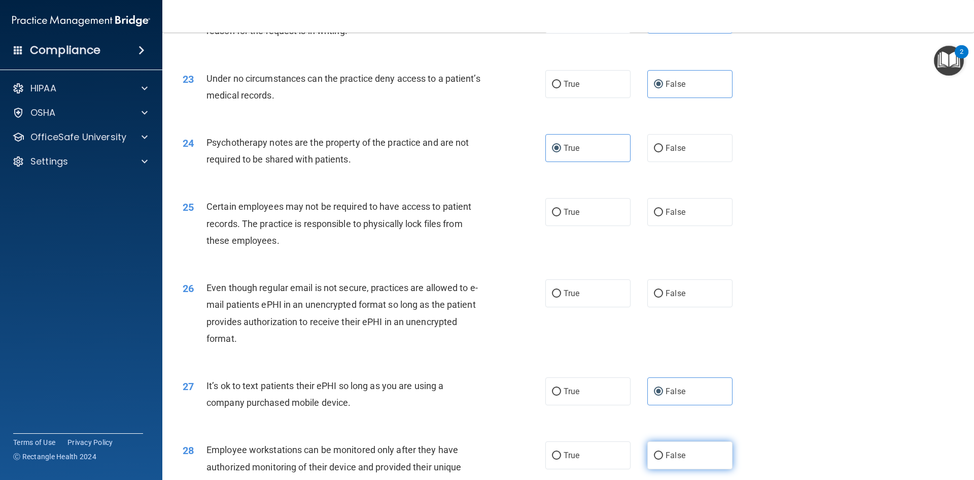
click at [663, 459] on input "False" at bounding box center [658, 456] width 9 height 8
radio input "true"
click at [585, 307] on label "True" at bounding box center [588, 293] width 85 height 28
click at [561, 297] on input "True" at bounding box center [556, 294] width 9 height 8
radio input "true"
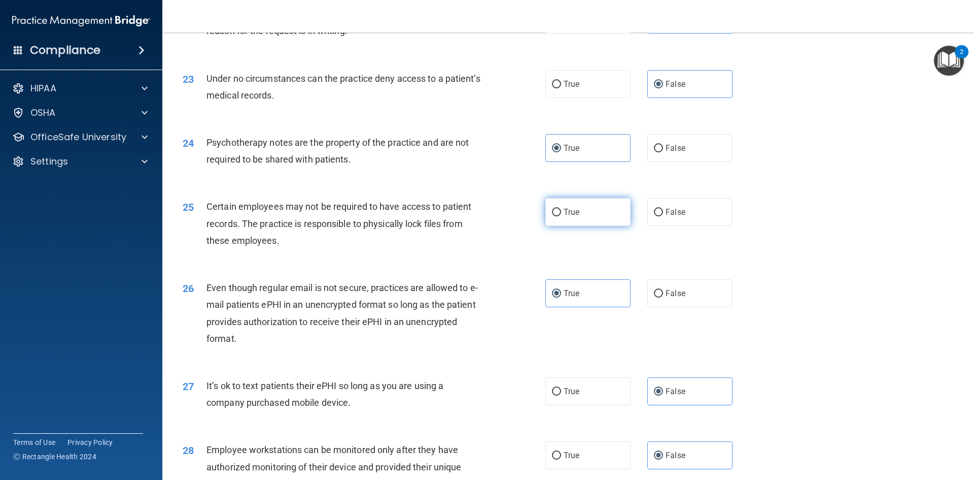
click at [579, 226] on label "True" at bounding box center [588, 212] width 85 height 28
click at [561, 216] on input "True" at bounding box center [556, 213] width 9 height 8
radio input "true"
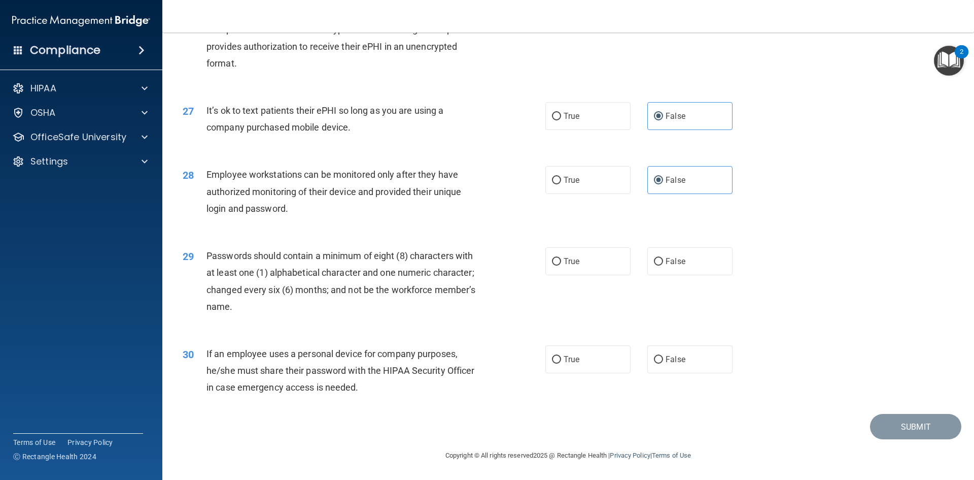
scroll to position [2068, 0]
click at [561, 267] on label "True" at bounding box center [588, 261] width 85 height 28
click at [561, 265] on input "True" at bounding box center [556, 262] width 9 height 8
radio input "true"
click at [565, 358] on span "True" at bounding box center [572, 359] width 16 height 10
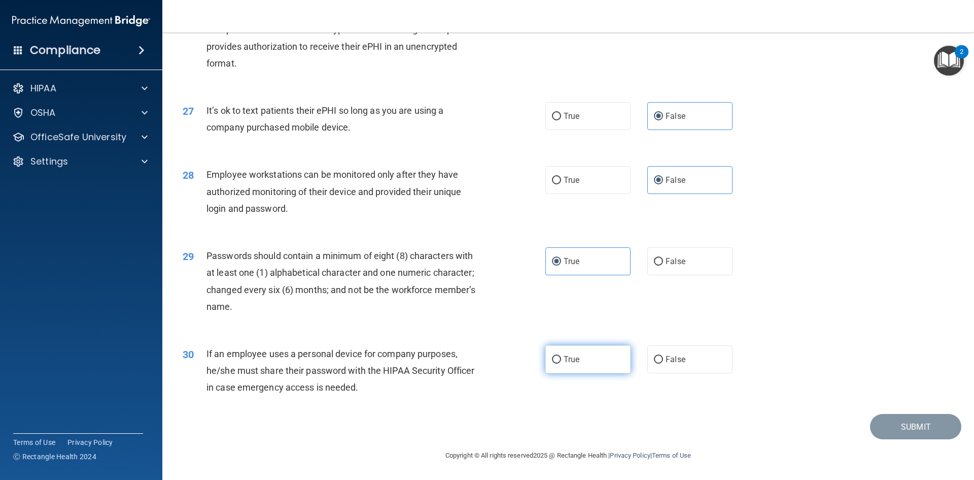
click at [561, 358] on input "True" at bounding box center [556, 360] width 9 height 8
radio input "true"
click at [883, 425] on button "Submit" at bounding box center [915, 427] width 91 height 26
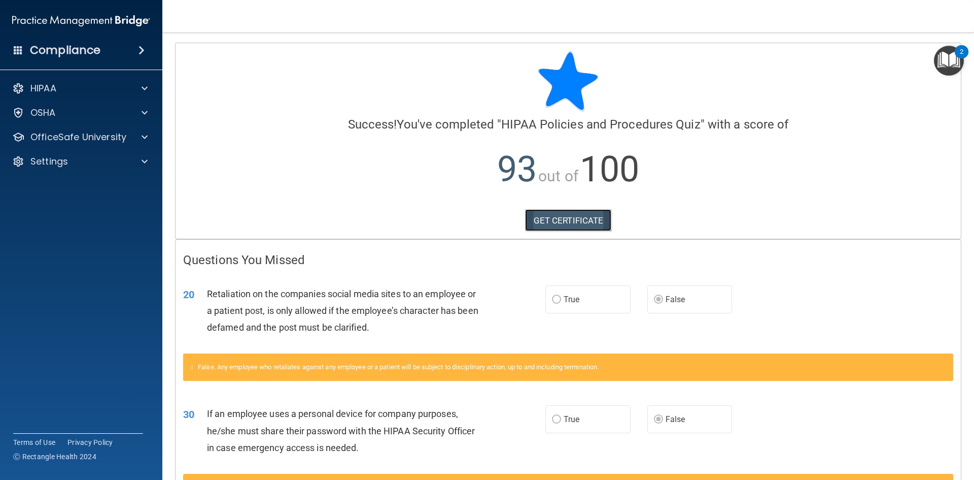
click at [586, 212] on link "GET CERTIFICATE" at bounding box center [568, 220] width 87 height 22
click at [141, 137] on div at bounding box center [142, 137] width 25 height 12
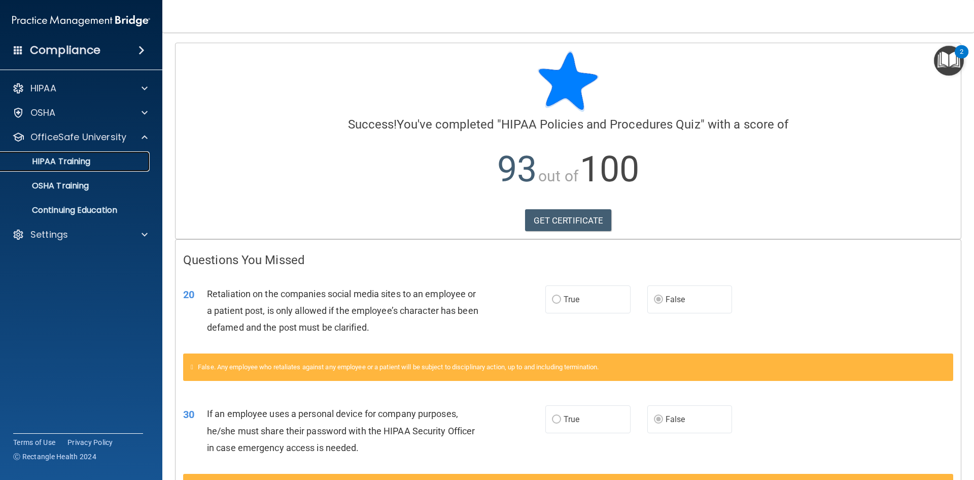
click at [75, 163] on p "HIPAA Training" at bounding box center [49, 161] width 84 height 10
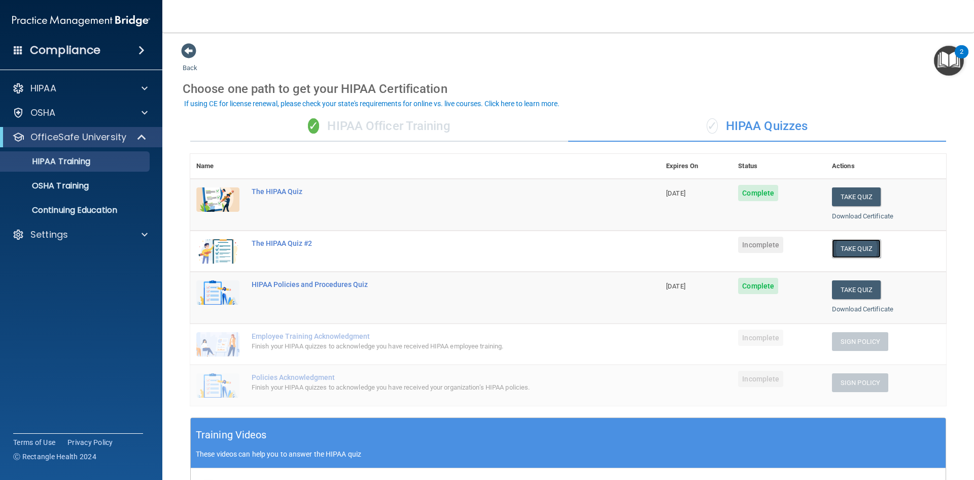
click at [843, 251] on button "Take Quiz" at bounding box center [856, 248] width 49 height 19
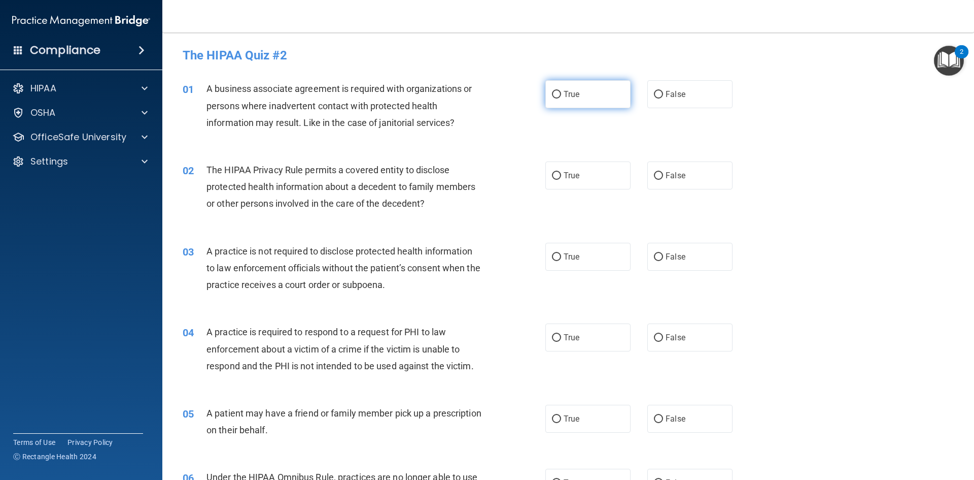
click at [574, 94] on span "True" at bounding box center [572, 94] width 16 height 10
click at [561, 94] on input "True" at bounding box center [556, 95] width 9 height 8
radio input "true"
click at [563, 181] on label "True" at bounding box center [588, 175] width 85 height 28
click at [561, 180] on input "True" at bounding box center [556, 176] width 9 height 8
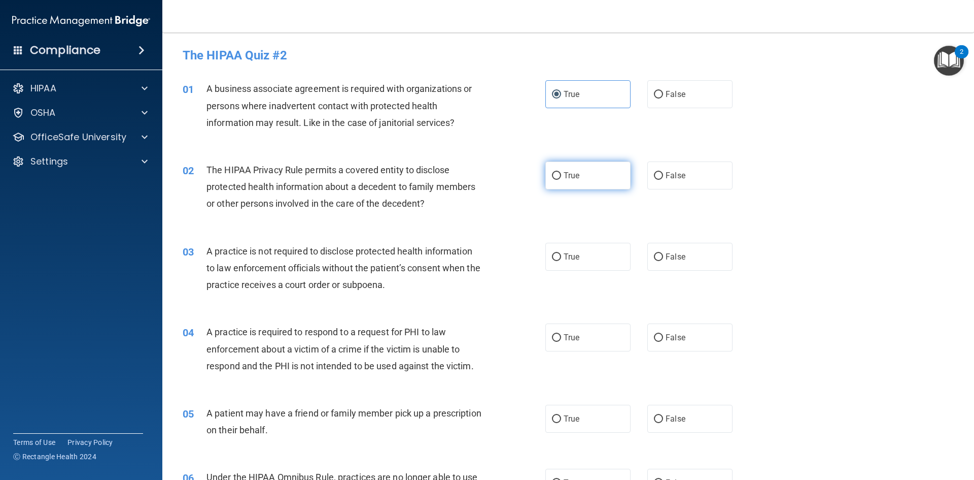
radio input "true"
click at [574, 261] on label "True" at bounding box center [588, 257] width 85 height 28
click at [561, 261] on input "True" at bounding box center [556, 257] width 9 height 8
radio input "true"
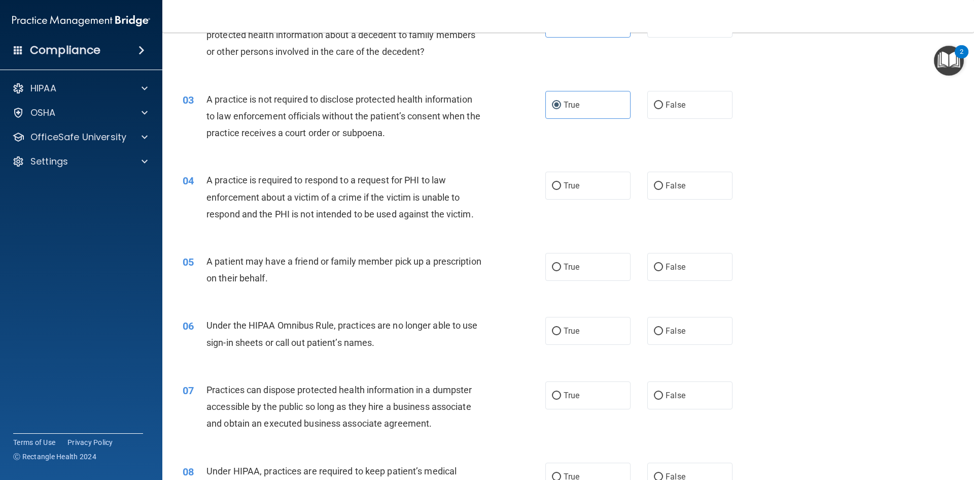
scroll to position [152, 0]
click at [578, 201] on div "04 A practice is required to respond to a request for PHI to law enforcement ab…" at bounding box center [568, 198] width 787 height 81
click at [577, 186] on label "True" at bounding box center [588, 185] width 85 height 28
click at [561, 186] on input "True" at bounding box center [556, 186] width 9 height 8
radio input "true"
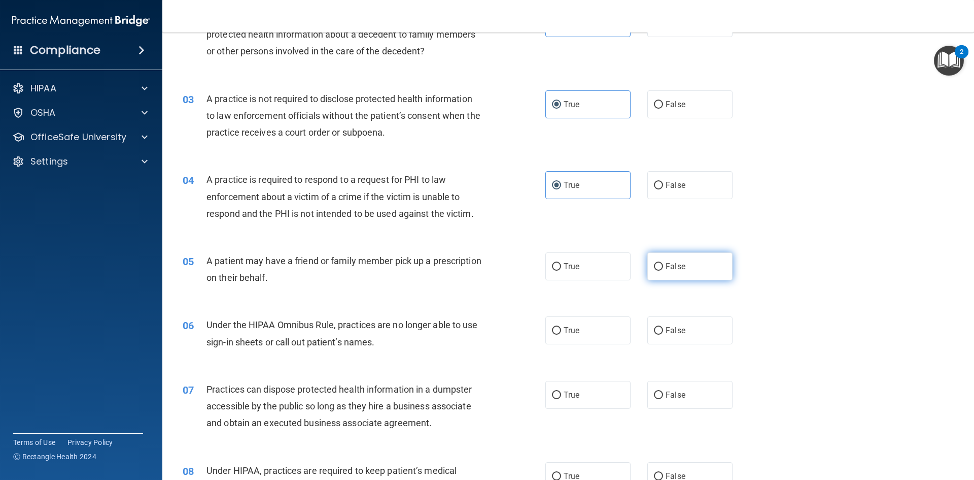
click at [678, 264] on span "False" at bounding box center [676, 266] width 20 height 10
click at [663, 264] on input "False" at bounding box center [658, 267] width 9 height 8
radio input "true"
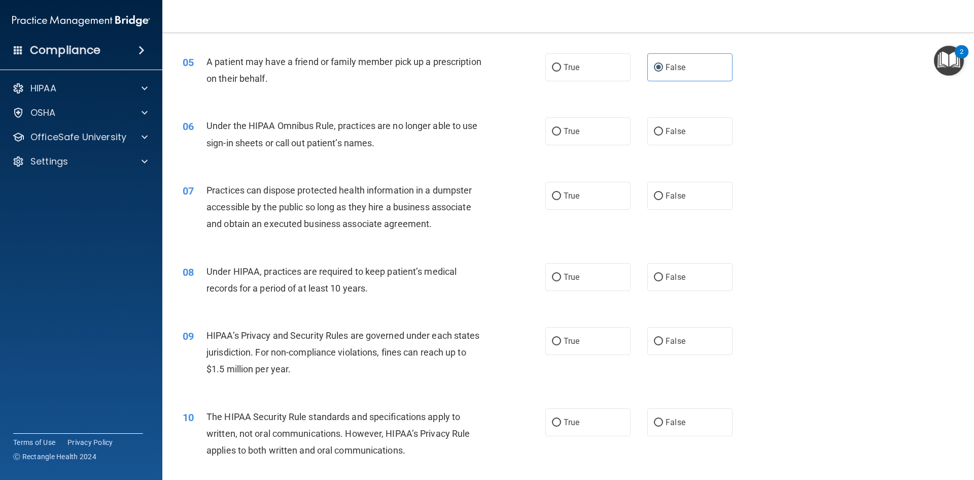
scroll to position [355, 0]
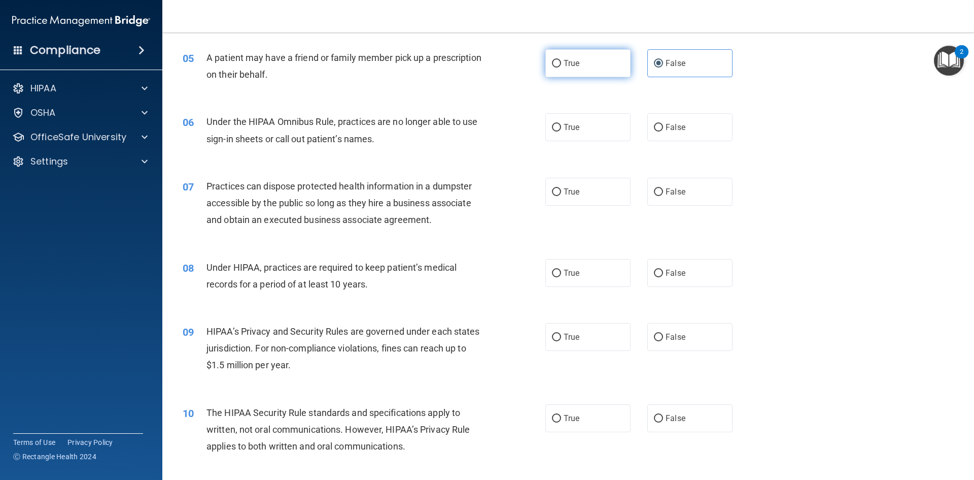
click at [569, 67] on span "True" at bounding box center [572, 63] width 16 height 10
click at [561, 67] on input "True" at bounding box center [556, 64] width 9 height 8
radio input "true"
radio input "false"
click at [566, 132] on label "True" at bounding box center [588, 127] width 85 height 28
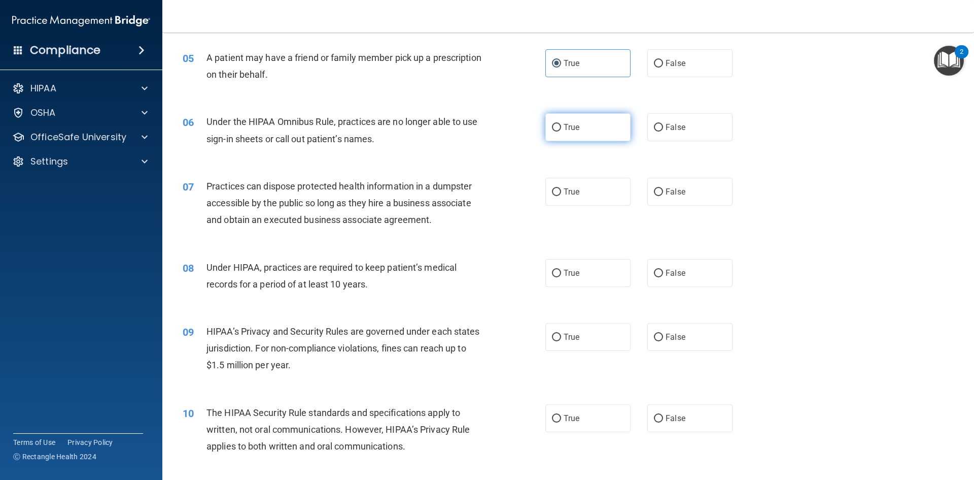
click at [561, 131] on input "True" at bounding box center [556, 128] width 9 height 8
radio input "true"
click at [667, 120] on label "False" at bounding box center [690, 127] width 85 height 28
click at [663, 124] on input "False" at bounding box center [658, 128] width 9 height 8
radio input "true"
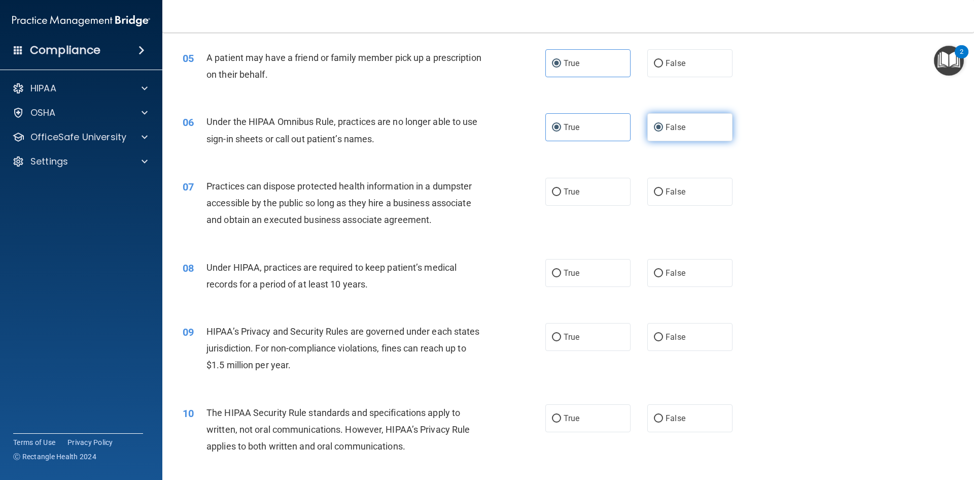
radio input "false"
click at [669, 191] on span "False" at bounding box center [676, 192] width 20 height 10
click at [663, 191] on input "False" at bounding box center [658, 192] width 9 height 8
radio input "true"
click at [648, 276] on label "False" at bounding box center [690, 273] width 85 height 28
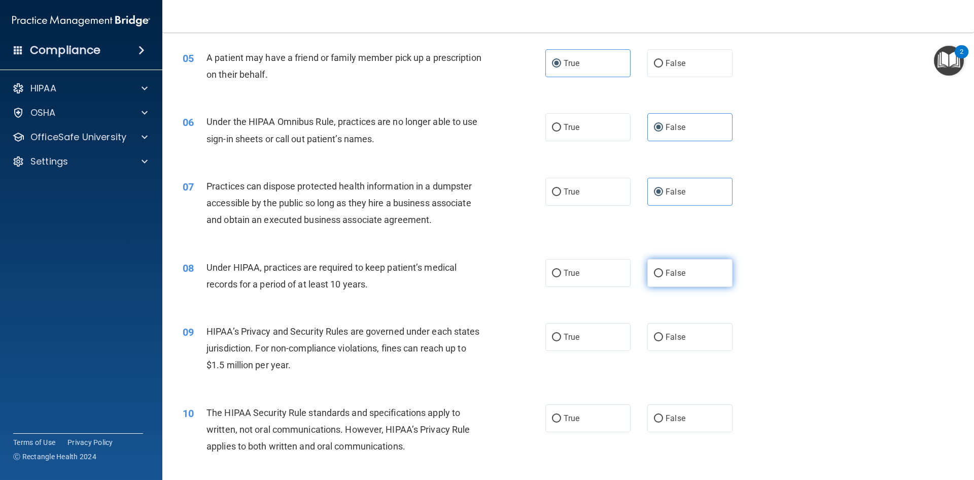
click at [654, 276] on input "False" at bounding box center [658, 273] width 9 height 8
radio input "true"
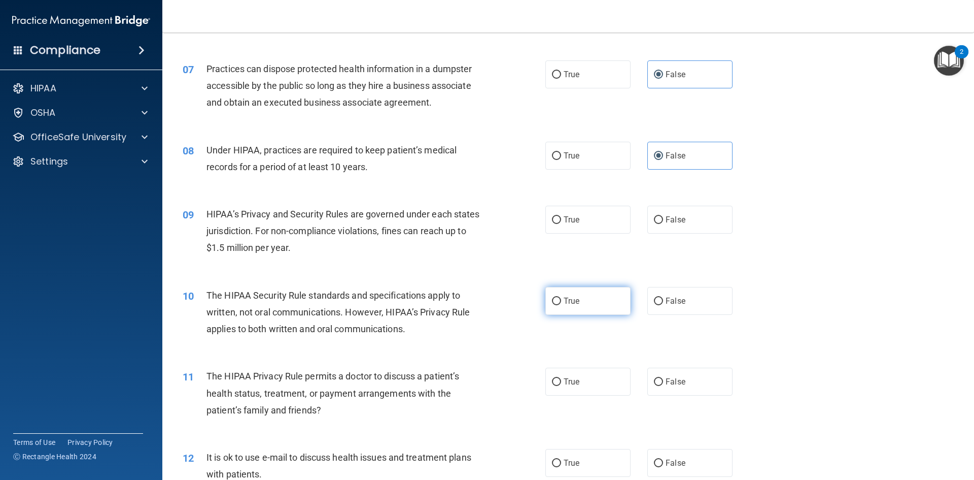
scroll to position [508, 0]
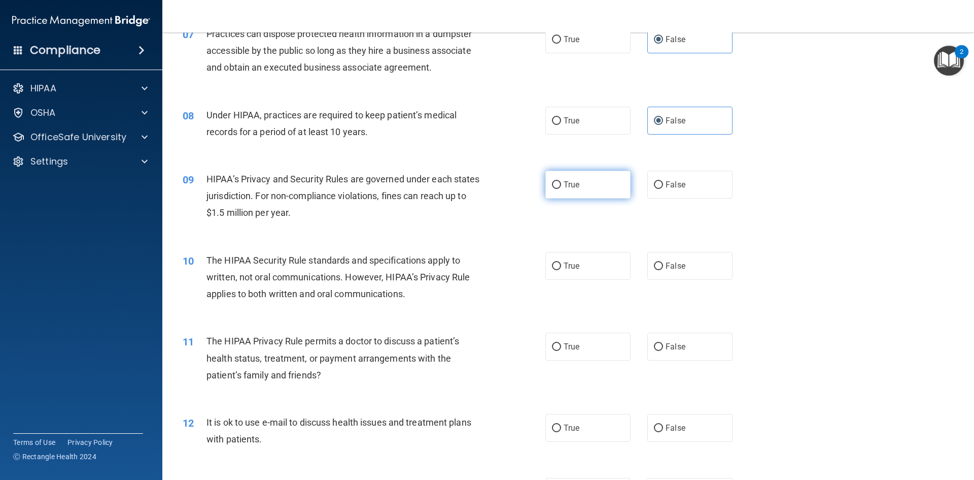
click at [617, 180] on label "True" at bounding box center [588, 185] width 85 height 28
click at [561, 181] on input "True" at bounding box center [556, 185] width 9 height 8
radio input "true"
click at [599, 263] on label "True" at bounding box center [588, 266] width 85 height 28
click at [561, 263] on input "True" at bounding box center [556, 266] width 9 height 8
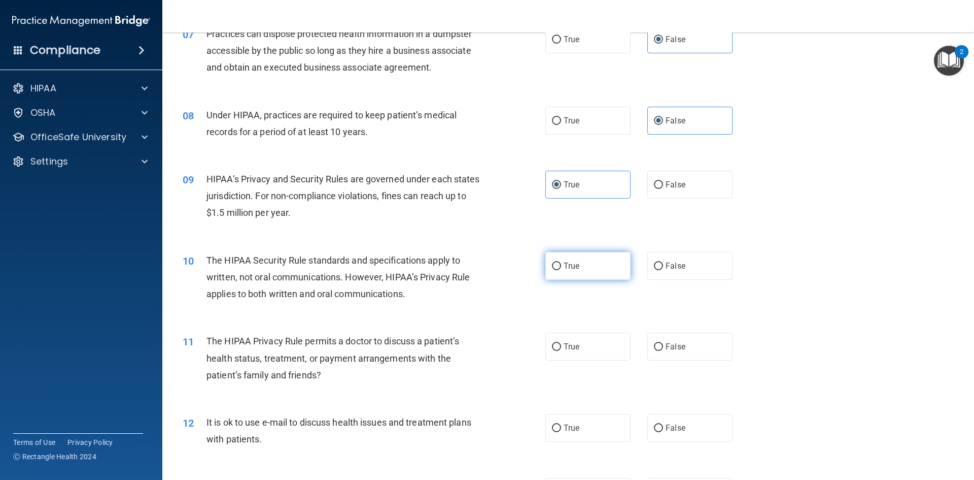
radio input "true"
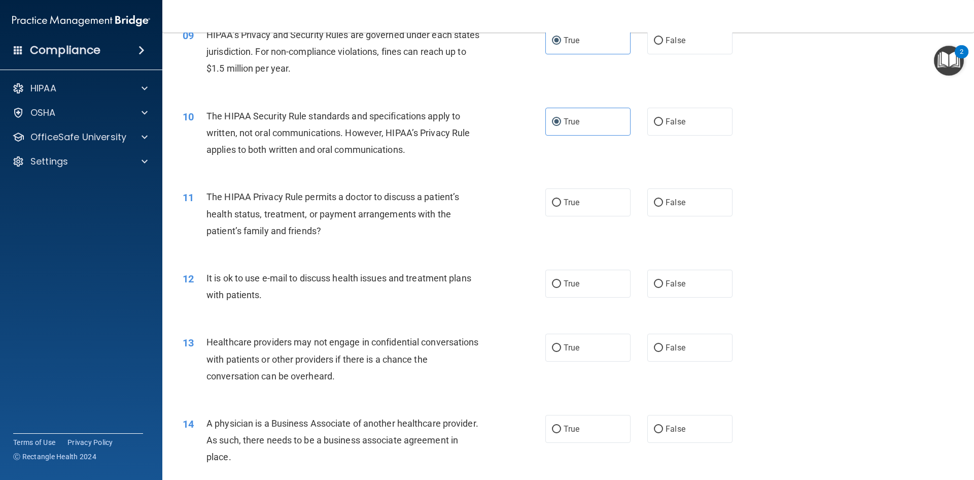
scroll to position [711, 0]
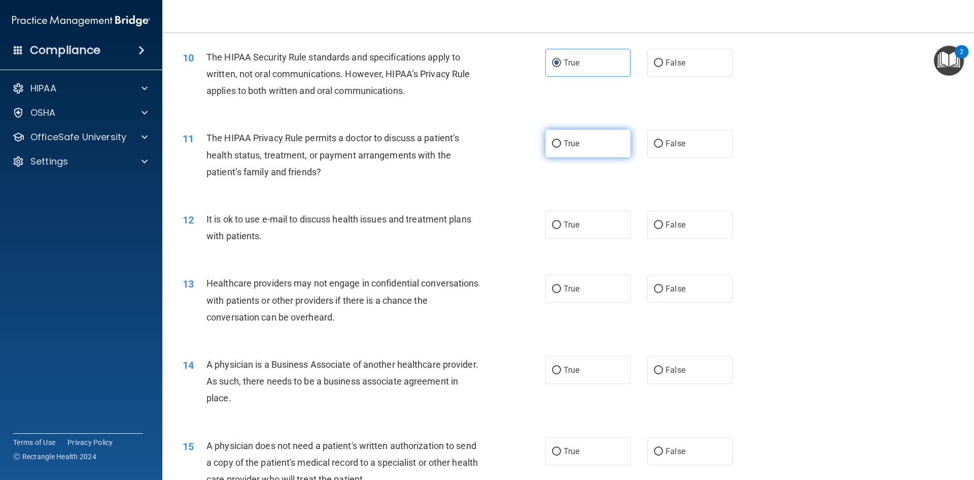
click at [577, 145] on label "True" at bounding box center [588, 143] width 85 height 28
click at [561, 145] on input "True" at bounding box center [556, 144] width 9 height 8
radio input "true"
click at [574, 226] on span "True" at bounding box center [572, 225] width 16 height 10
click at [561, 226] on input "True" at bounding box center [556, 225] width 9 height 8
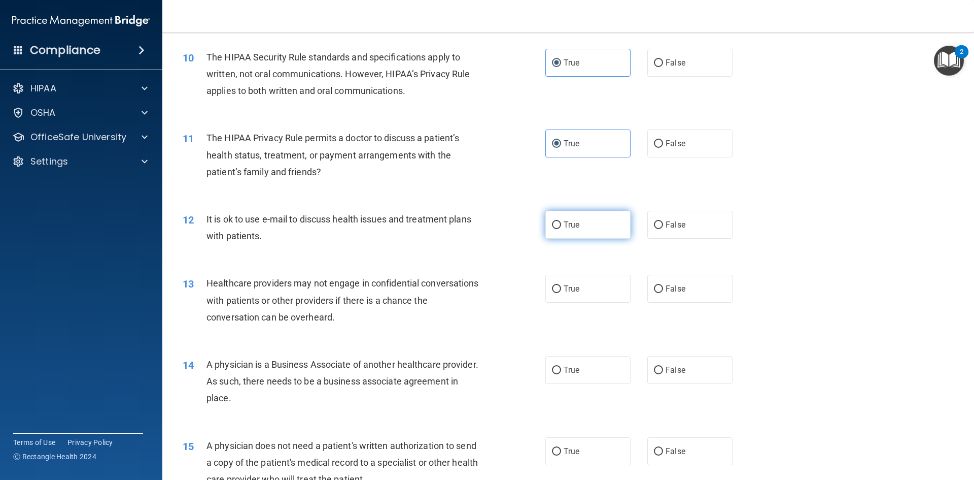
radio input "true"
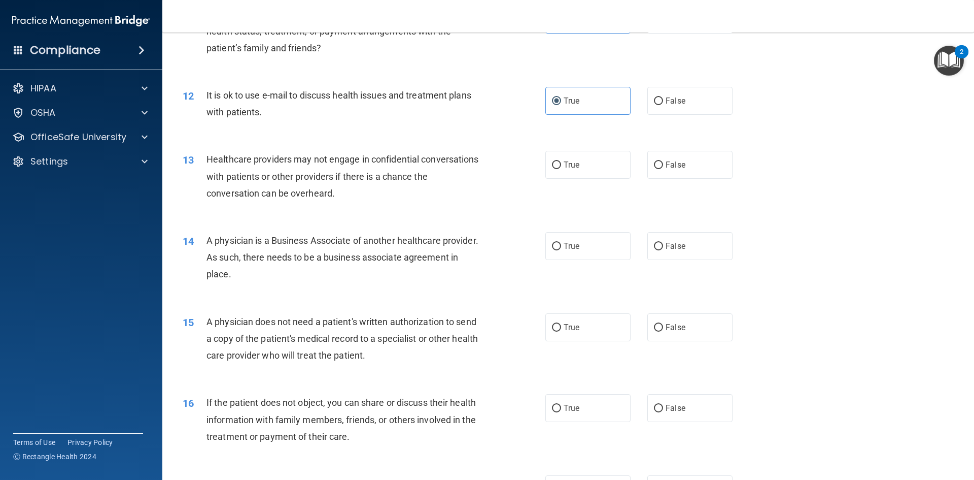
scroll to position [863, 0]
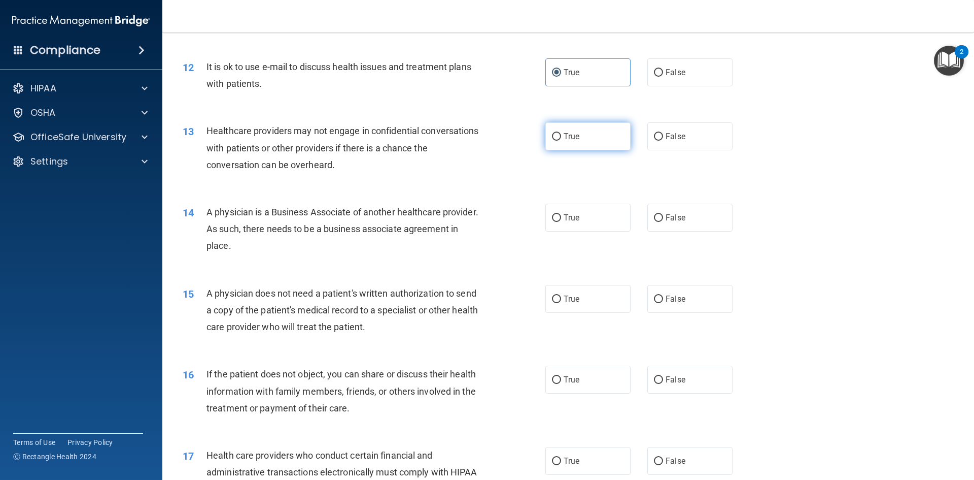
click at [589, 128] on label "True" at bounding box center [588, 136] width 85 height 28
click at [561, 133] on input "True" at bounding box center [556, 137] width 9 height 8
radio input "true"
click at [604, 215] on label "True" at bounding box center [588, 218] width 85 height 28
click at [561, 215] on input "True" at bounding box center [556, 218] width 9 height 8
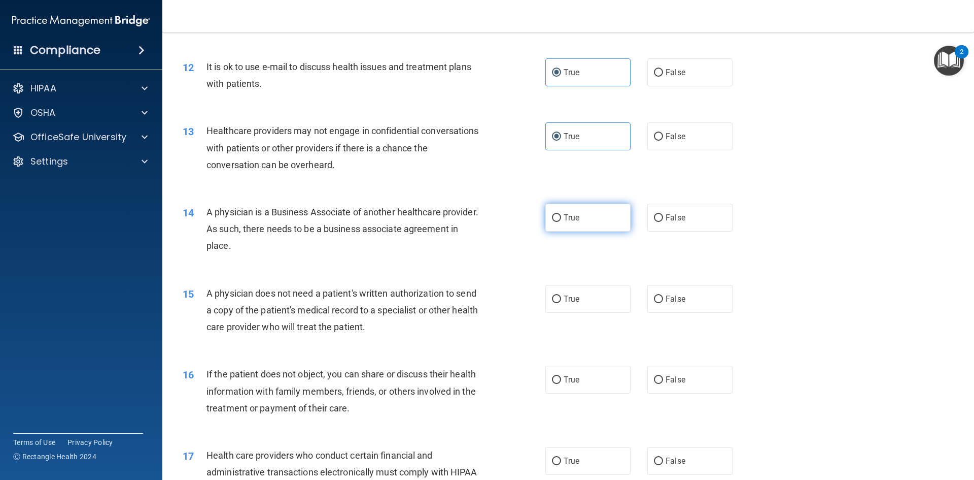
radio input "true"
click at [568, 298] on span "True" at bounding box center [572, 299] width 16 height 10
click at [561, 298] on input "True" at bounding box center [556, 299] width 9 height 8
radio input "true"
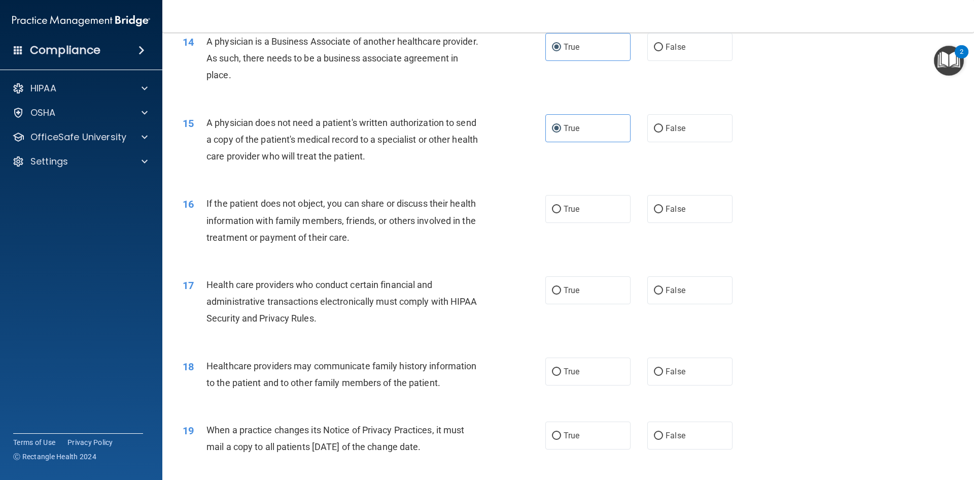
scroll to position [1066, 0]
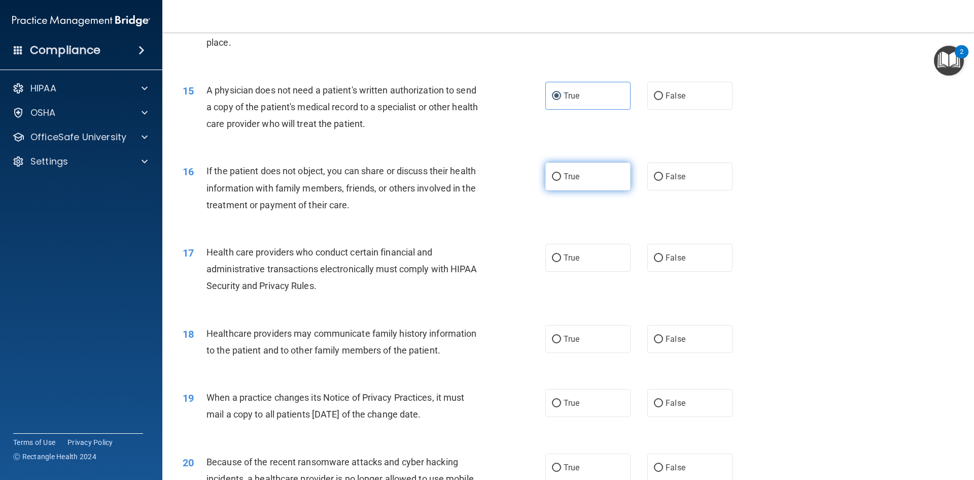
click at [585, 182] on label "True" at bounding box center [588, 176] width 85 height 28
click at [561, 181] on input "True" at bounding box center [556, 177] width 9 height 8
radio input "true"
click at [571, 258] on span "True" at bounding box center [572, 258] width 16 height 10
click at [561, 258] on input "True" at bounding box center [556, 258] width 9 height 8
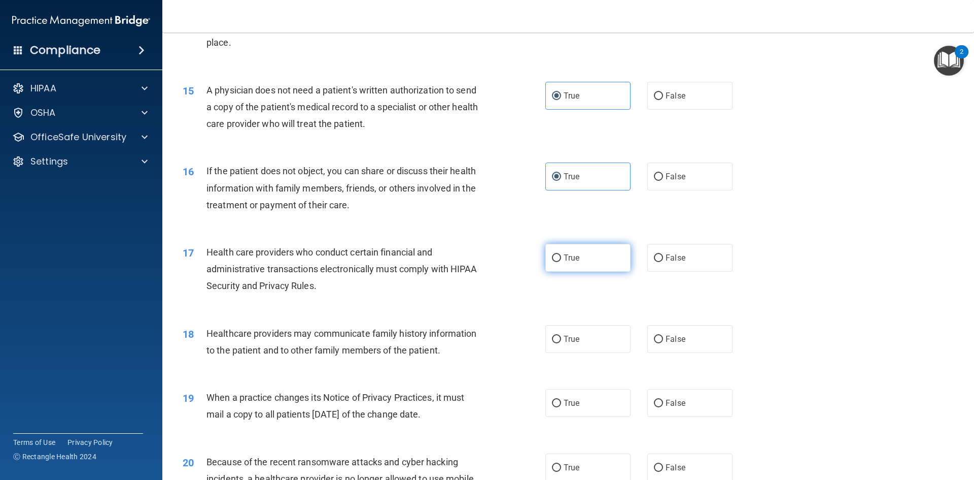
radio input "true"
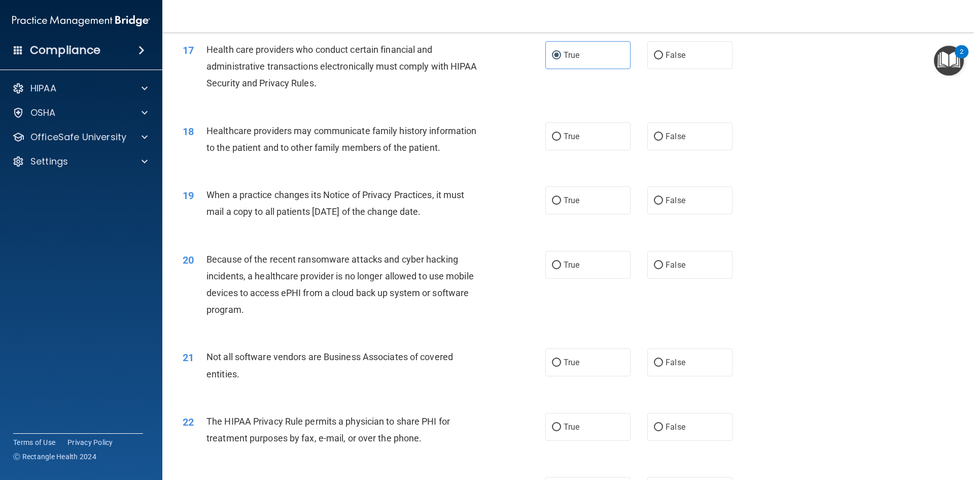
scroll to position [1269, 0]
click at [563, 126] on label "True" at bounding box center [588, 136] width 85 height 28
click at [561, 132] on input "True" at bounding box center [556, 136] width 9 height 8
radio input "true"
click at [552, 200] on input "True" at bounding box center [556, 200] width 9 height 8
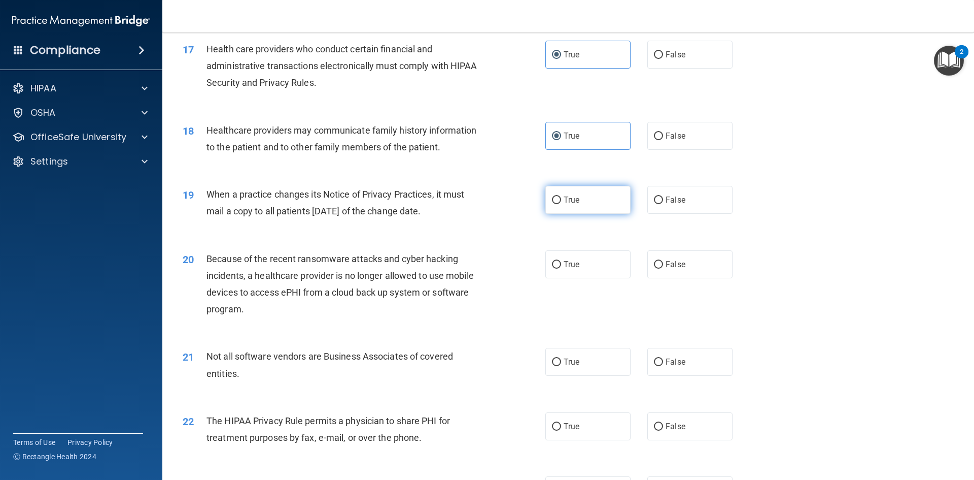
radio input "true"
click at [564, 261] on span "True" at bounding box center [572, 264] width 16 height 10
click at [561, 261] on input "True" at bounding box center [556, 265] width 9 height 8
radio input "true"
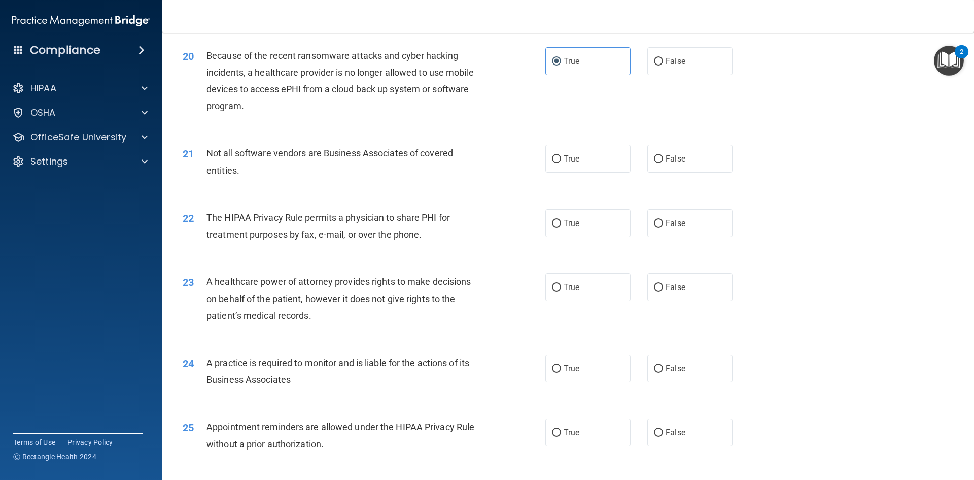
scroll to position [1523, 0]
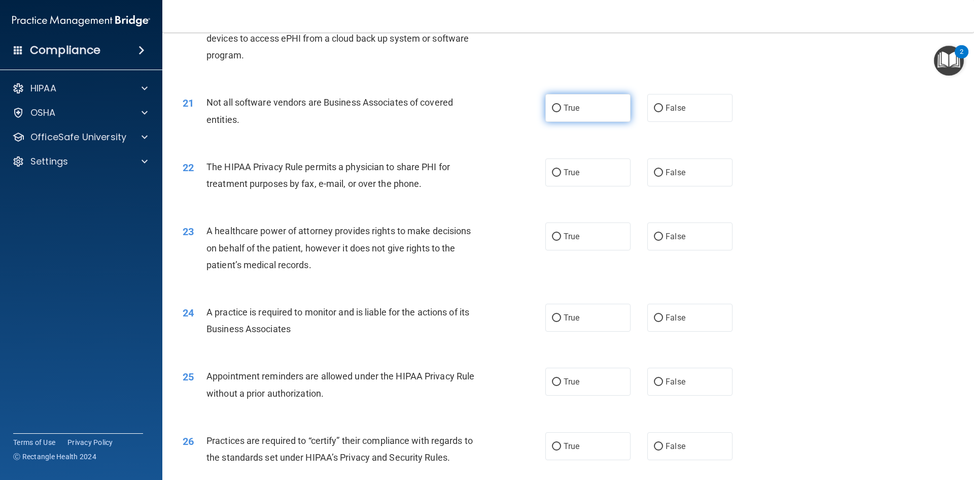
click at [603, 114] on label "True" at bounding box center [588, 108] width 85 height 28
click at [561, 112] on input "True" at bounding box center [556, 109] width 9 height 8
radio input "true"
drag, startPoint x: 603, startPoint y: 114, endPoint x: 512, endPoint y: 148, distance: 98.1
click at [512, 148] on div "22 The HIPAA Privacy Rule permits a physician to share PHI for treatment purpos…" at bounding box center [568, 178] width 787 height 64
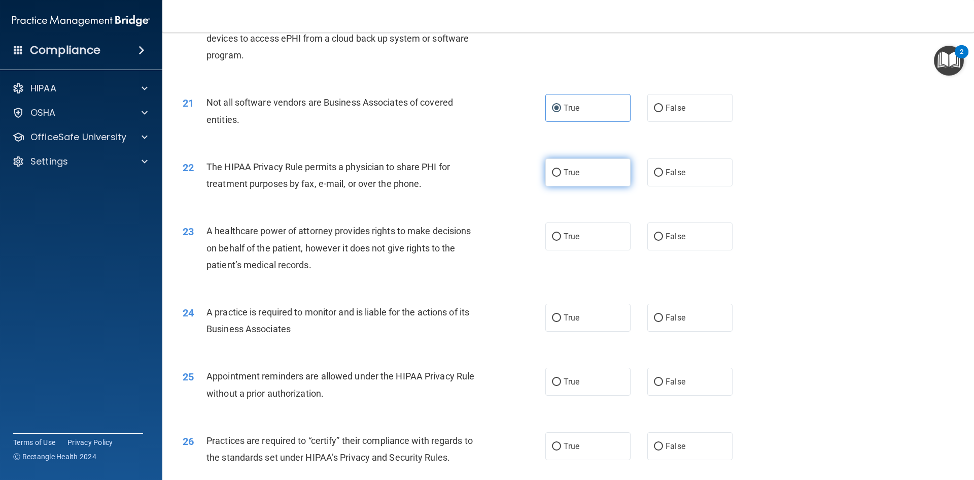
click at [565, 178] on label "True" at bounding box center [588, 172] width 85 height 28
click at [561, 177] on input "True" at bounding box center [556, 173] width 9 height 8
radio input "true"
click at [570, 248] on label "True" at bounding box center [588, 236] width 85 height 28
click at [561, 241] on input "True" at bounding box center [556, 237] width 9 height 8
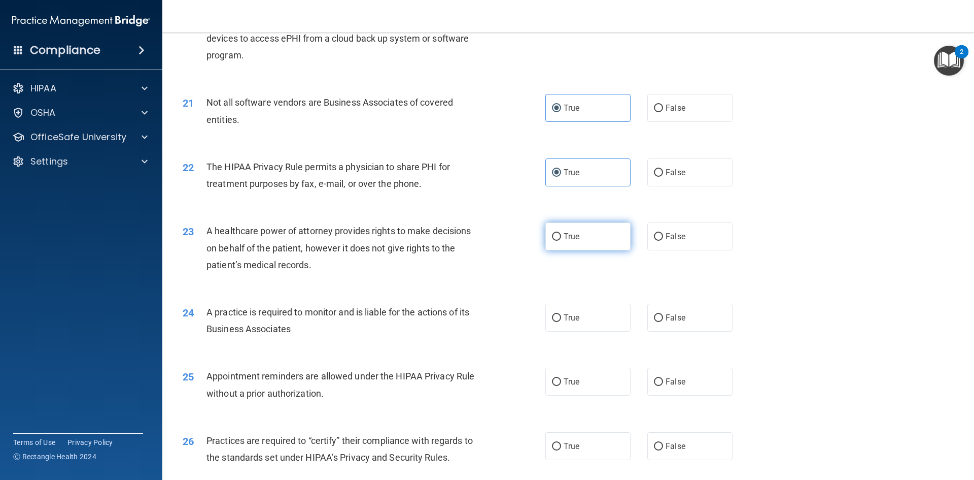
radio input "true"
click at [578, 324] on label "True" at bounding box center [588, 317] width 85 height 28
click at [561, 322] on input "True" at bounding box center [556, 318] width 9 height 8
radio input "true"
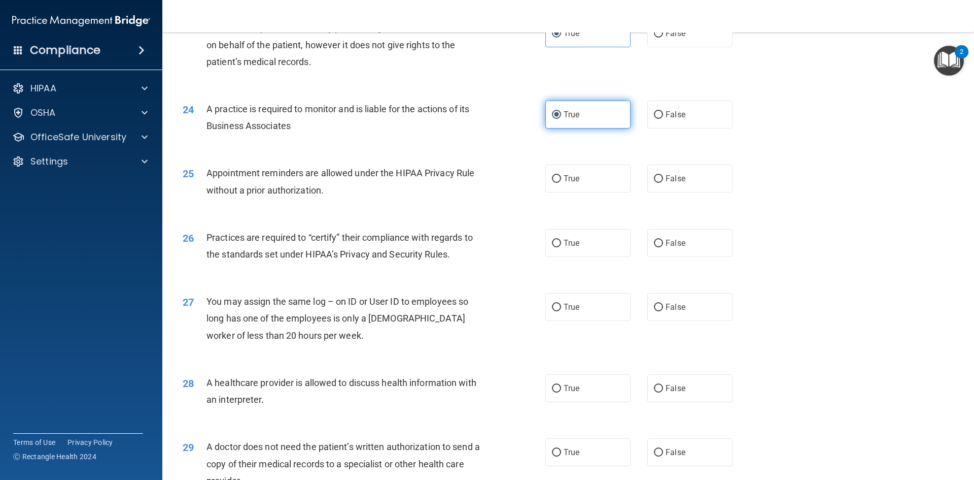
scroll to position [1675, 0]
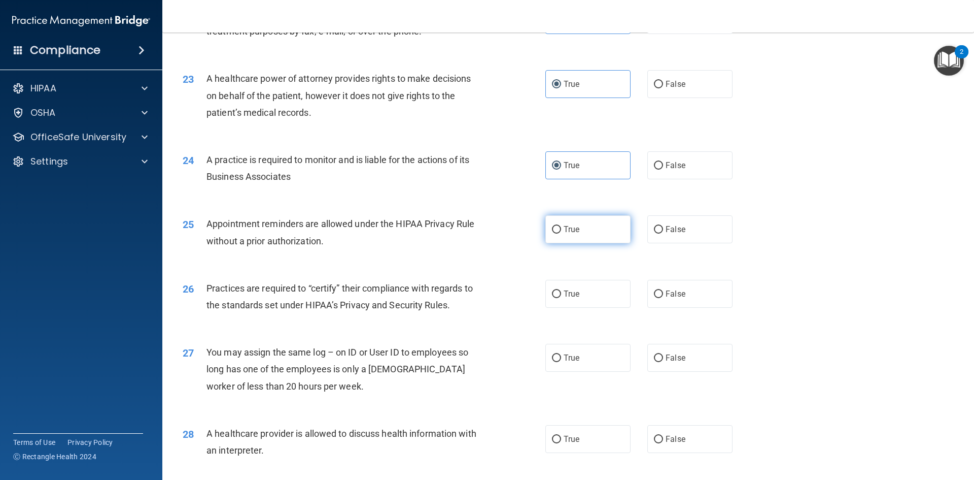
click at [580, 230] on label "True" at bounding box center [588, 229] width 85 height 28
click at [561, 230] on input "True" at bounding box center [556, 230] width 9 height 8
radio input "true"
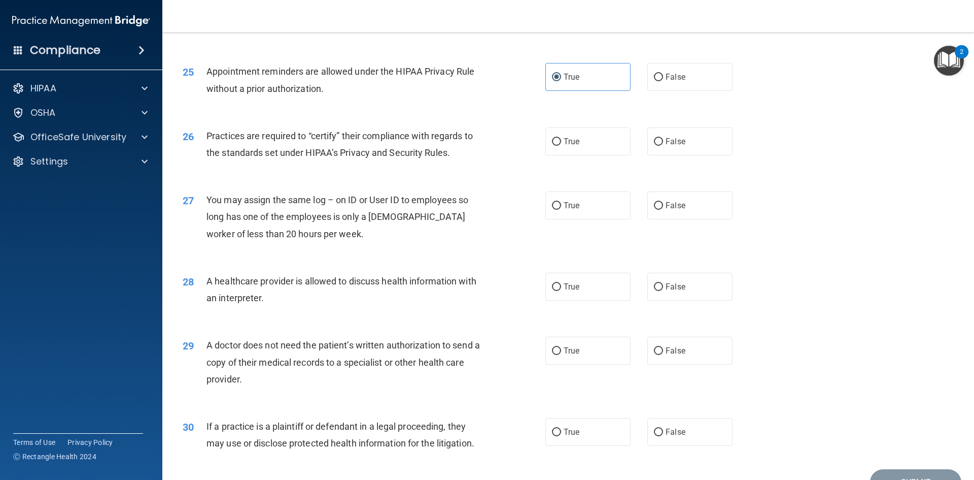
scroll to position [1878, 0]
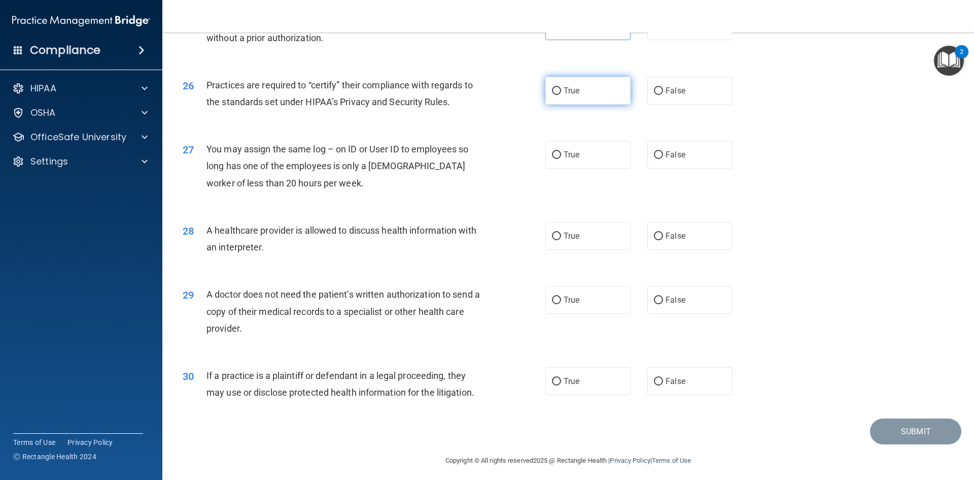
click at [564, 95] on span "True" at bounding box center [572, 91] width 16 height 10
click at [561, 95] on input "True" at bounding box center [556, 91] width 9 height 8
radio input "true"
click at [675, 152] on span "False" at bounding box center [676, 155] width 20 height 10
click at [663, 152] on input "False" at bounding box center [658, 155] width 9 height 8
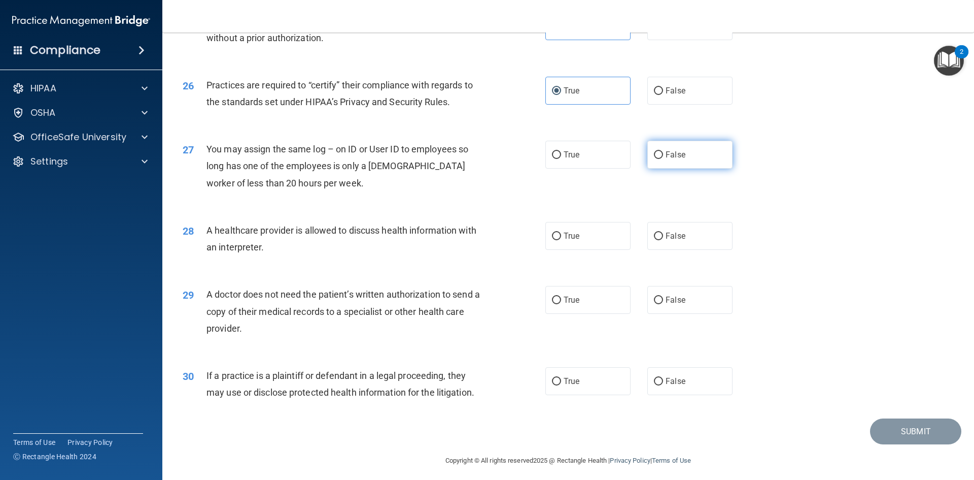
radio input "true"
click at [611, 239] on label "True" at bounding box center [588, 236] width 85 height 28
click at [561, 239] on input "True" at bounding box center [556, 236] width 9 height 8
radio input "true"
click at [568, 309] on label "True" at bounding box center [588, 300] width 85 height 28
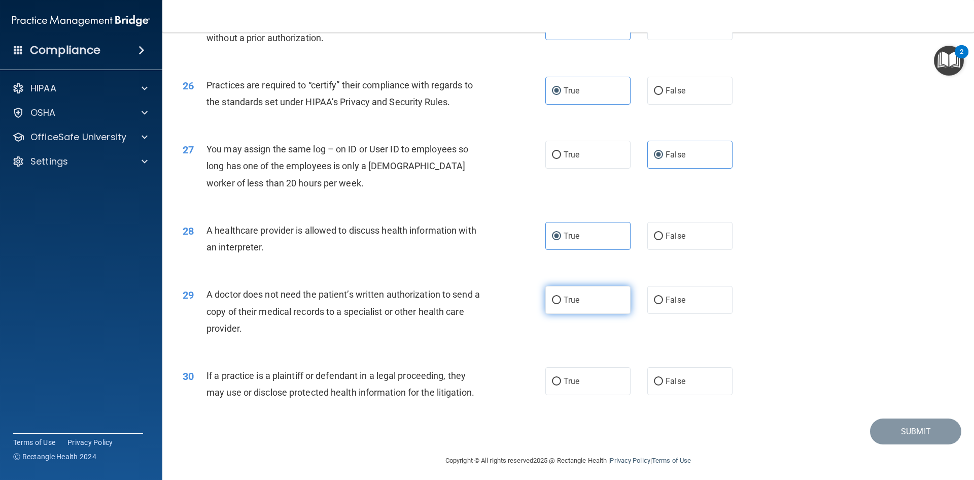
click at [561, 304] on input "True" at bounding box center [556, 300] width 9 height 8
radio input "true"
click at [606, 386] on label "True" at bounding box center [588, 381] width 85 height 28
click at [561, 385] on input "True" at bounding box center [556, 382] width 9 height 8
radio input "true"
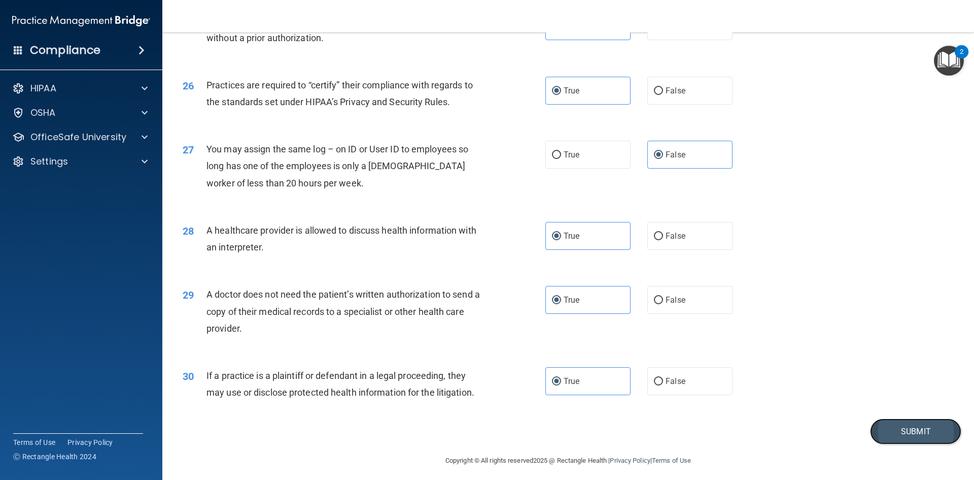
click at [903, 423] on button "Submit" at bounding box center [915, 431] width 91 height 26
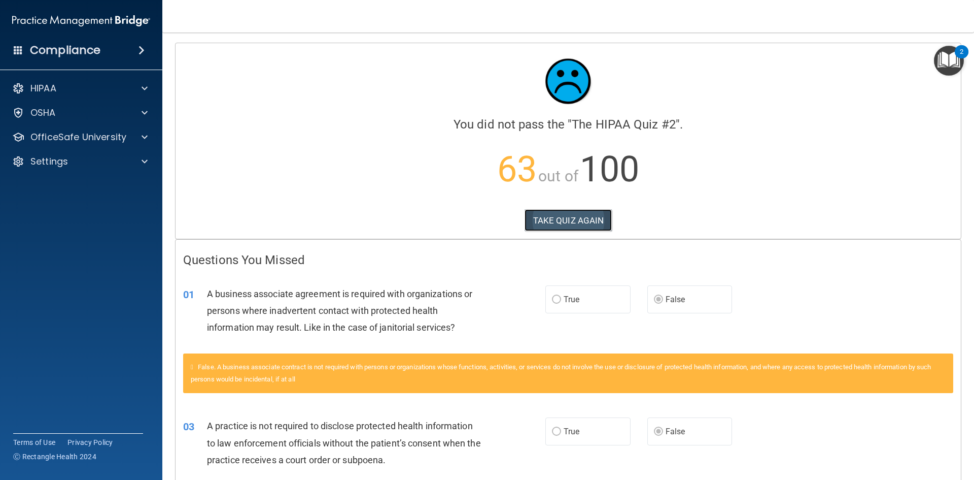
click at [589, 227] on button "TAKE QUIZ AGAIN" at bounding box center [569, 220] width 88 height 22
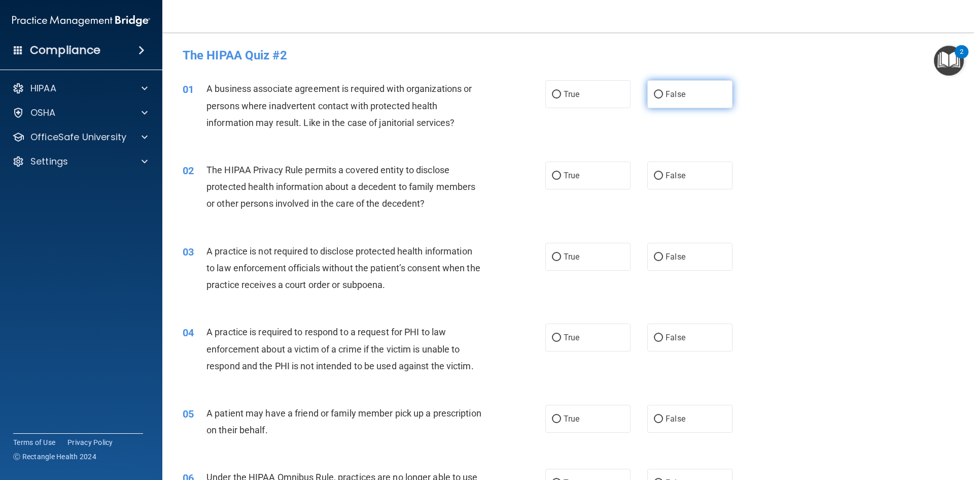
click at [658, 99] on label "False" at bounding box center [690, 94] width 85 height 28
click at [658, 98] on input "False" at bounding box center [658, 95] width 9 height 8
radio input "true"
click at [558, 180] on label "True" at bounding box center [588, 175] width 85 height 28
click at [558, 180] on input "True" at bounding box center [556, 176] width 9 height 8
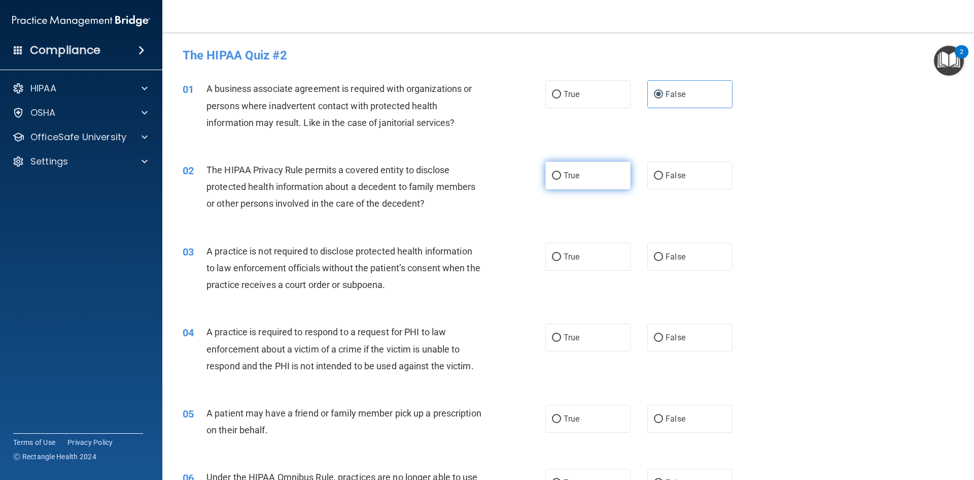
radio input "true"
click at [686, 265] on label "False" at bounding box center [690, 257] width 85 height 28
click at [663, 261] on input "False" at bounding box center [658, 257] width 9 height 8
radio input "true"
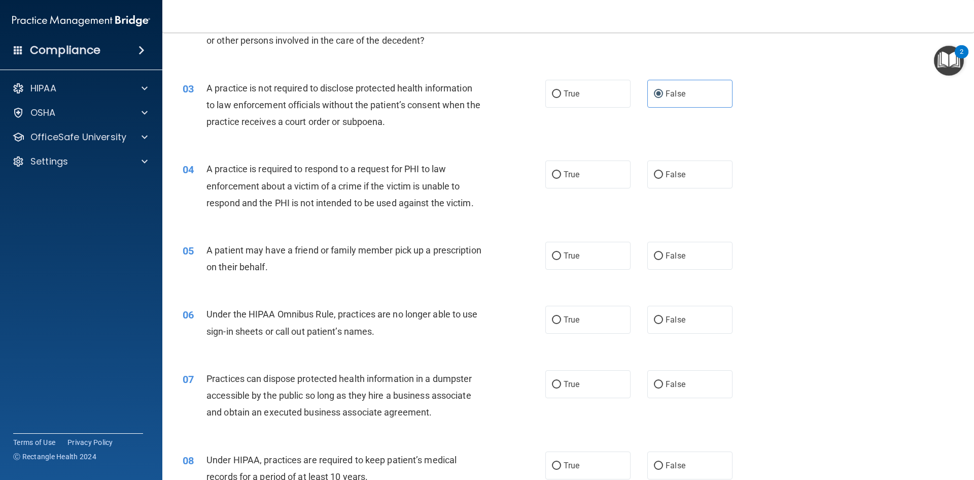
scroll to position [254, 0]
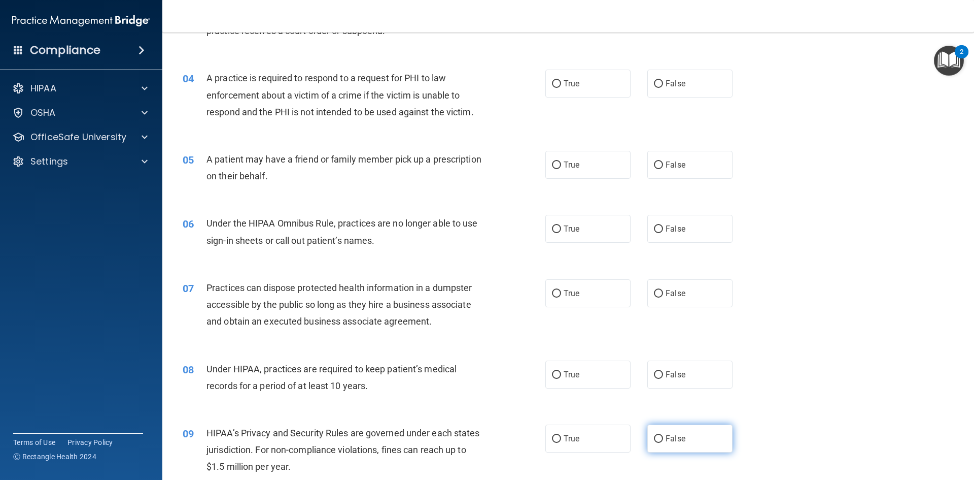
click at [699, 435] on label "False" at bounding box center [690, 438] width 85 height 28
click at [663, 435] on input "False" at bounding box center [658, 439] width 9 height 8
radio input "true"
click at [655, 367] on label "False" at bounding box center [690, 374] width 85 height 28
click at [655, 371] on input "False" at bounding box center [658, 375] width 9 height 8
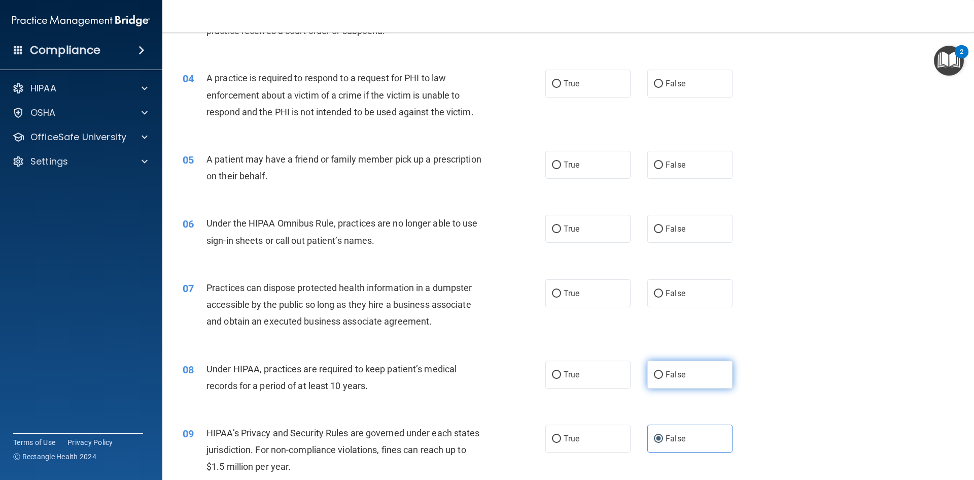
radio input "true"
click at [648, 289] on label "False" at bounding box center [690, 293] width 85 height 28
click at [654, 290] on input "False" at bounding box center [658, 294] width 9 height 8
radio input "true"
click at [574, 233] on label "True" at bounding box center [588, 229] width 85 height 28
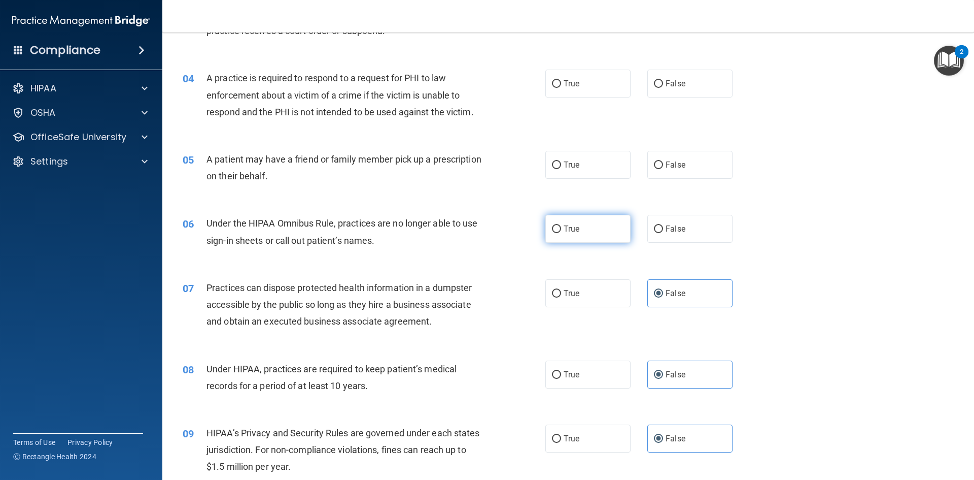
click at [561, 233] on input "True" at bounding box center [556, 229] width 9 height 8
radio input "true"
click at [666, 230] on span "False" at bounding box center [676, 229] width 20 height 10
click at [663, 230] on input "False" at bounding box center [658, 229] width 9 height 8
radio input "true"
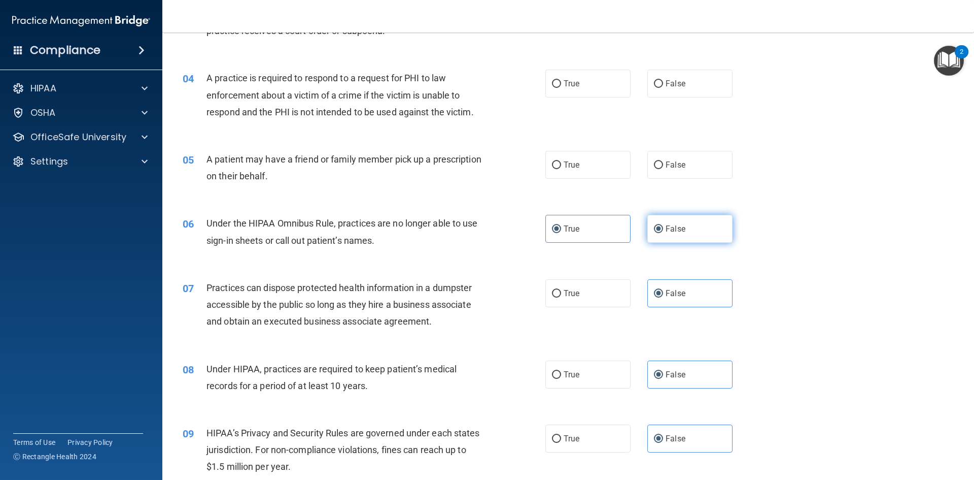
radio input "false"
click at [577, 168] on label "True" at bounding box center [588, 165] width 85 height 28
click at [561, 168] on input "True" at bounding box center [556, 165] width 9 height 8
radio input "true"
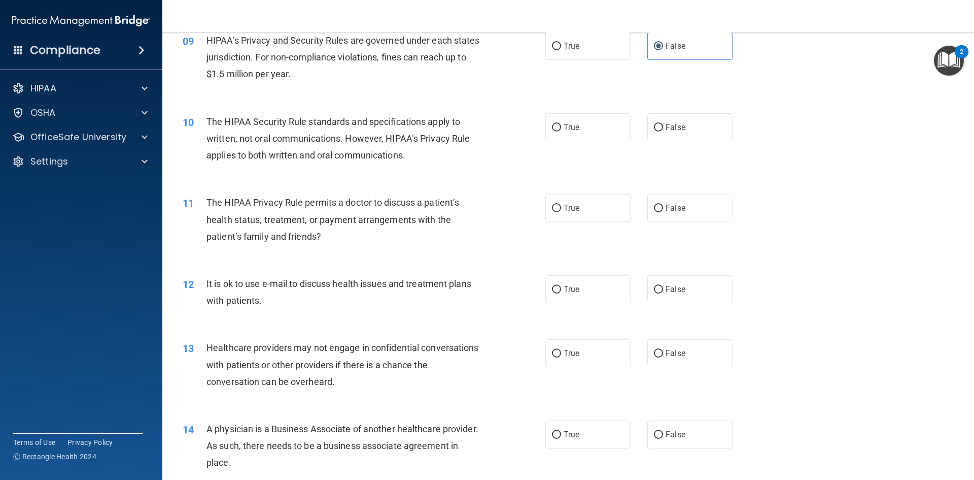
scroll to position [660, 0]
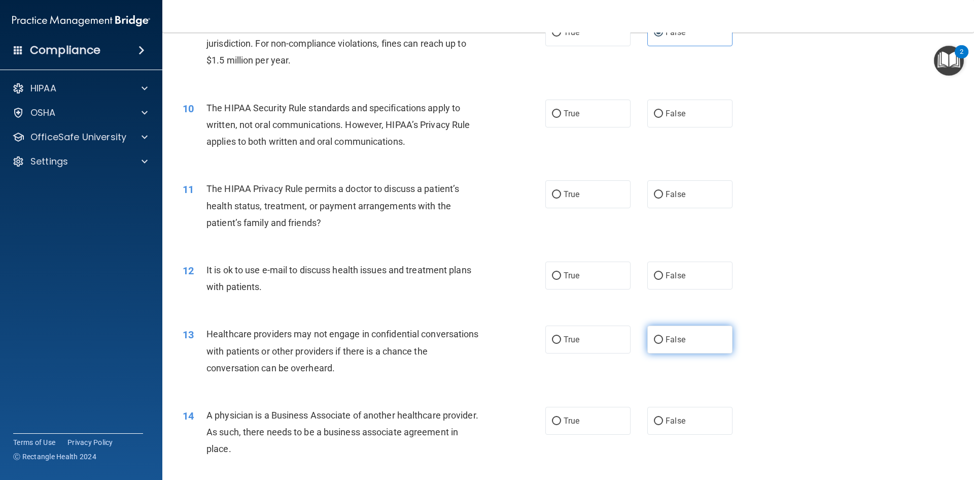
click at [700, 342] on label "False" at bounding box center [690, 339] width 85 height 28
click at [663, 342] on input "False" at bounding box center [658, 340] width 9 height 8
radio input "true"
click at [590, 284] on label "True" at bounding box center [588, 275] width 85 height 28
click at [561, 280] on input "True" at bounding box center [556, 276] width 9 height 8
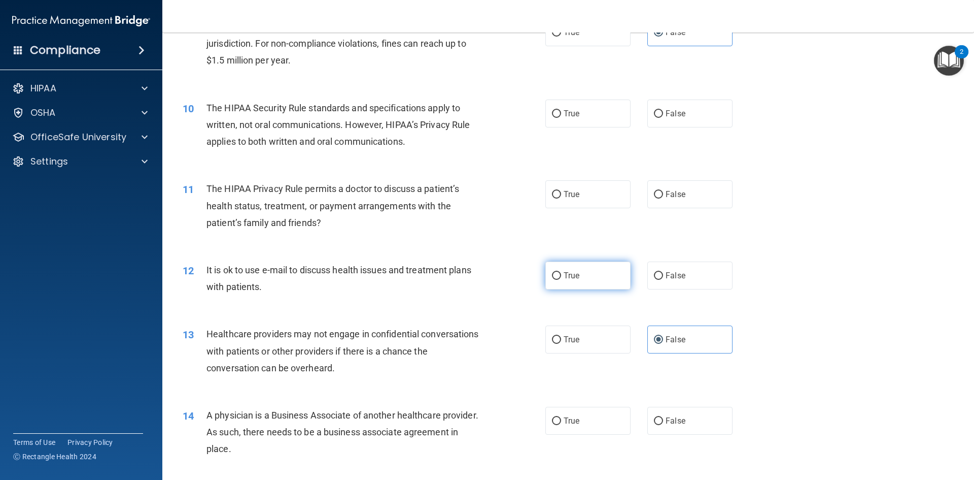
radio input "true"
click at [560, 129] on div "10 The HIPAA Security Rule standards and specifications apply to written, not o…" at bounding box center [568, 127] width 787 height 81
click at [564, 117] on span "True" at bounding box center [572, 114] width 16 height 10
click at [561, 117] on input "True" at bounding box center [556, 114] width 9 height 8
radio input "true"
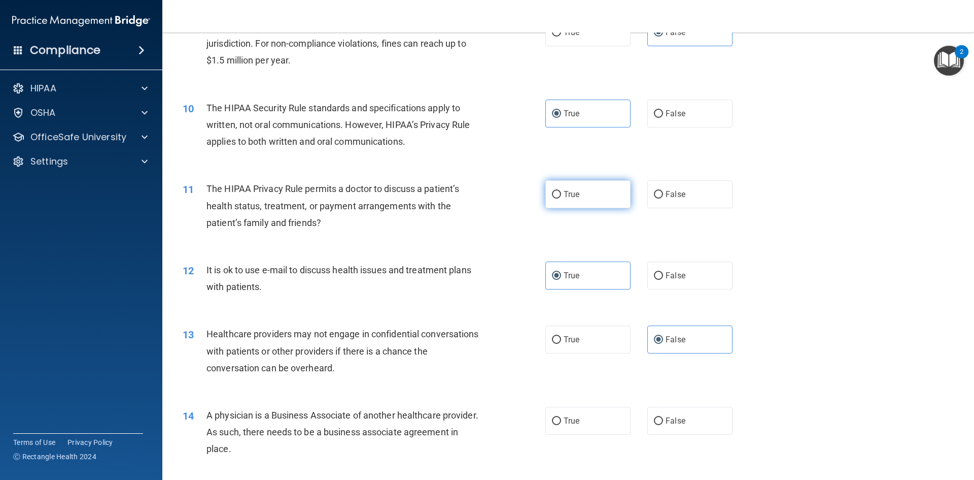
click at [555, 199] on label "True" at bounding box center [588, 194] width 85 height 28
click at [555, 198] on input "True" at bounding box center [556, 195] width 9 height 8
radio input "true"
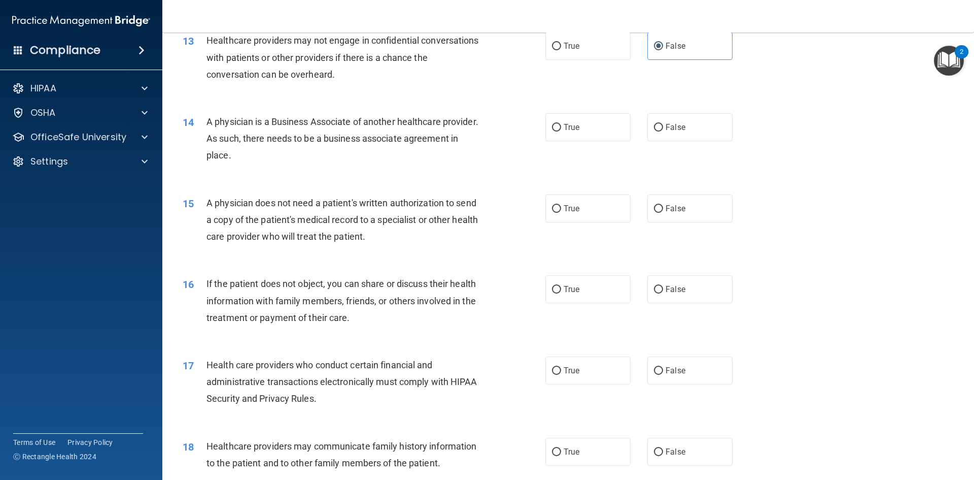
scroll to position [964, 0]
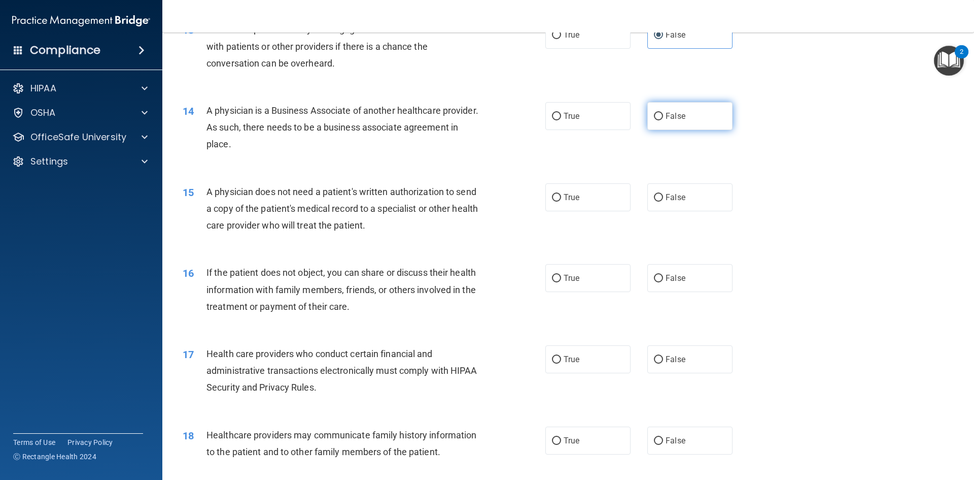
click at [693, 124] on label "False" at bounding box center [690, 116] width 85 height 28
click at [663, 120] on input "False" at bounding box center [658, 117] width 9 height 8
radio input "true"
click at [564, 196] on span "True" at bounding box center [572, 197] width 16 height 10
click at [561, 196] on input "True" at bounding box center [556, 198] width 9 height 8
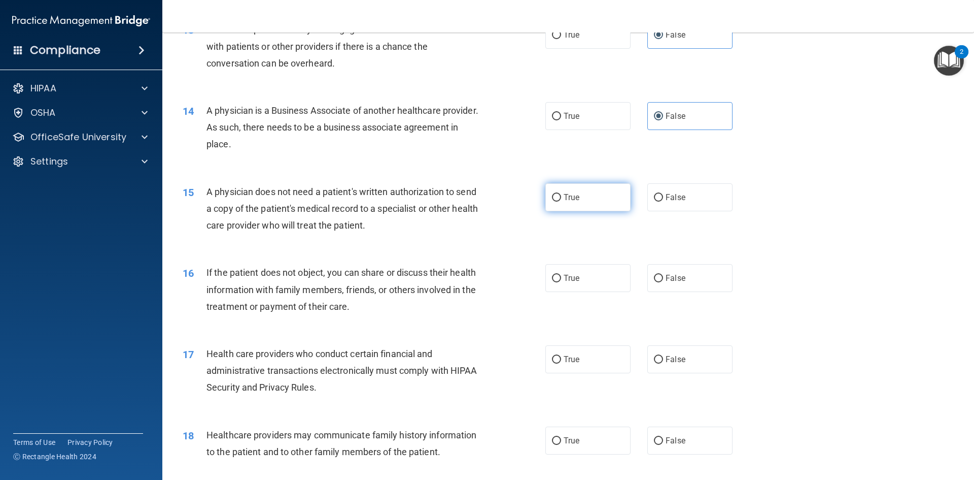
radio input "true"
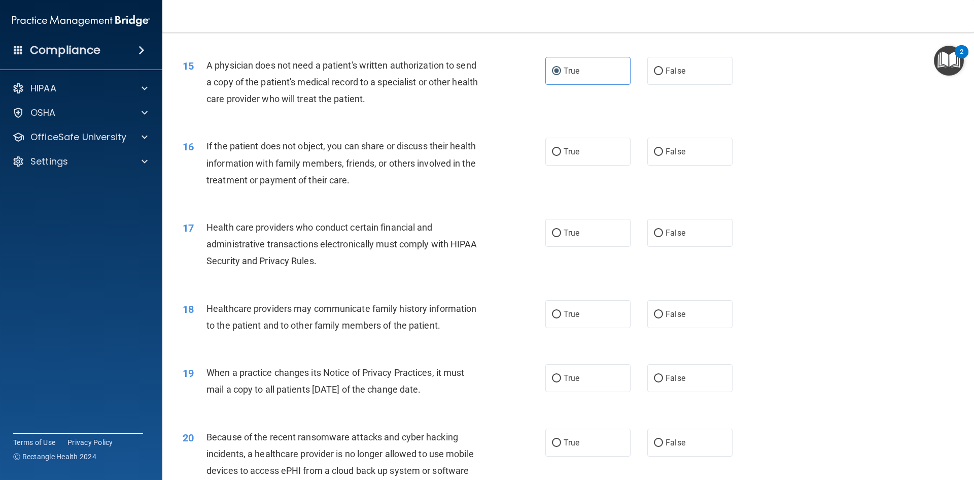
scroll to position [1117, 0]
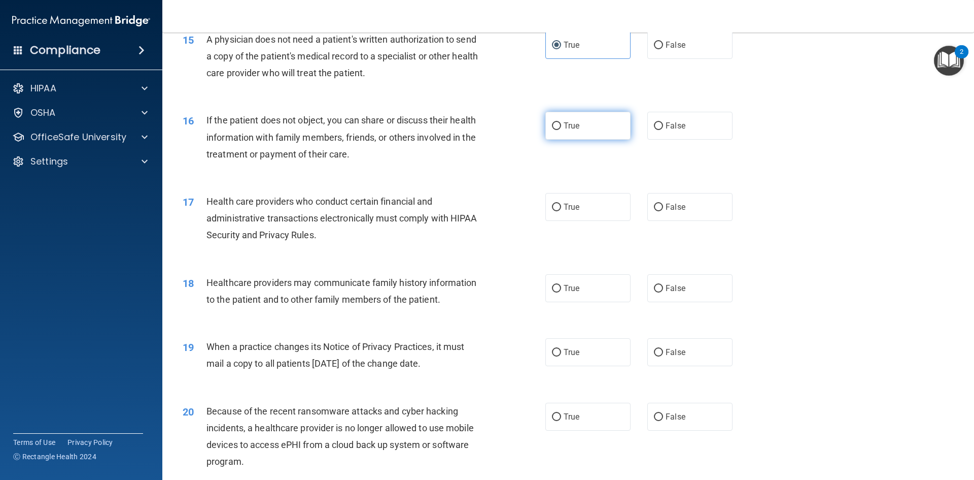
click at [583, 133] on label "True" at bounding box center [588, 126] width 85 height 28
click at [561, 130] on input "True" at bounding box center [556, 126] width 9 height 8
radio input "true"
click at [566, 204] on span "True" at bounding box center [572, 207] width 16 height 10
click at [561, 204] on input "True" at bounding box center [556, 208] width 9 height 8
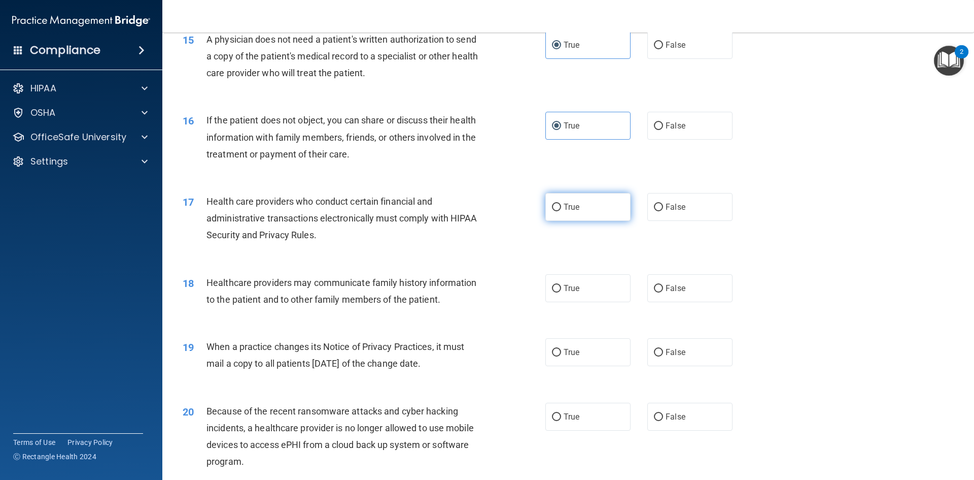
radio input "true"
click at [567, 293] on label "True" at bounding box center [588, 288] width 85 height 28
click at [561, 292] on input "True" at bounding box center [556, 289] width 9 height 8
radio input "true"
click at [680, 277] on label "False" at bounding box center [690, 288] width 85 height 28
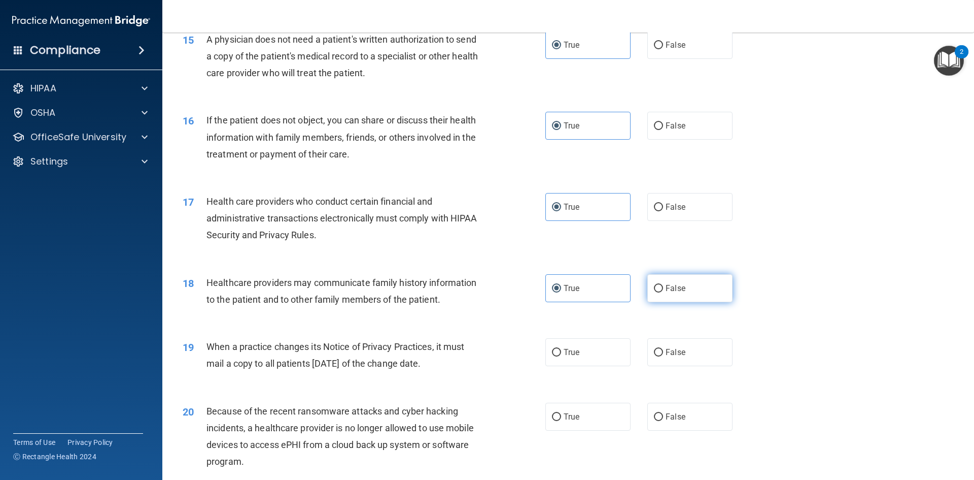
click at [663, 285] on input "False" at bounding box center [658, 289] width 9 height 8
radio input "true"
radio input "false"
click at [655, 361] on label "False" at bounding box center [690, 352] width 85 height 28
click at [655, 356] on input "False" at bounding box center [658, 353] width 9 height 8
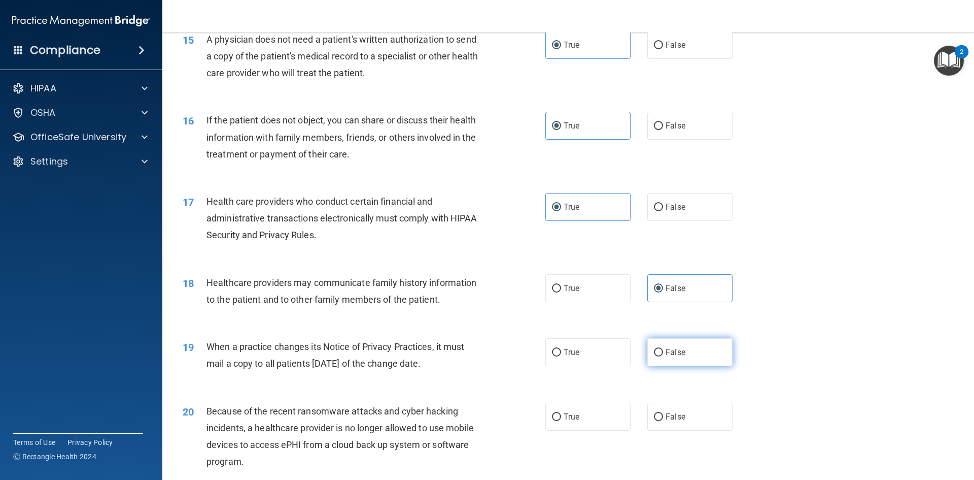
radio input "true"
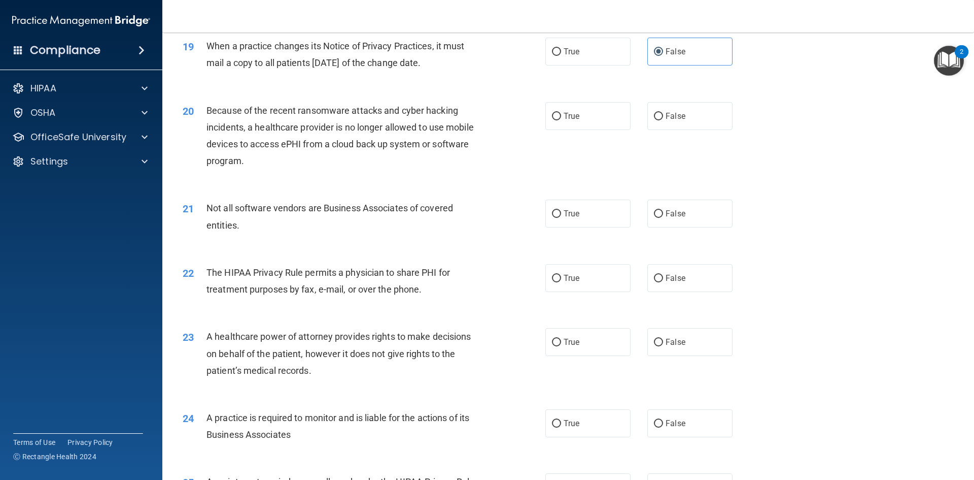
scroll to position [1421, 0]
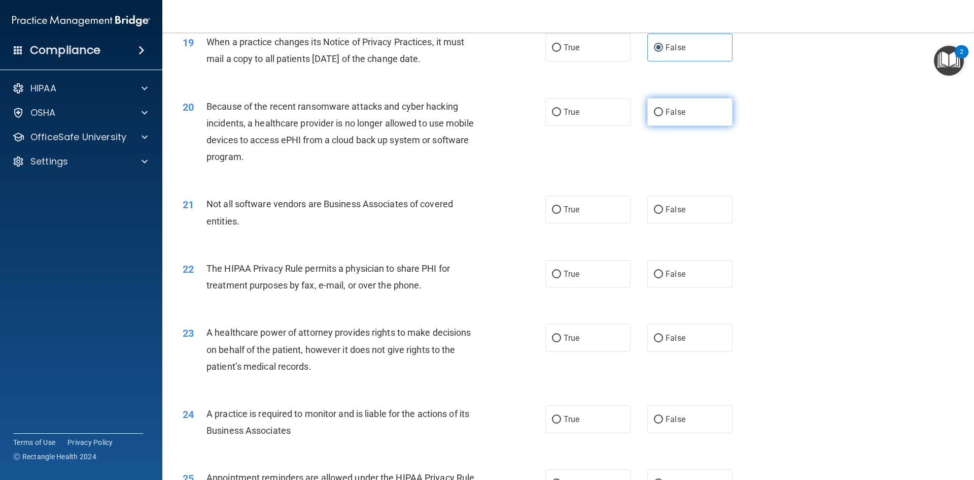
click at [666, 113] on span "False" at bounding box center [676, 112] width 20 height 10
click at [663, 113] on input "False" at bounding box center [658, 113] width 9 height 8
radio input "true"
click at [677, 334] on span "False" at bounding box center [676, 338] width 20 height 10
click at [663, 334] on input "False" at bounding box center [658, 338] width 9 height 8
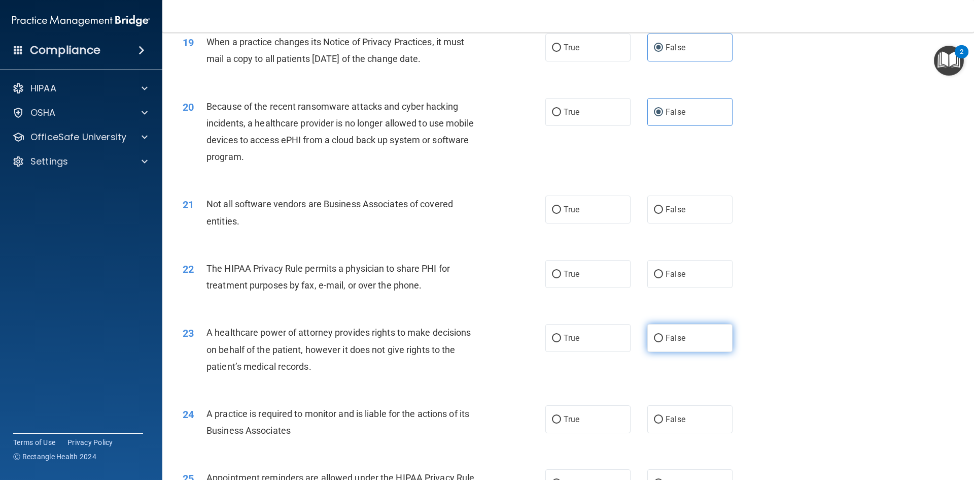
radio input "true"
click at [568, 277] on span "True" at bounding box center [572, 274] width 16 height 10
click at [561, 277] on input "True" at bounding box center [556, 275] width 9 height 8
radio input "true"
click at [568, 214] on label "True" at bounding box center [588, 209] width 85 height 28
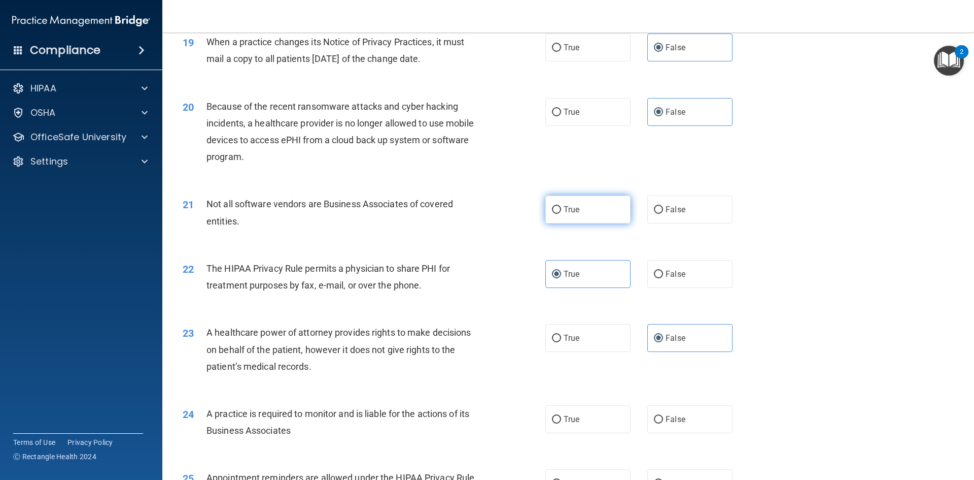
click at [561, 214] on input "True" at bounding box center [556, 210] width 9 height 8
radio input "true"
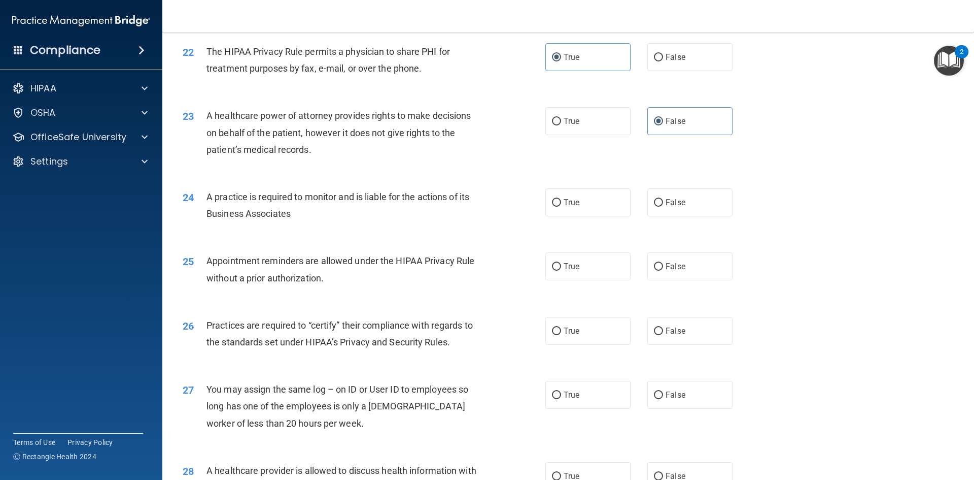
scroll to position [1675, 0]
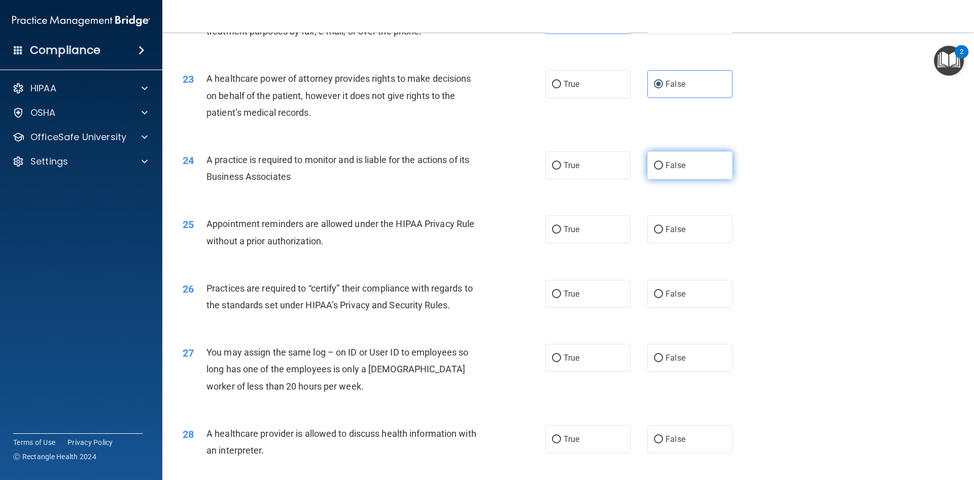
click at [714, 168] on label "False" at bounding box center [690, 165] width 85 height 28
click at [663, 168] on input "False" at bounding box center [658, 166] width 9 height 8
radio input "true"
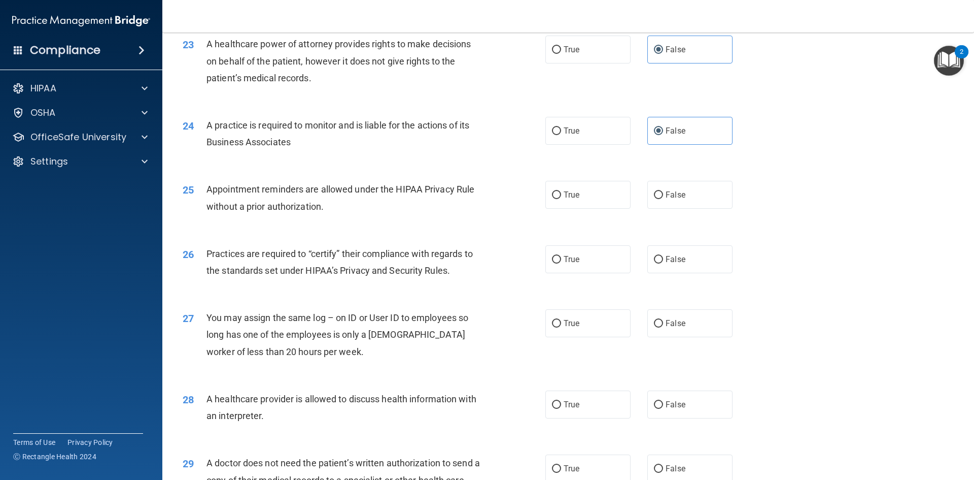
scroll to position [1827, 0]
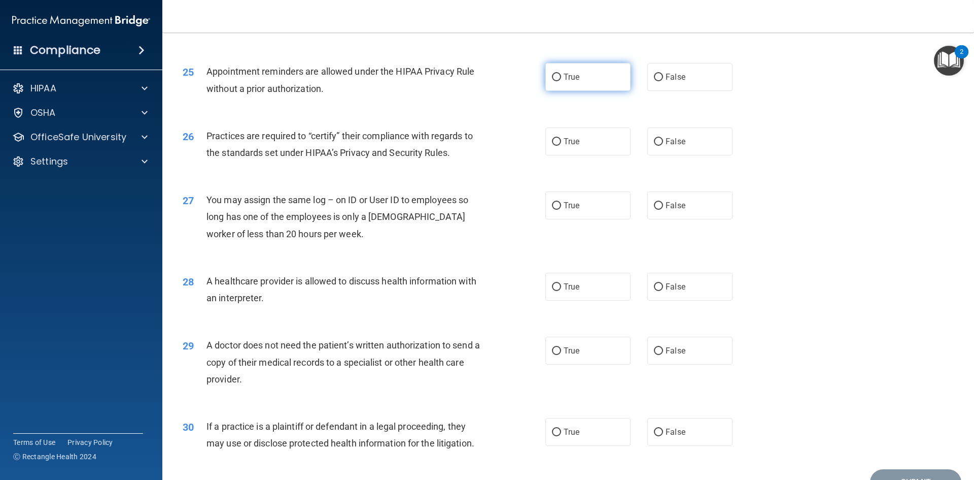
click at [549, 71] on label "True" at bounding box center [588, 77] width 85 height 28
click at [552, 74] on input "True" at bounding box center [556, 78] width 9 height 8
radio input "true"
click at [666, 144] on span "False" at bounding box center [676, 142] width 20 height 10
click at [663, 144] on input "False" at bounding box center [658, 142] width 9 height 8
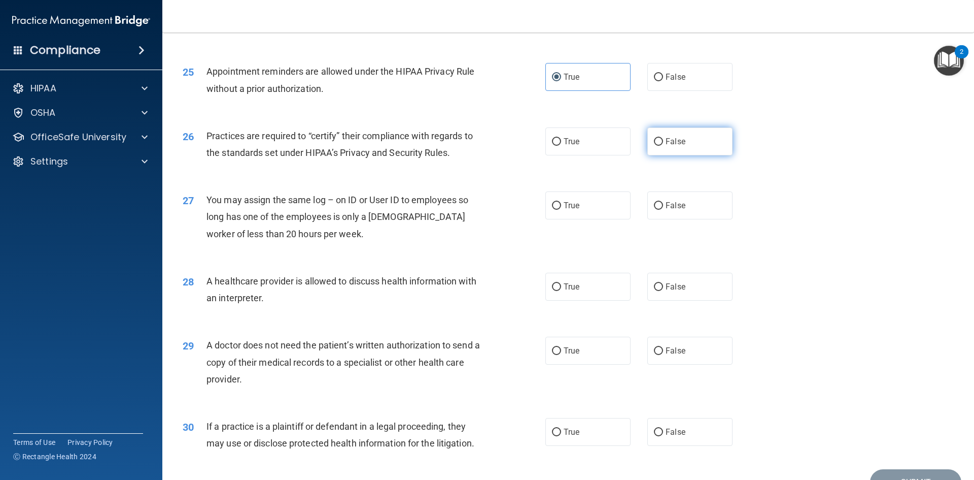
radio input "true"
click at [675, 212] on label "False" at bounding box center [690, 205] width 85 height 28
click at [663, 210] on input "False" at bounding box center [658, 206] width 9 height 8
radio input "true"
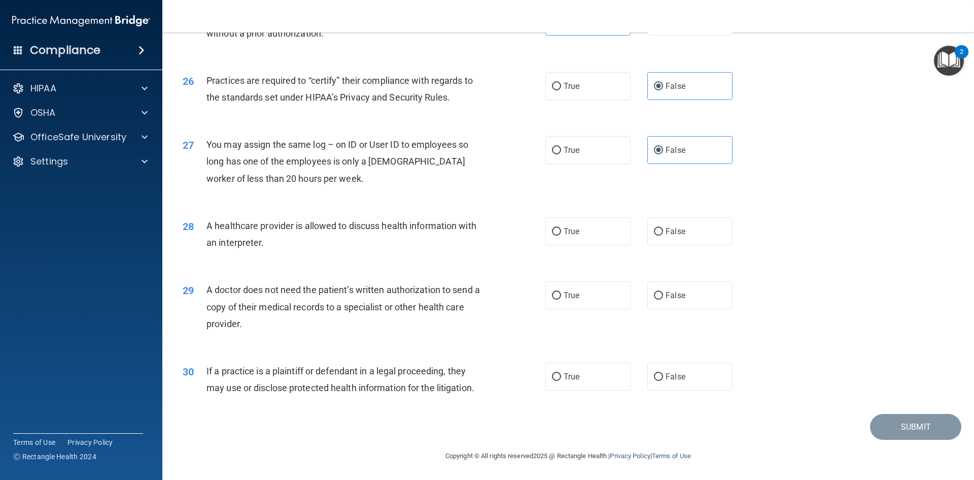
scroll to position [1883, 0]
click at [564, 239] on label "True" at bounding box center [588, 231] width 85 height 28
click at [561, 235] on input "True" at bounding box center [556, 231] width 9 height 8
radio input "true"
click at [567, 307] on label "True" at bounding box center [588, 295] width 85 height 28
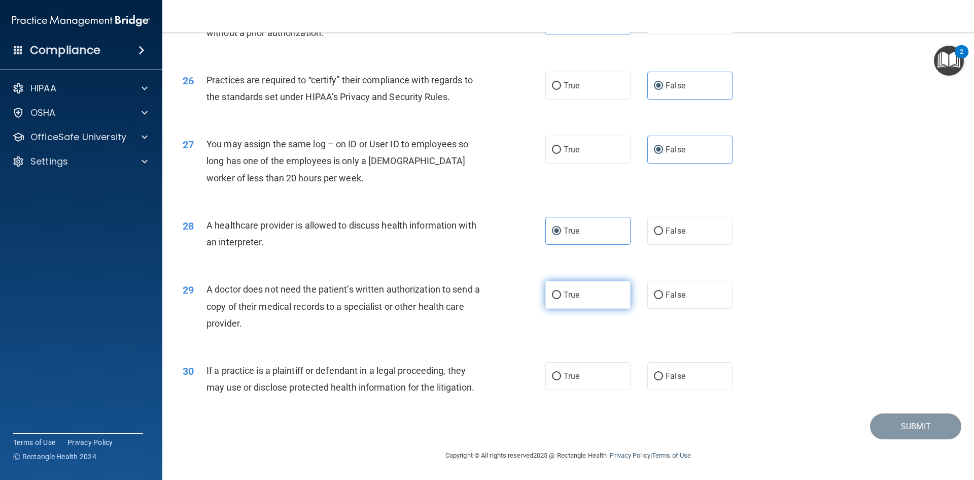
click at [561, 299] on input "True" at bounding box center [556, 295] width 9 height 8
radio input "true"
click at [598, 384] on label "True" at bounding box center [588, 376] width 85 height 28
click at [561, 380] on input "True" at bounding box center [556, 377] width 9 height 8
radio input "true"
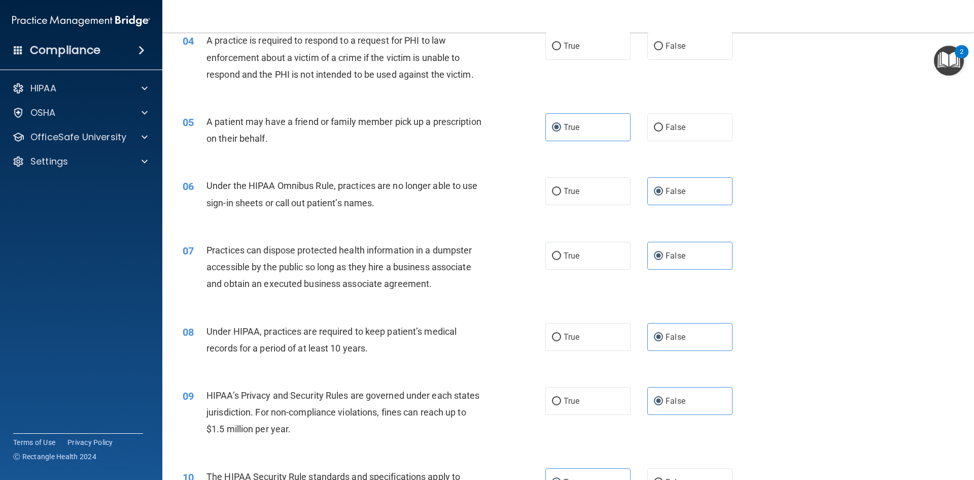
scroll to position [56, 0]
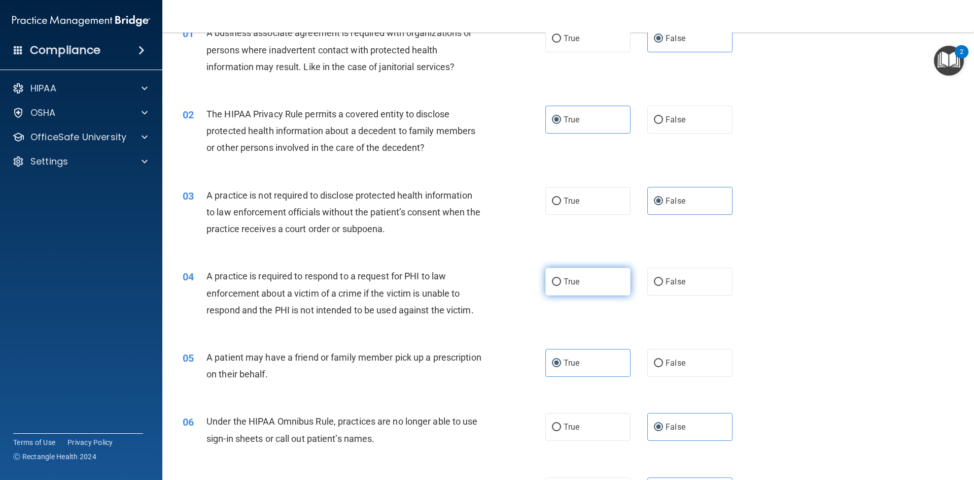
click at [597, 290] on label "True" at bounding box center [588, 281] width 85 height 28
click at [561, 286] on input "True" at bounding box center [556, 282] width 9 height 8
radio input "true"
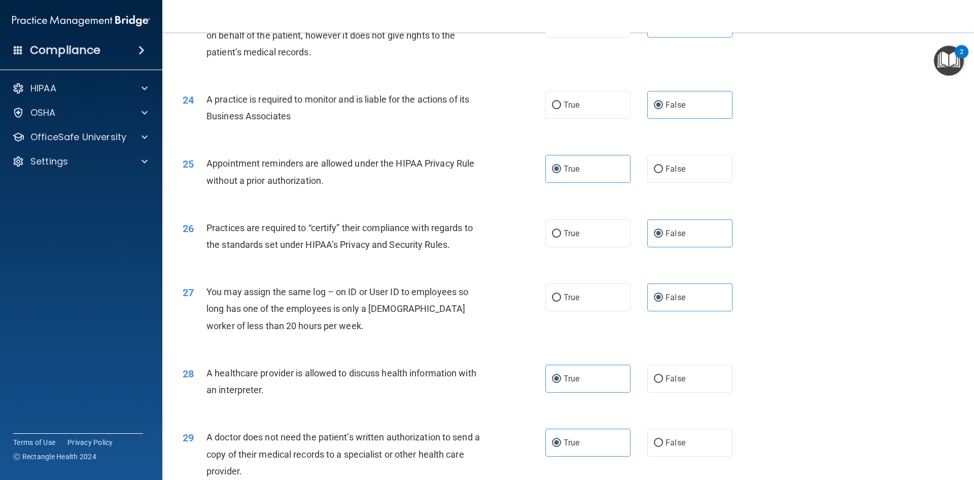
scroll to position [1883, 0]
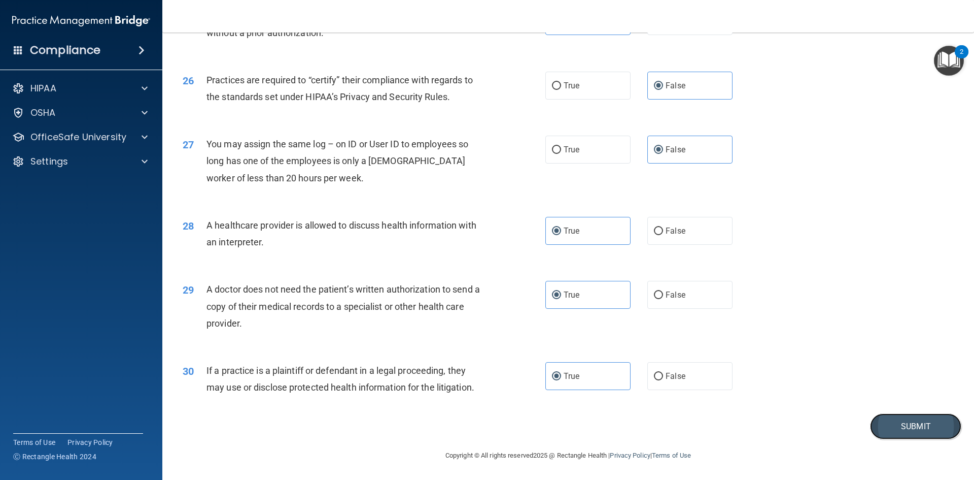
click at [916, 425] on button "Submit" at bounding box center [915, 426] width 91 height 26
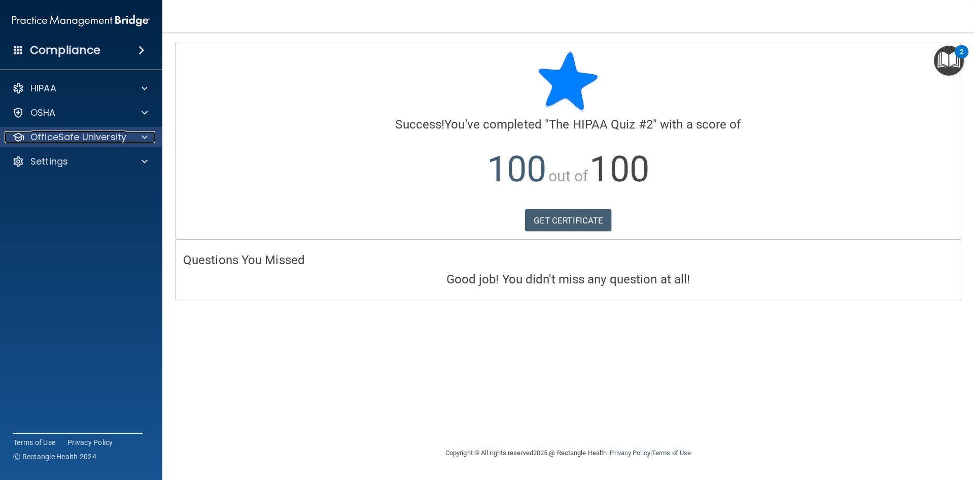
click at [136, 141] on div at bounding box center [142, 137] width 25 height 12
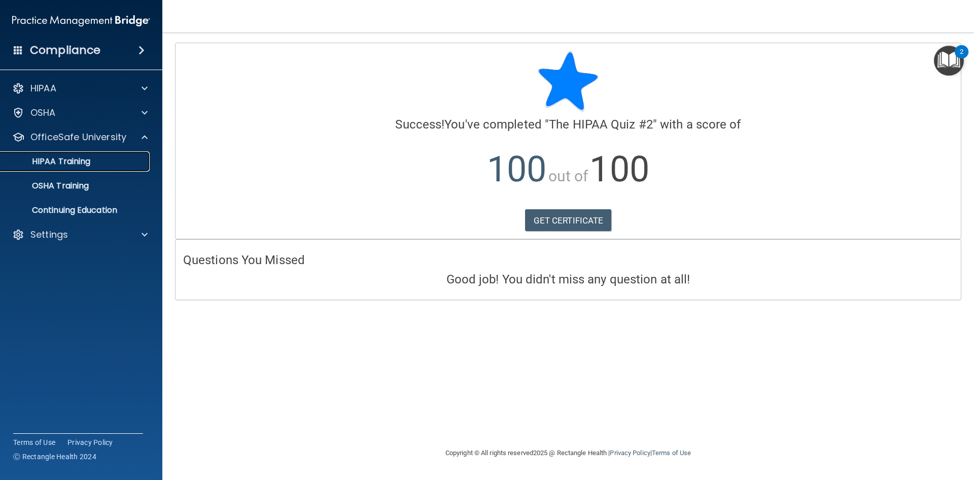
click at [55, 166] on p "HIPAA Training" at bounding box center [49, 161] width 84 height 10
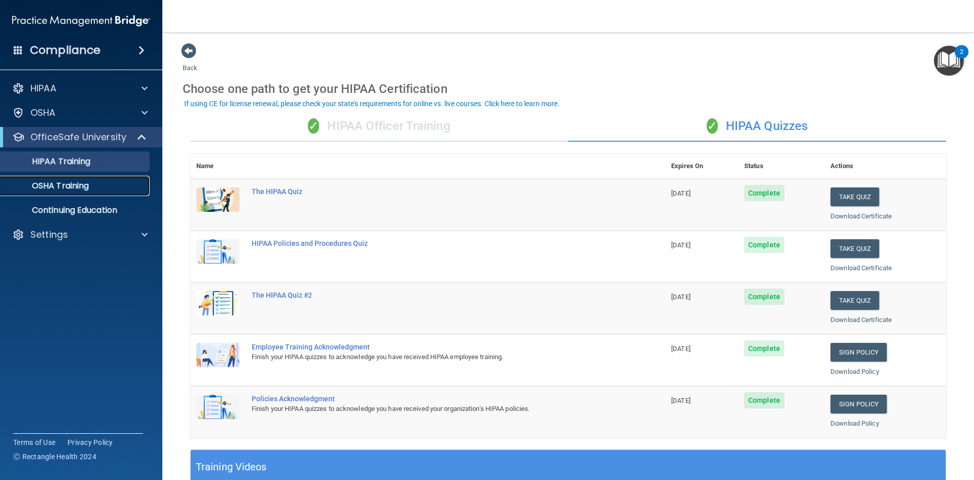
click at [96, 182] on div "OSHA Training" at bounding box center [76, 186] width 139 height 10
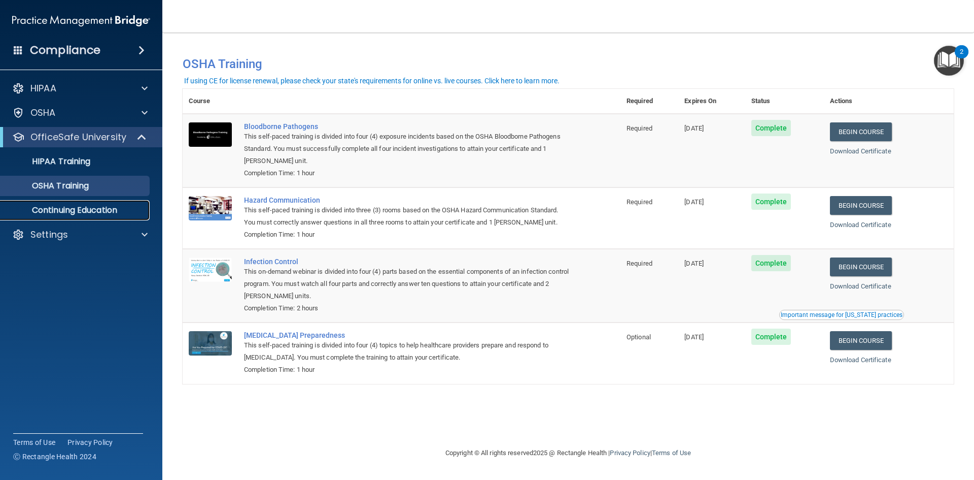
click at [107, 205] on p "Continuing Education" at bounding box center [76, 210] width 139 height 10
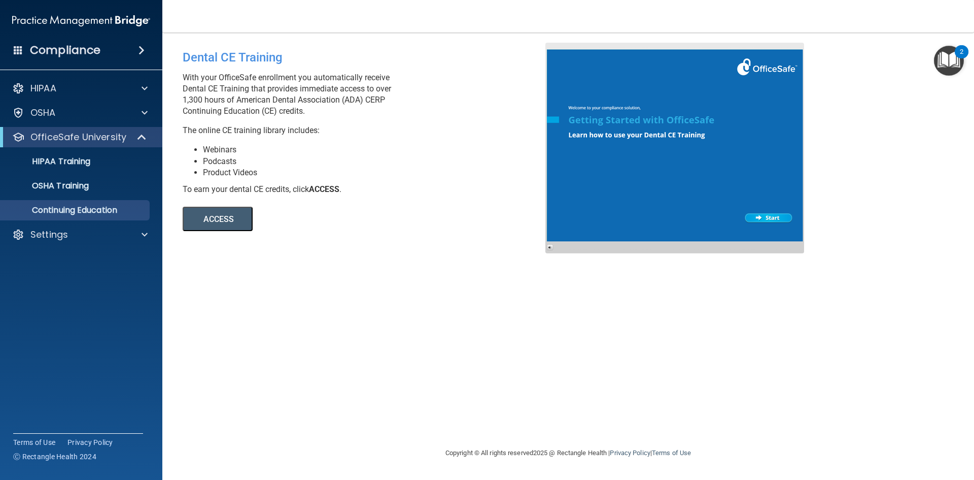
click at [207, 220] on button "ACCESS" at bounding box center [218, 219] width 70 height 24
click at [50, 232] on p "Settings" at bounding box center [49, 234] width 38 height 12
click at [72, 254] on p "My Account" at bounding box center [76, 259] width 139 height 10
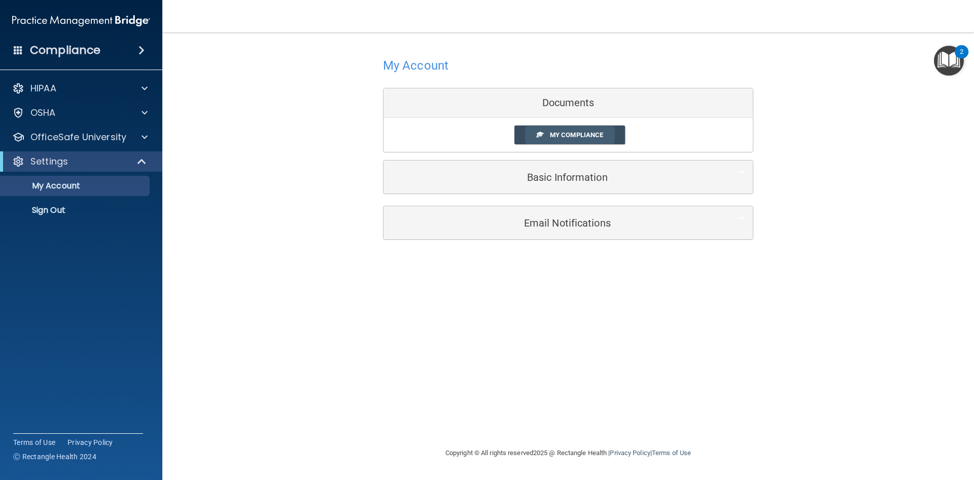
click at [584, 139] on span "My Compliance" at bounding box center [576, 135] width 53 height 8
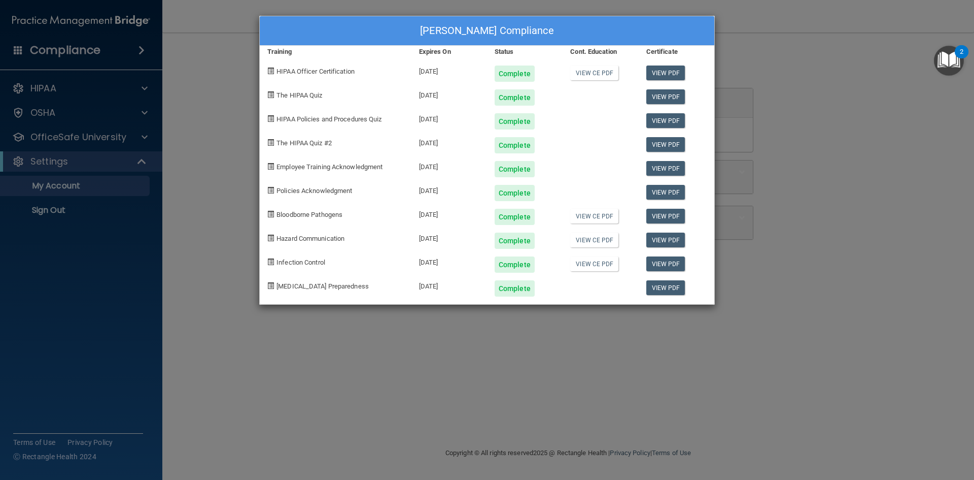
click at [782, 286] on div "Bansi Patel's Compliance Training Expires On Status Cont. Education Certificate…" at bounding box center [487, 240] width 974 height 480
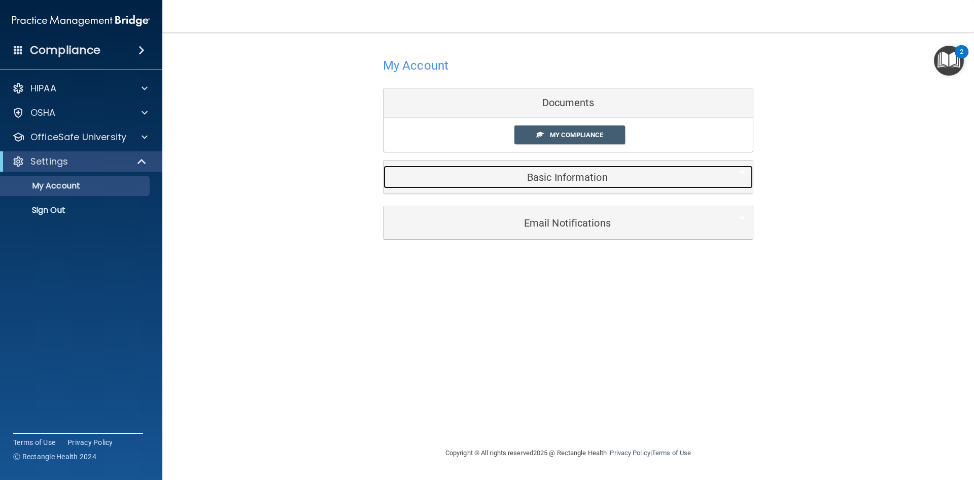
click at [581, 181] on h5 "Basic Information" at bounding box center [552, 177] width 323 height 11
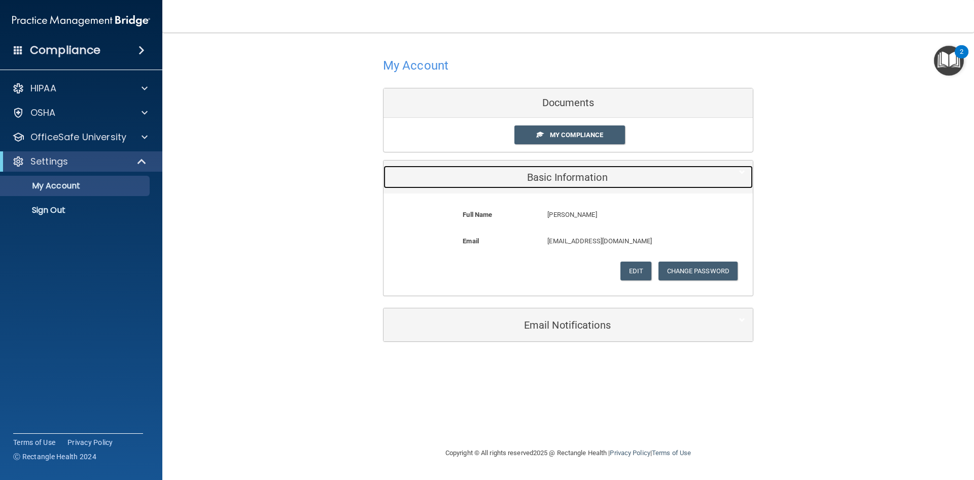
click at [581, 181] on h5 "Basic Information" at bounding box center [552, 177] width 323 height 11
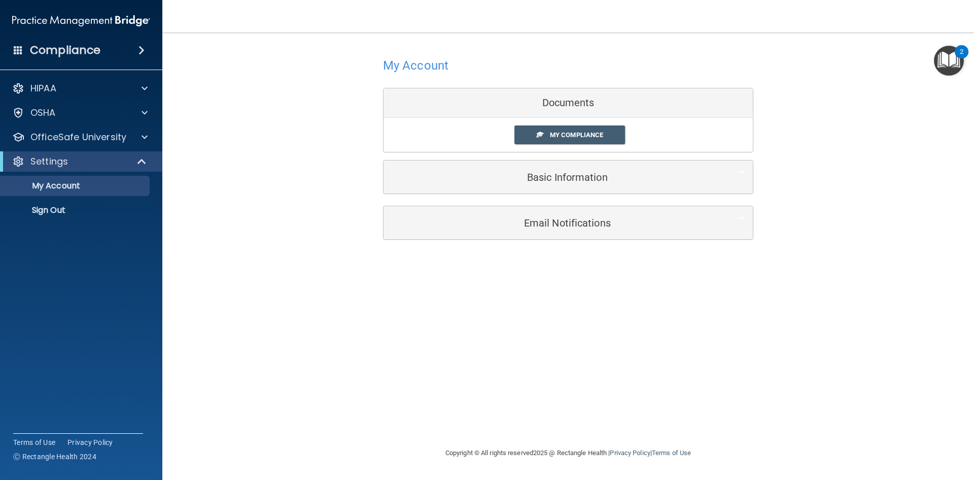
click at [753, 332] on div "My Account Documents My Compliance My Compliance My BAA Basic Information Full …" at bounding box center [568, 240] width 771 height 394
